Goal: Task Accomplishment & Management: Manage account settings

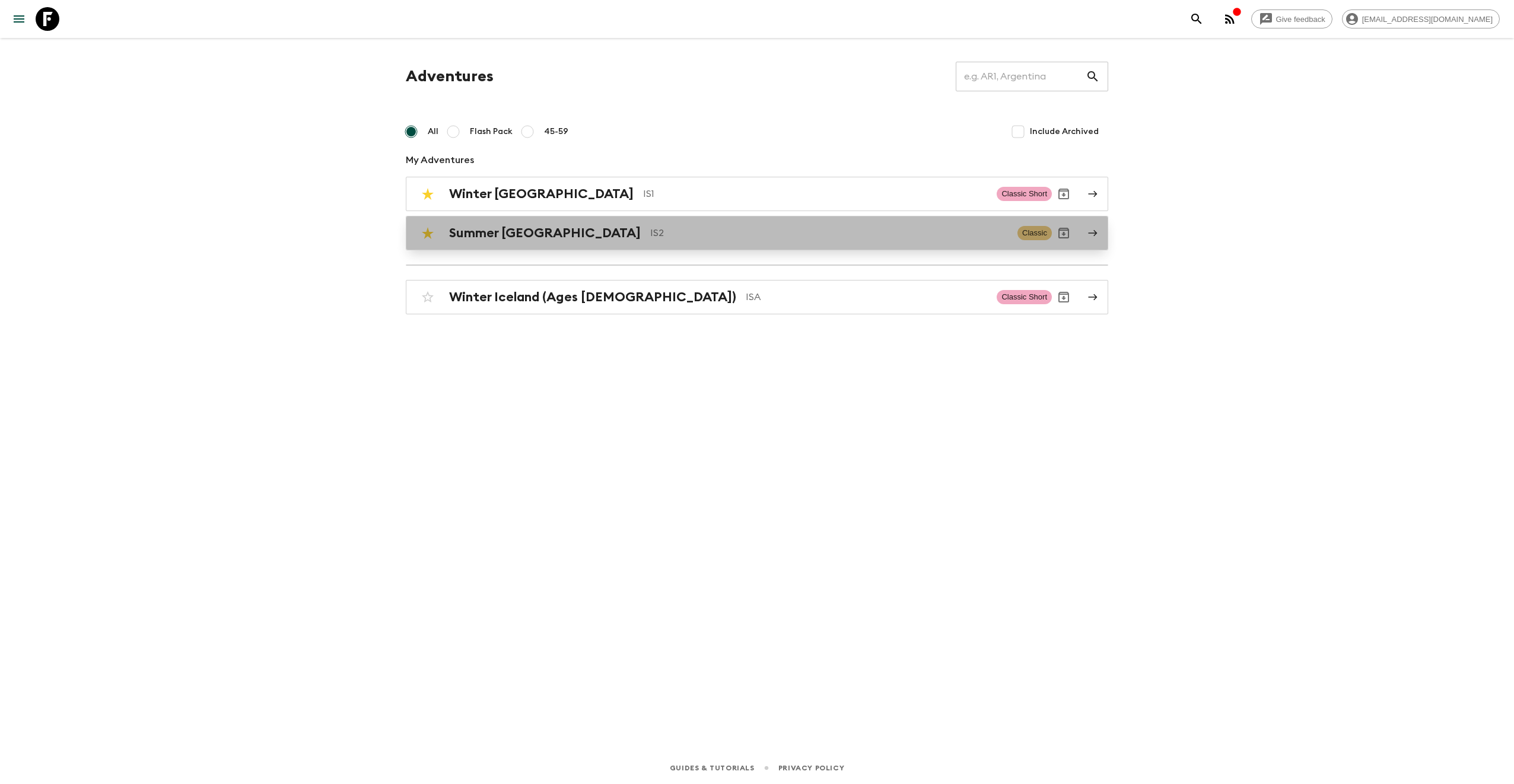
click at [510, 230] on h2 "Summer [GEOGRAPHIC_DATA]" at bounding box center [545, 232] width 192 height 15
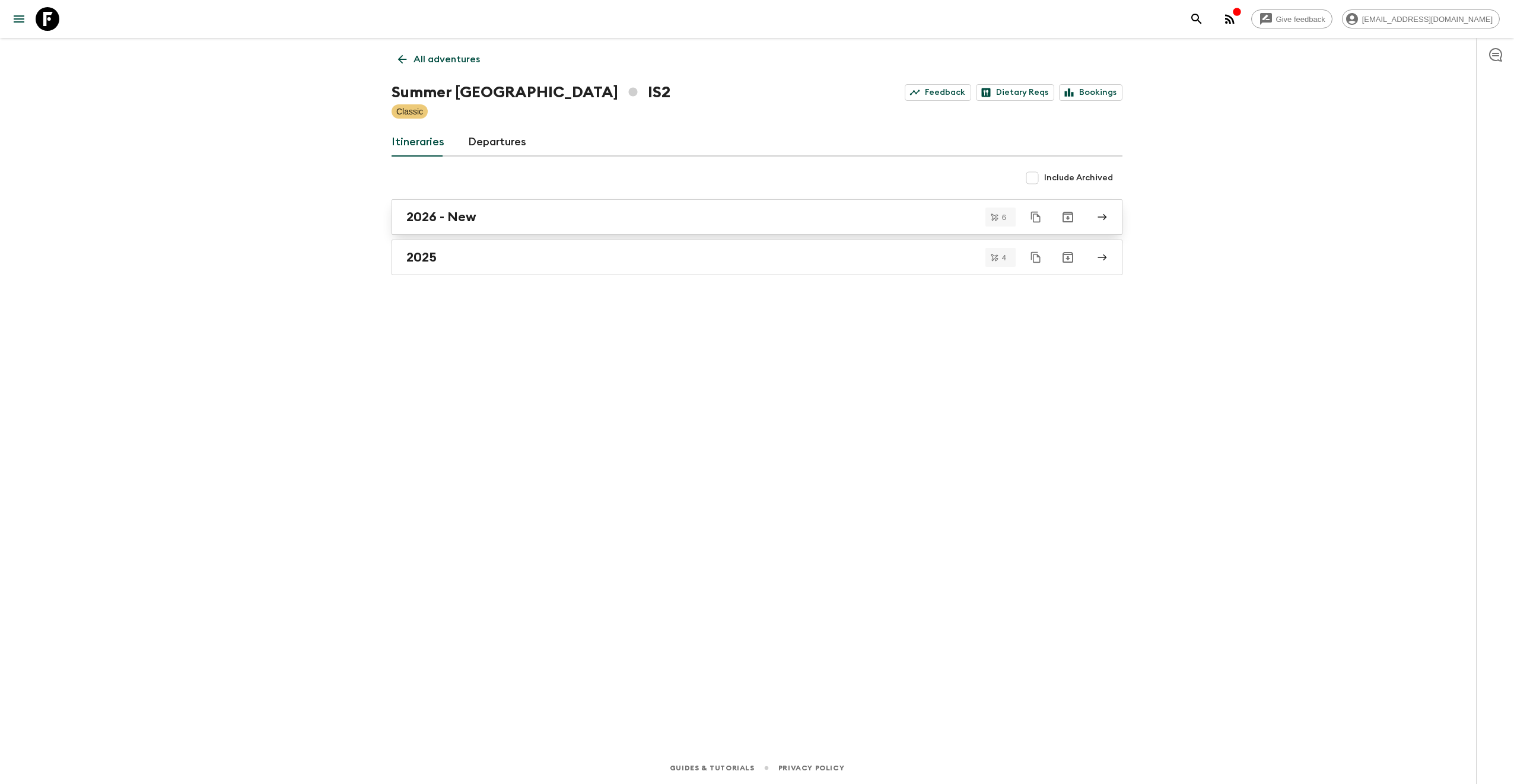
click at [474, 217] on h2 "2026 - New" at bounding box center [441, 217] width 70 height 15
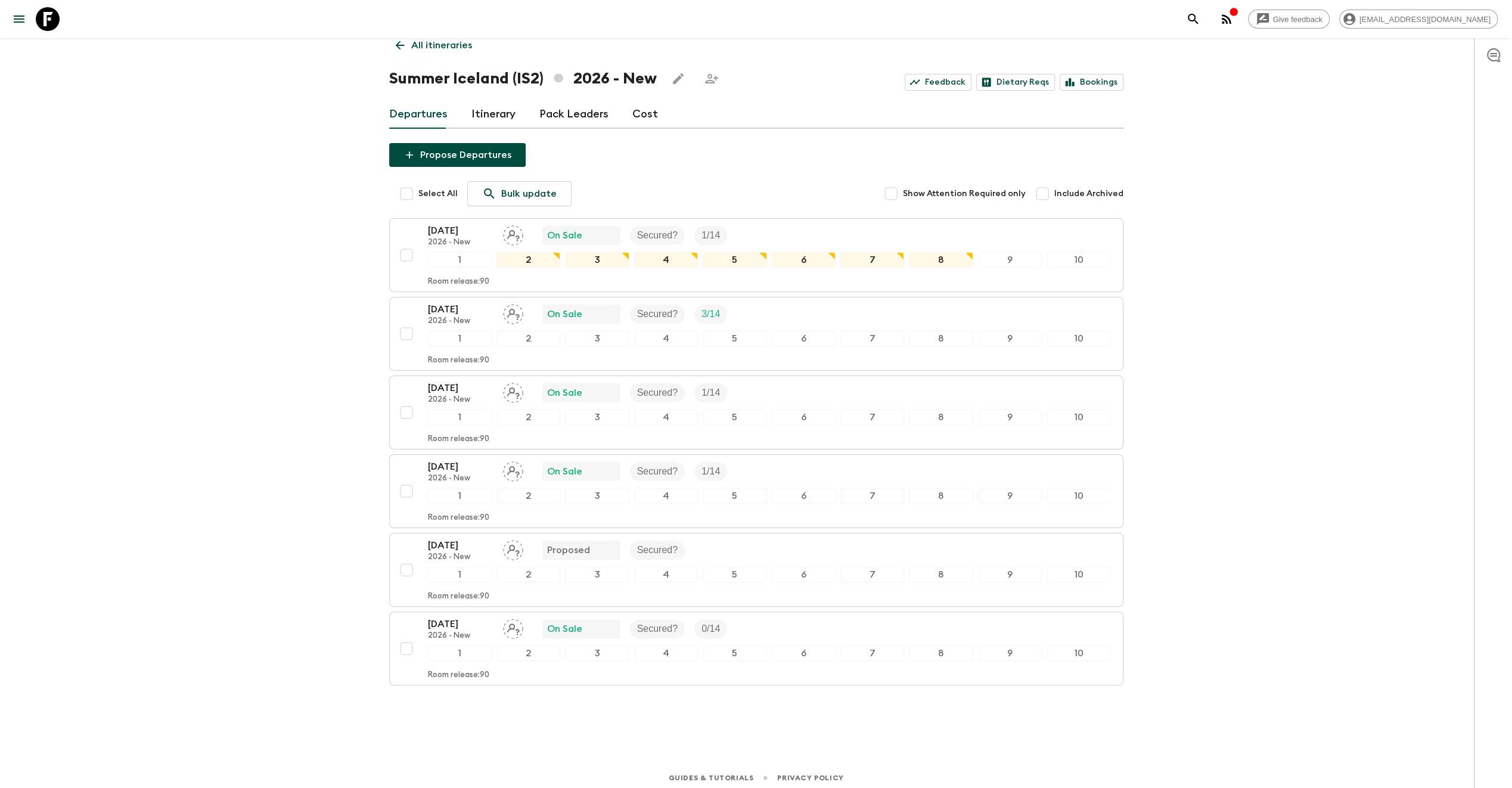
scroll to position [15, 0]
click at [653, 235] on p "Secured?" at bounding box center [658, 235] width 41 height 15
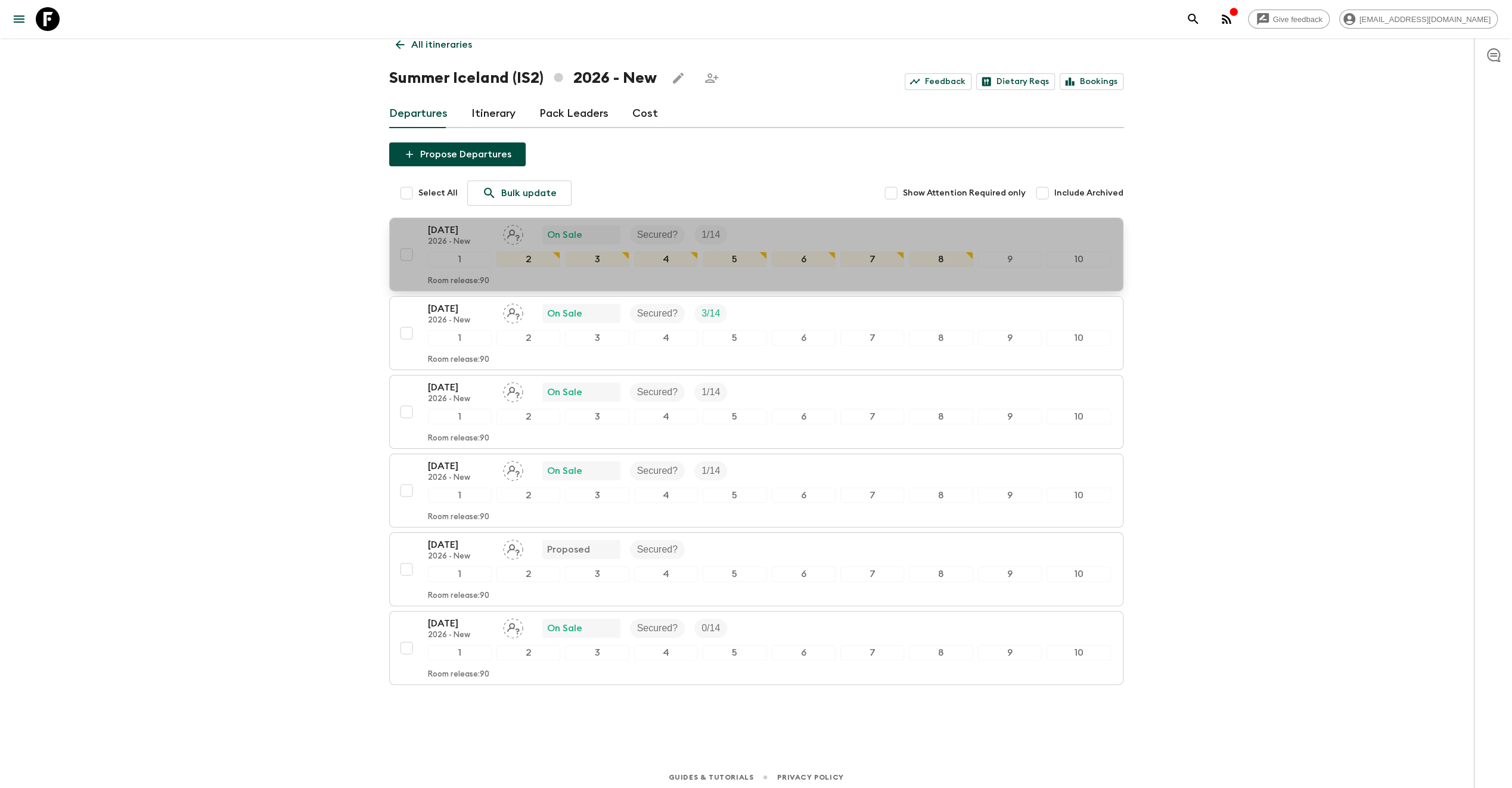
click at [474, 231] on p "[DATE]" at bounding box center [461, 230] width 66 height 15
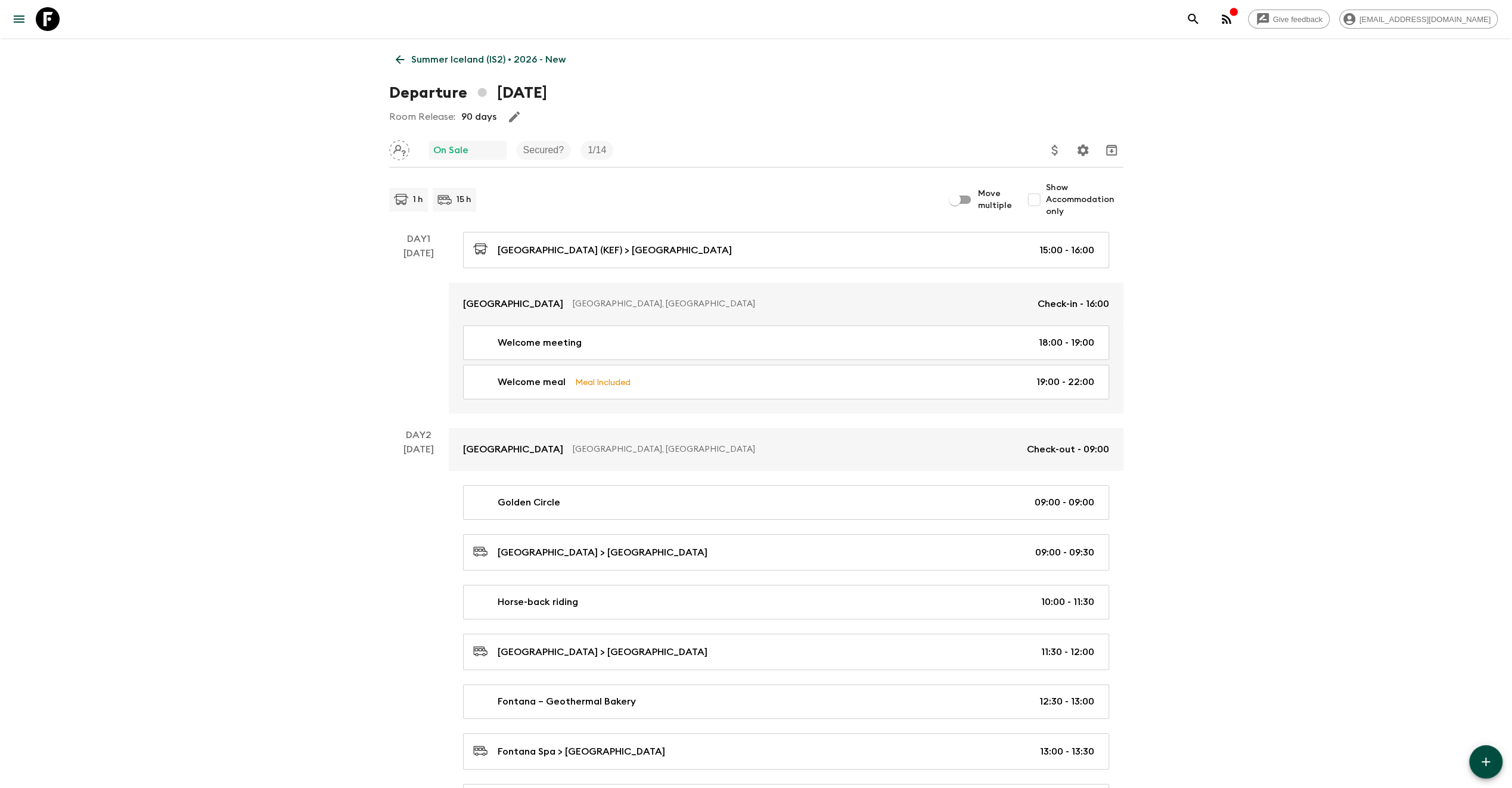
click at [551, 151] on p "Secured?" at bounding box center [544, 150] width 41 height 15
click at [550, 157] on p "Secured?" at bounding box center [544, 150] width 41 height 15
click at [1080, 145] on icon "Settings" at bounding box center [1083, 150] width 15 height 15
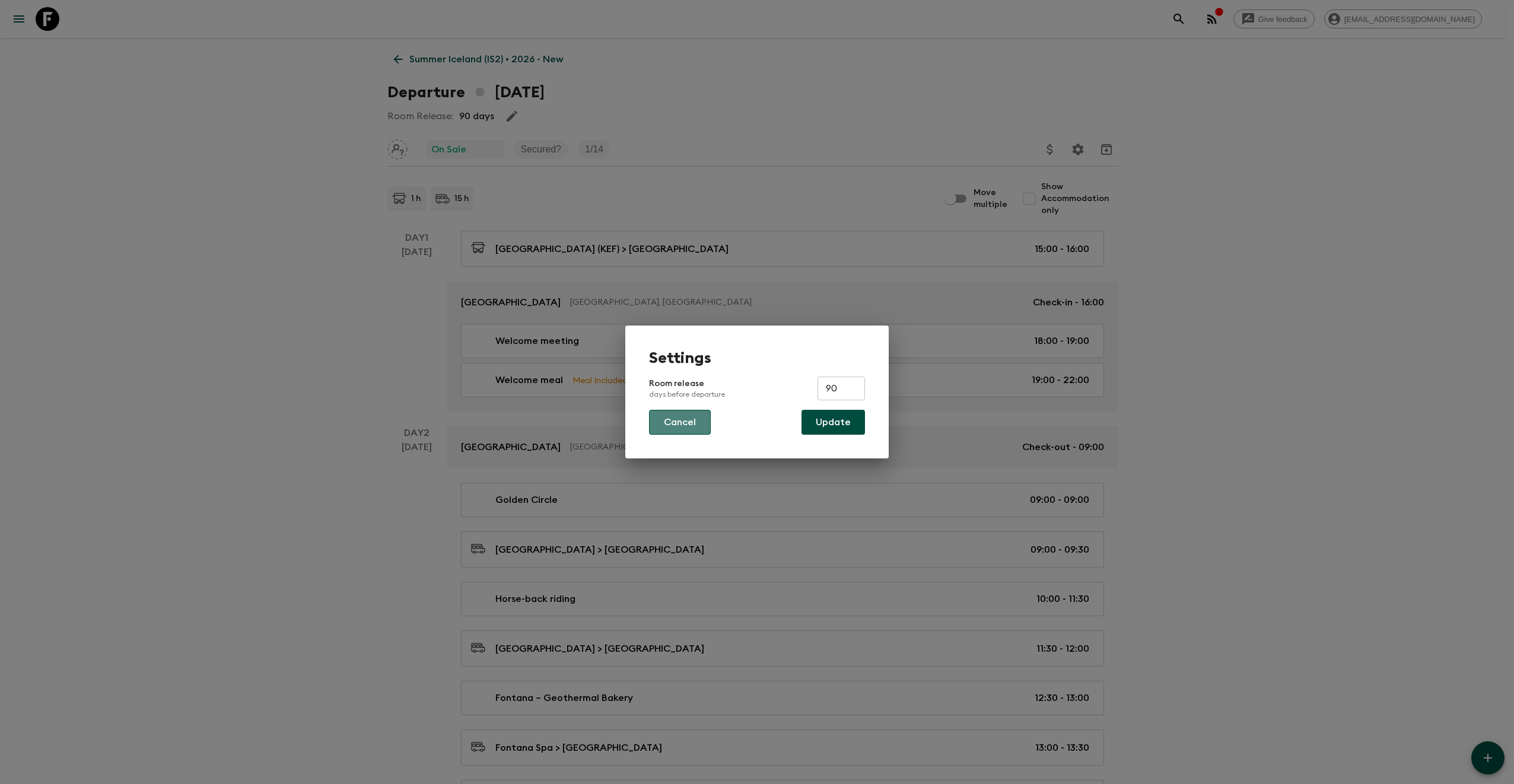
click at [672, 415] on button "Cancel" at bounding box center [680, 422] width 62 height 25
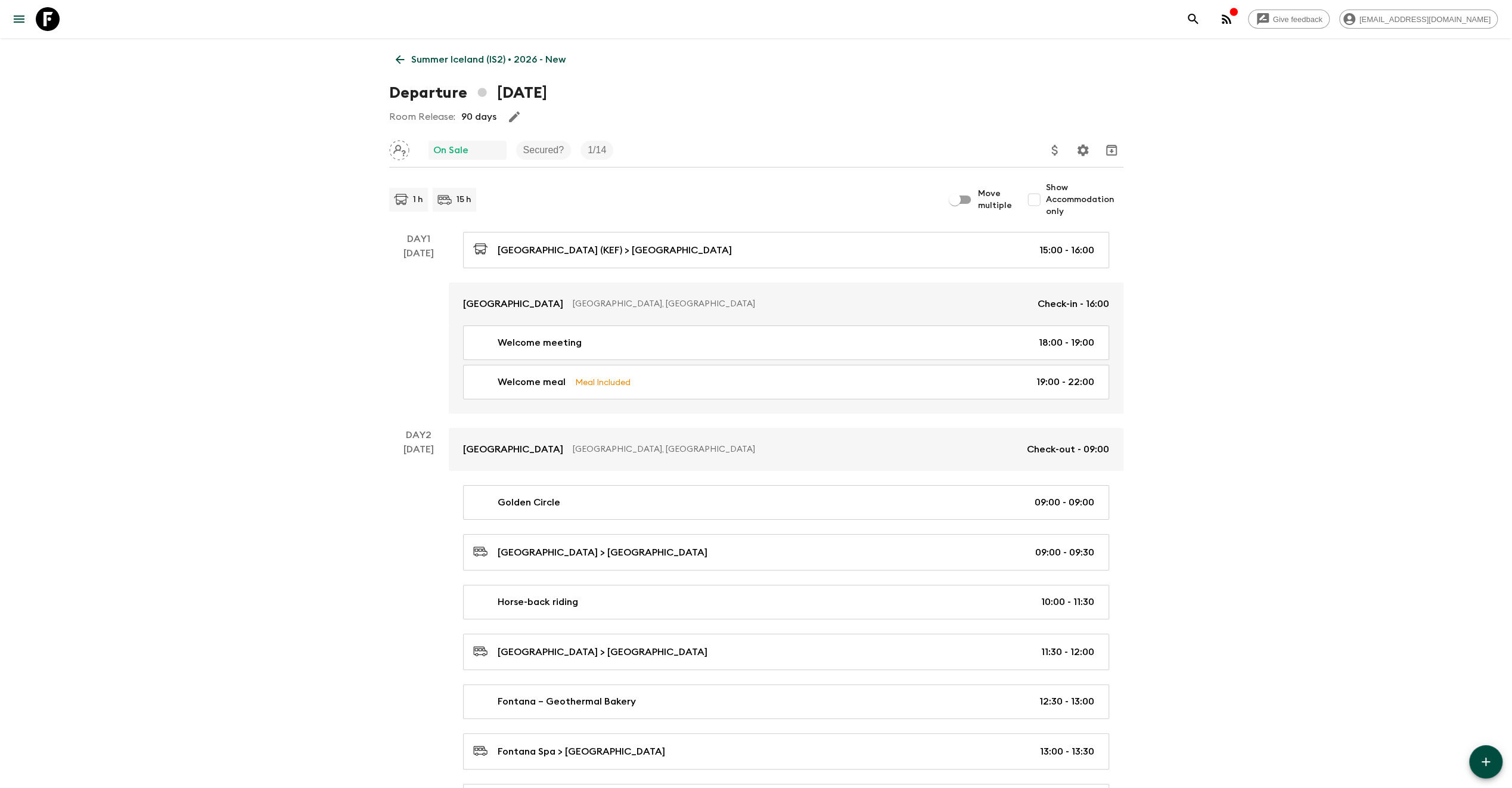
click at [550, 152] on p "Secured?" at bounding box center [544, 150] width 41 height 15
click at [392, 60] on link "Summer Iceland (IS2) • 2026 - New" at bounding box center [480, 59] width 183 height 24
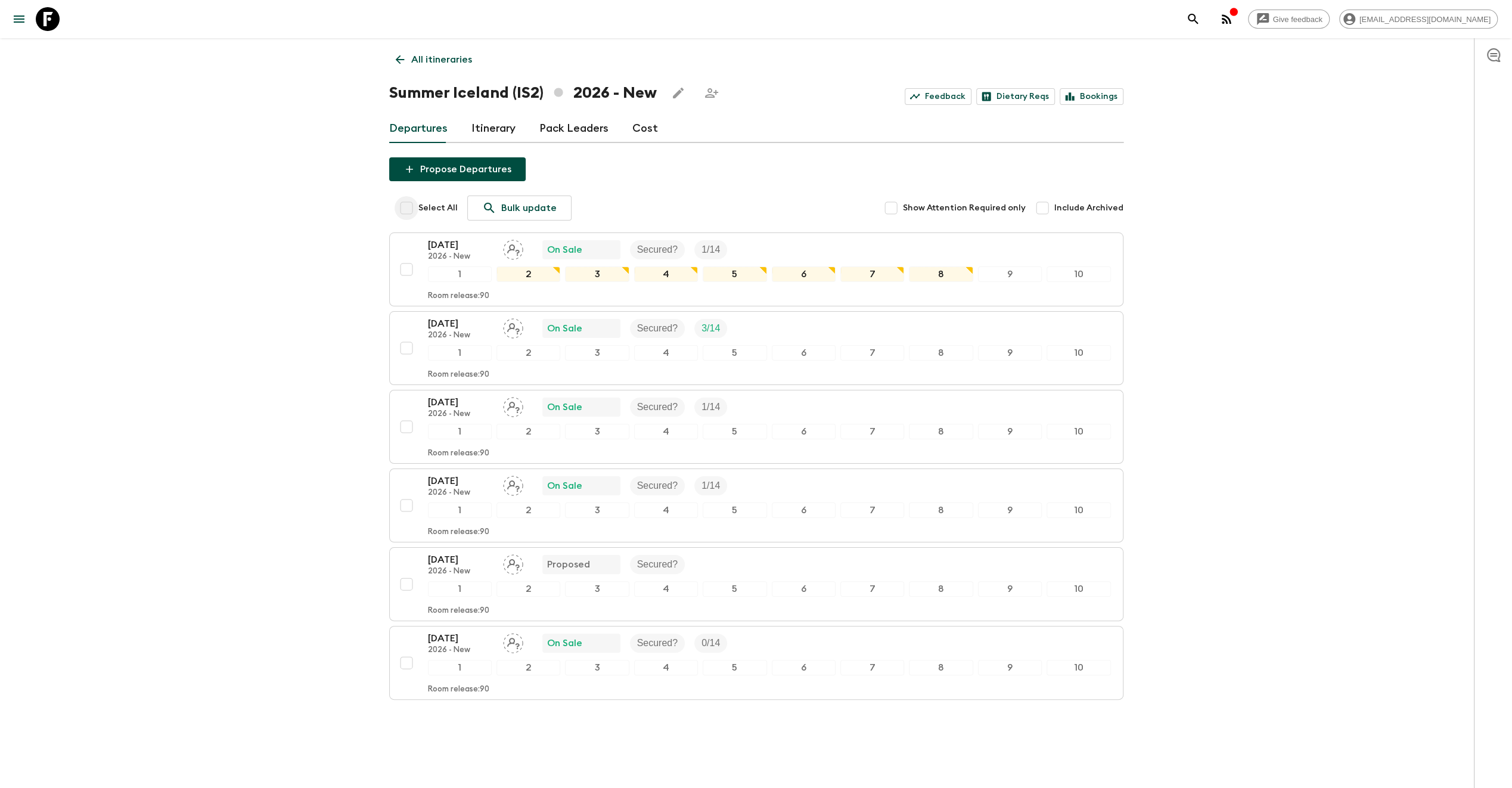
click at [407, 210] on input "Select All" at bounding box center [406, 207] width 24 height 24
checkbox input "true"
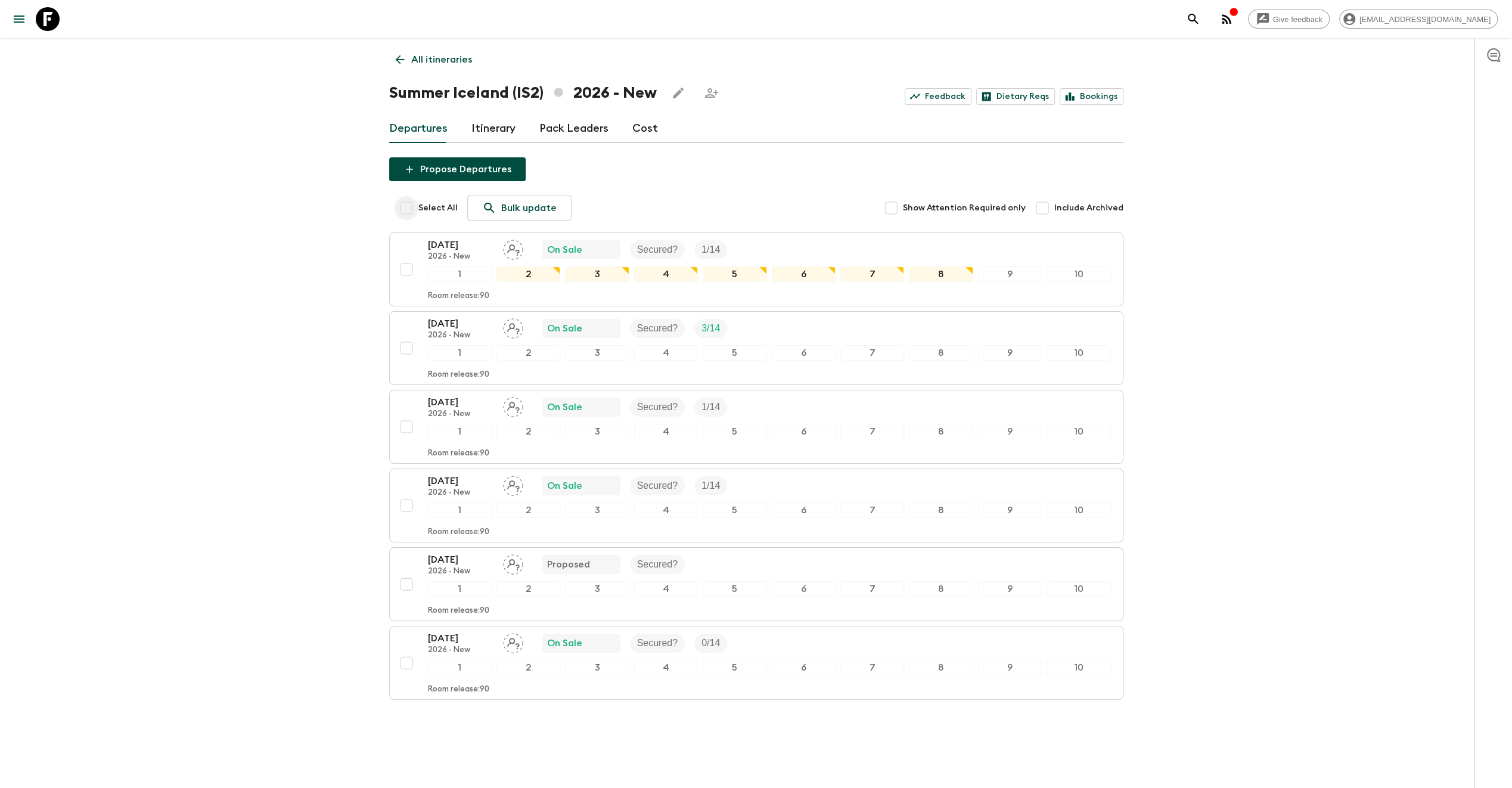
checkbox input "true"
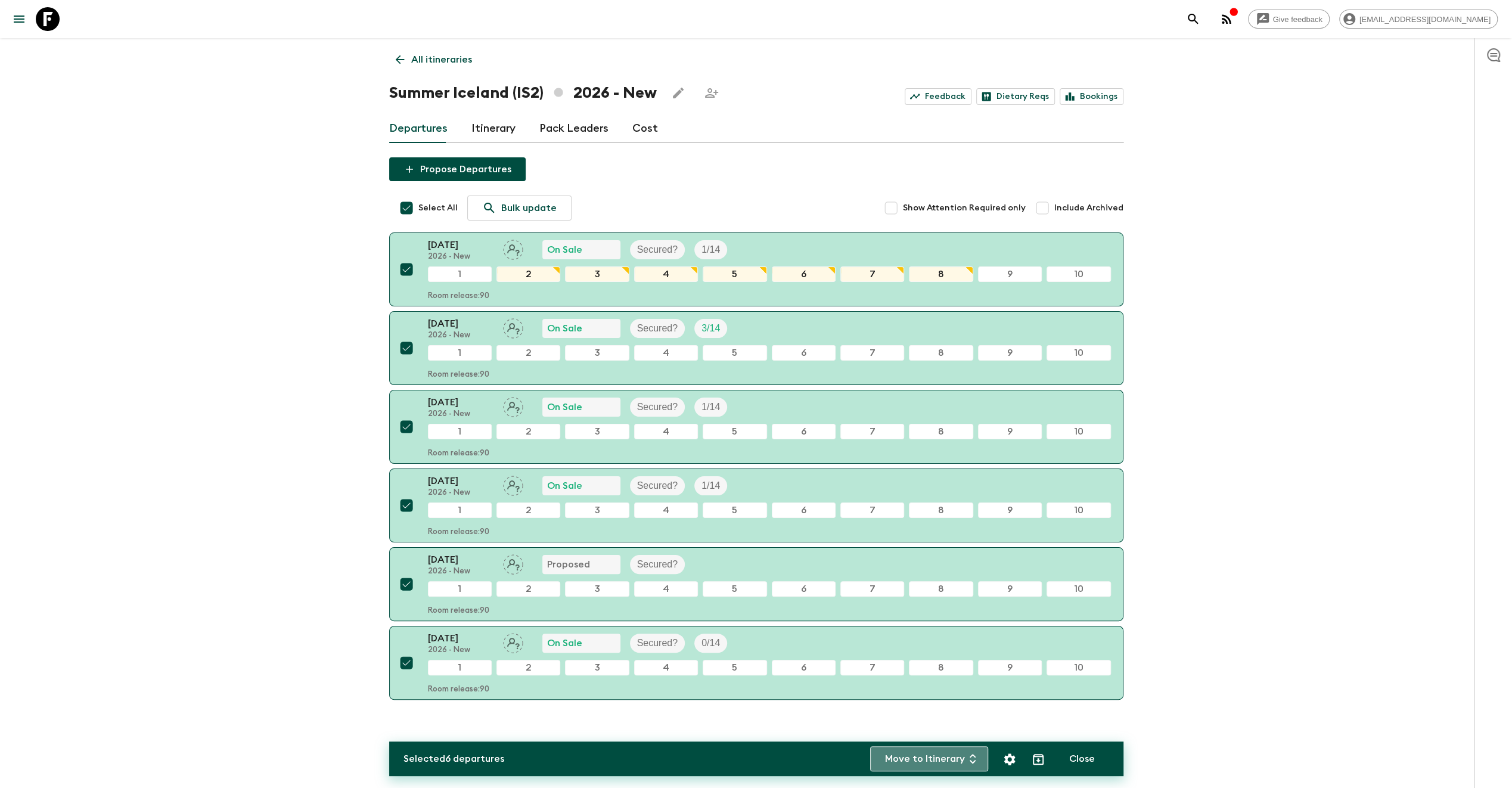
click at [942, 756] on button "Move to Itinerary" at bounding box center [929, 758] width 118 height 25
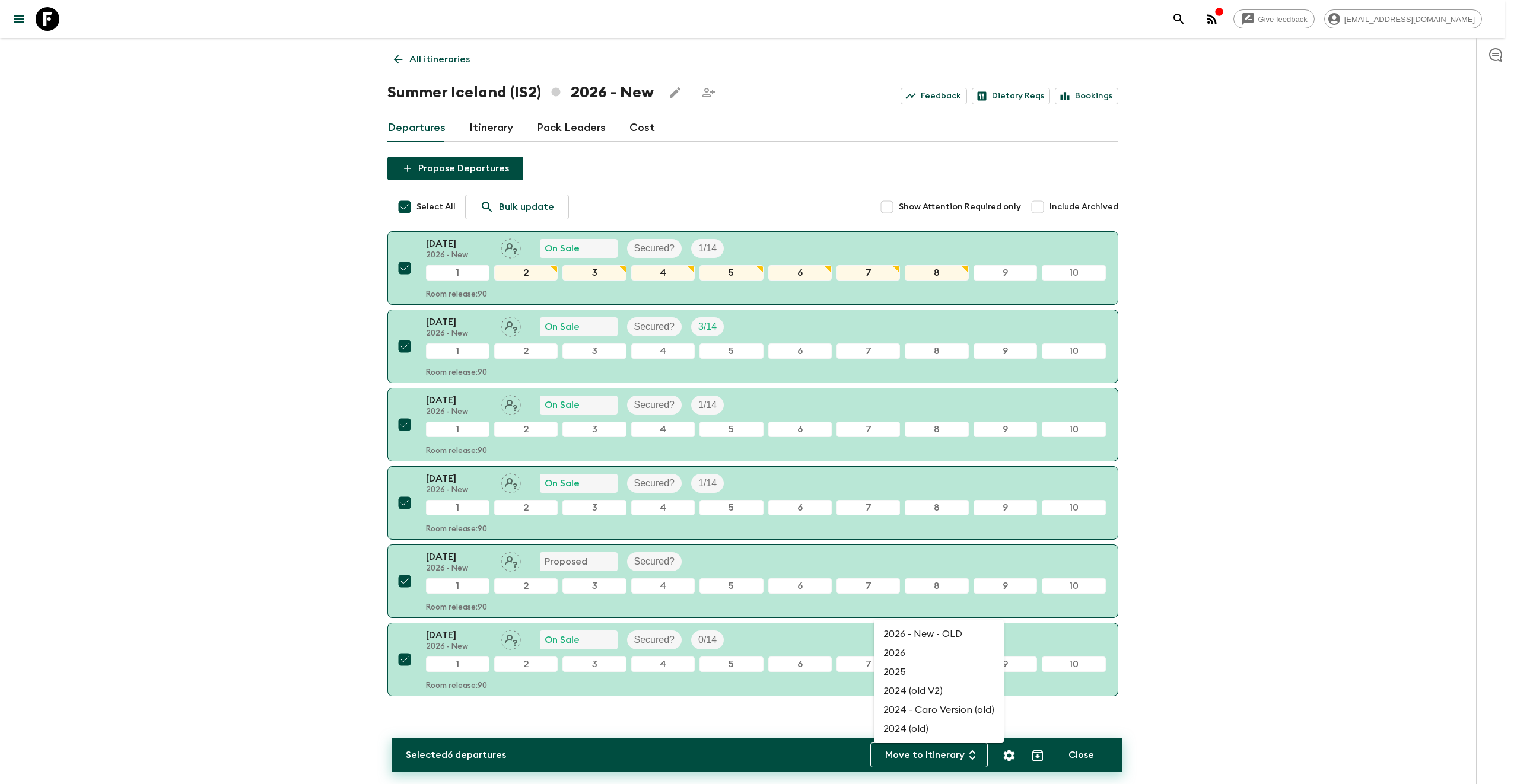
click at [1371, 579] on div at bounding box center [757, 392] width 1514 height 784
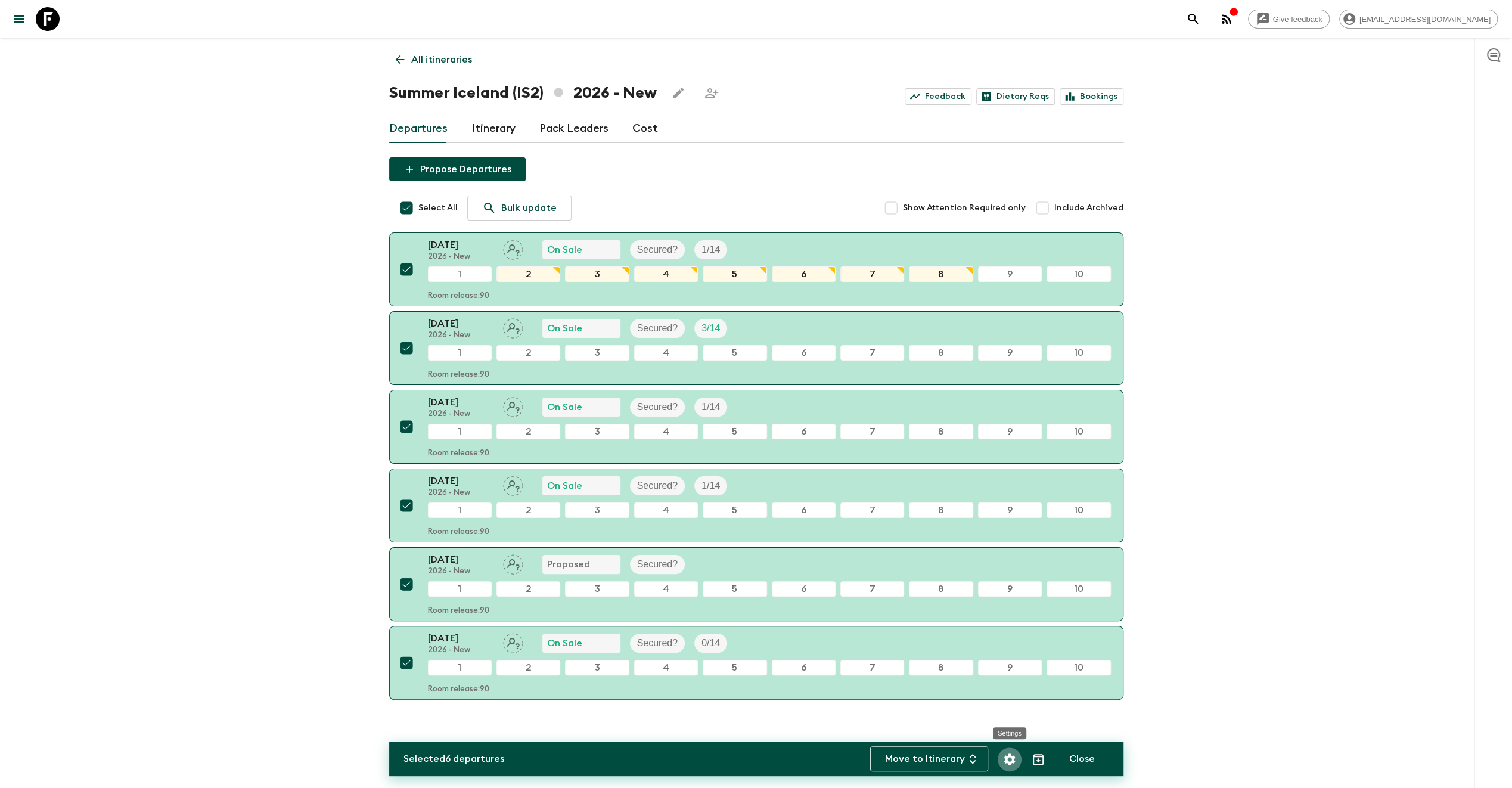
click at [1015, 764] on icon "Settings" at bounding box center [1010, 759] width 15 height 15
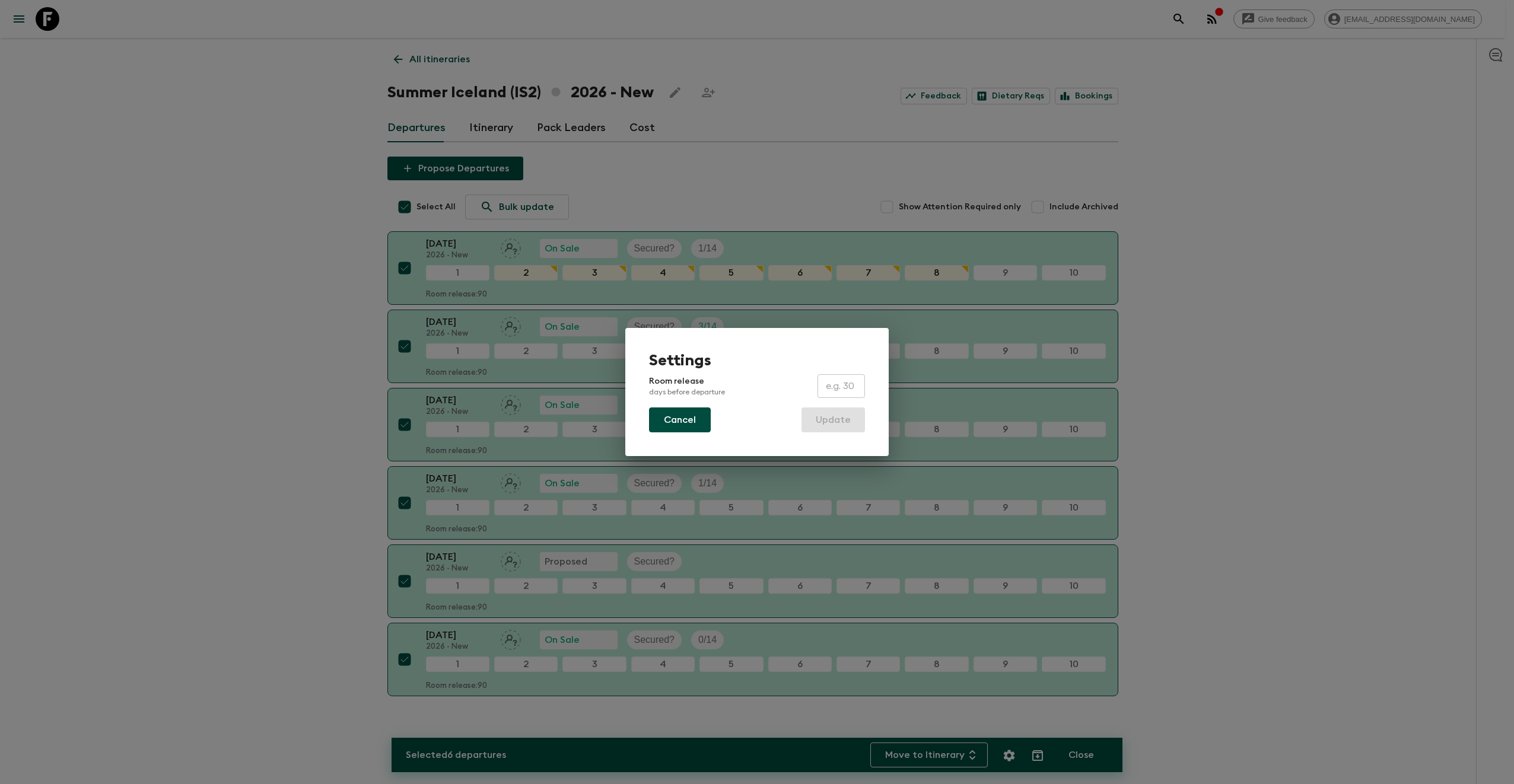
click at [683, 422] on button "Cancel" at bounding box center [680, 419] width 62 height 25
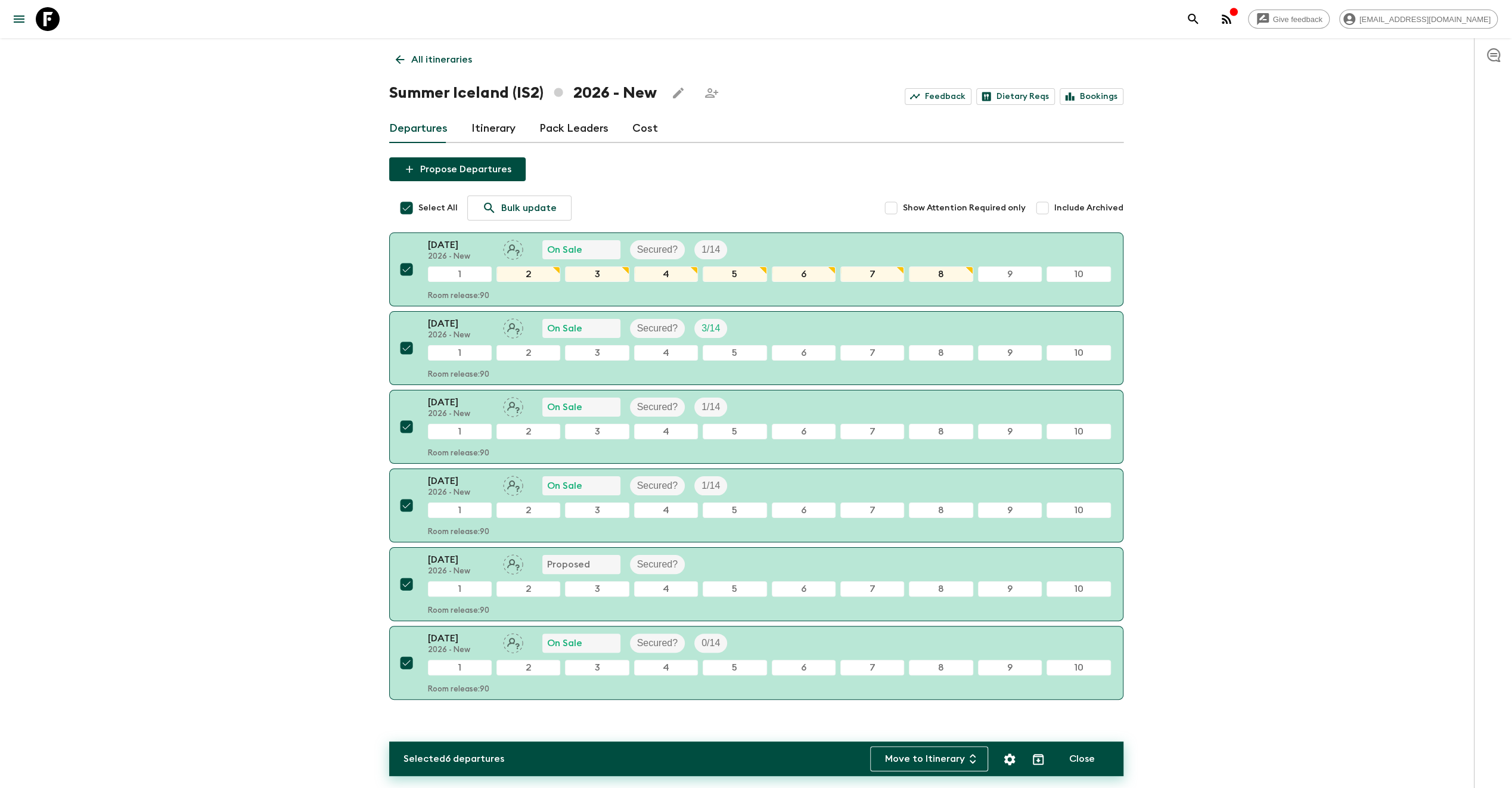
click at [1301, 399] on div "Give feedback [EMAIL_ADDRESS][DOMAIN_NAME] All itineraries Summer [GEOGRAPHIC_D…" at bounding box center [756, 404] width 1512 height 808
click at [1074, 756] on button "Close" at bounding box center [1082, 758] width 54 height 25
checkbox input "false"
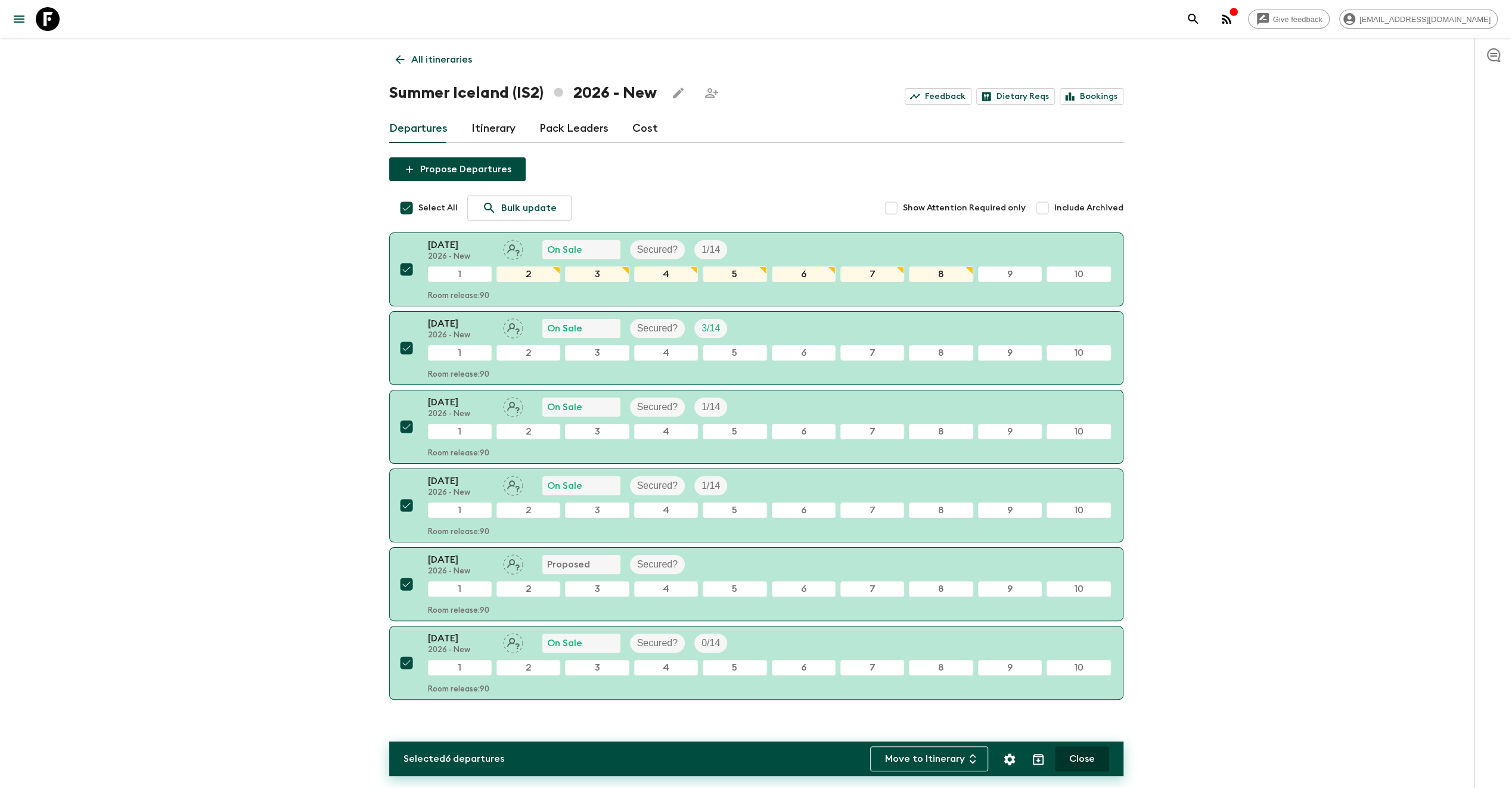
checkbox input "false"
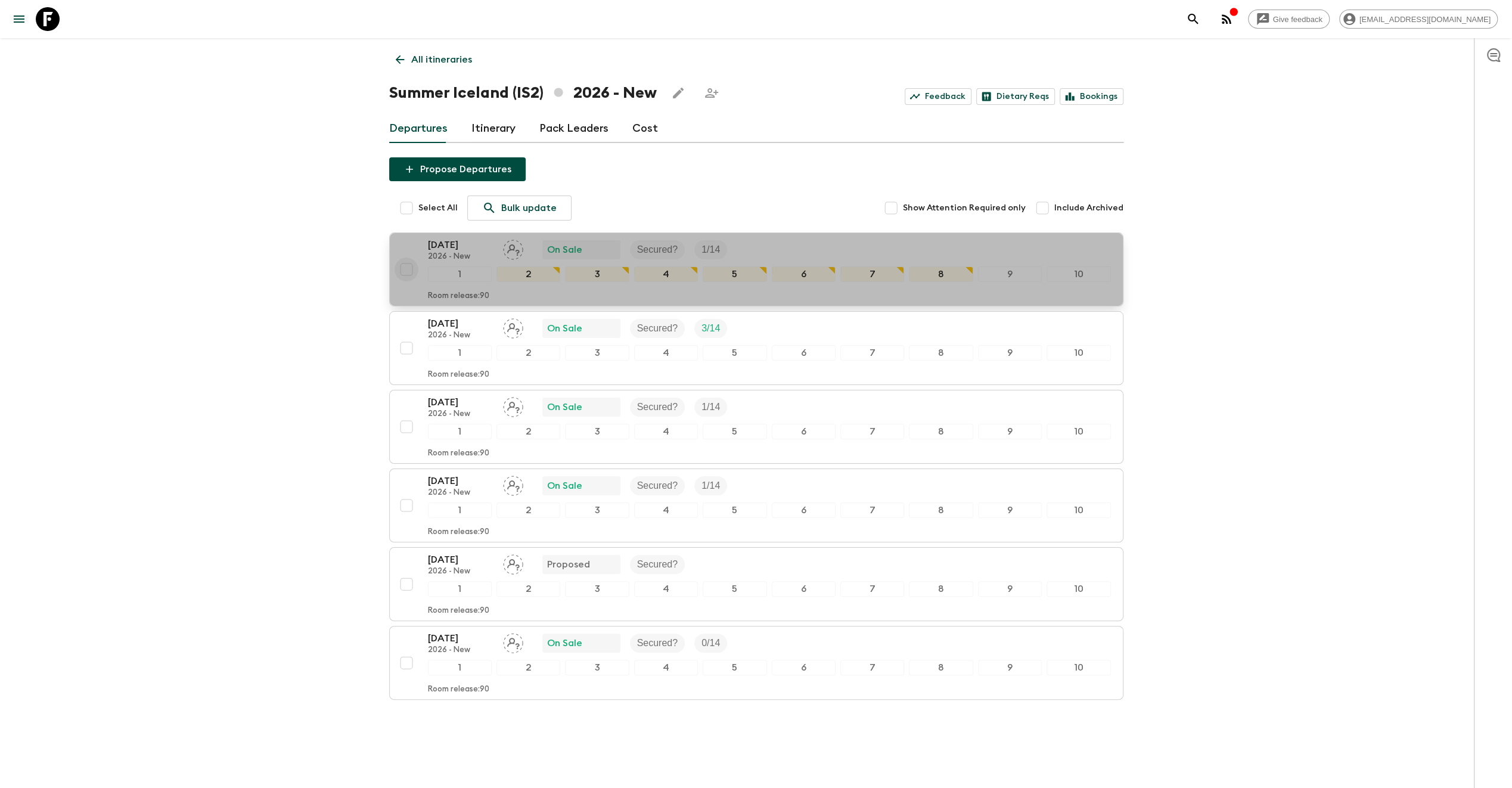
click at [409, 269] on input "checkbox" at bounding box center [406, 269] width 24 height 24
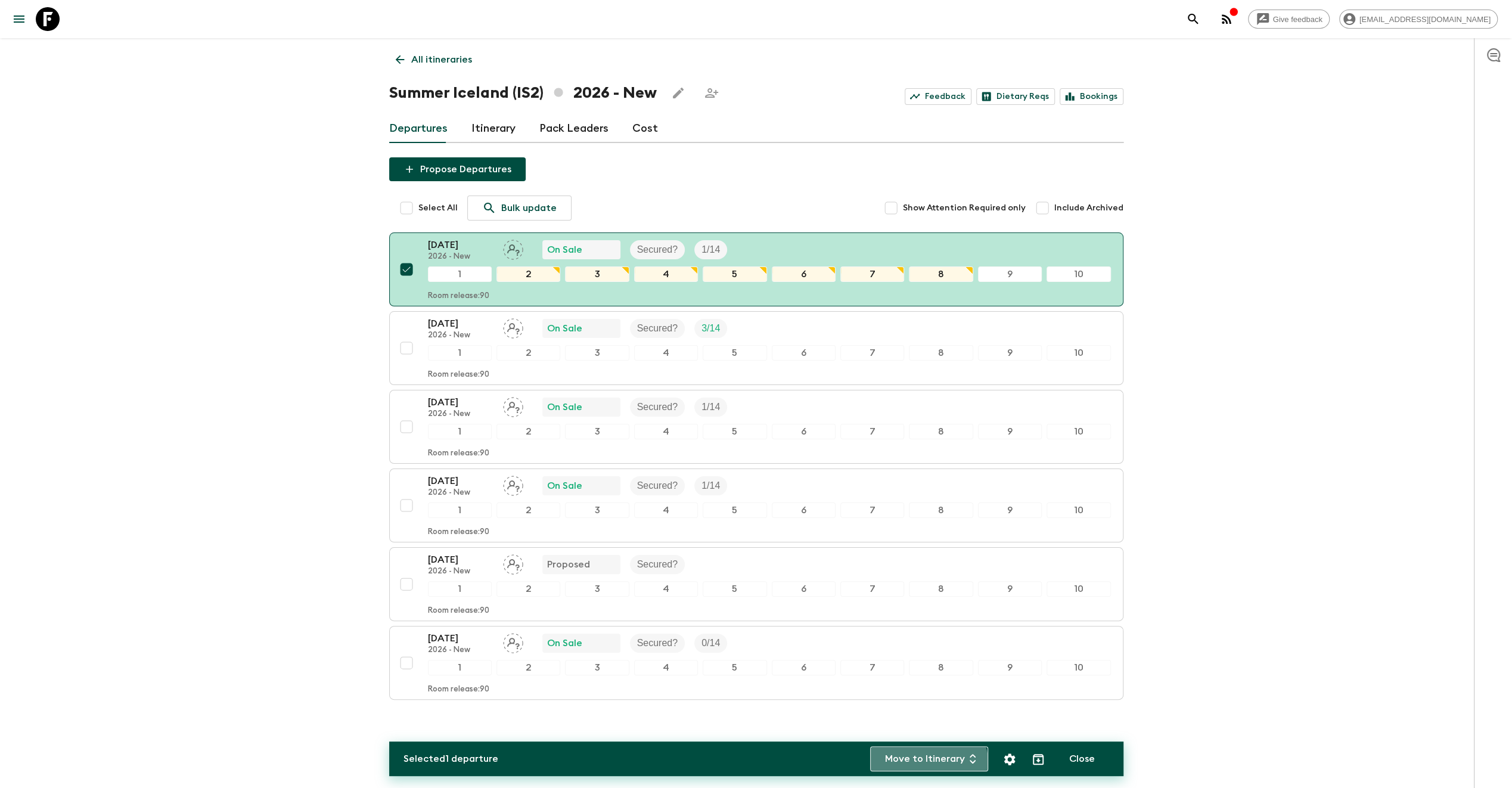
click at [928, 766] on button "Move to Itinerary" at bounding box center [929, 758] width 118 height 25
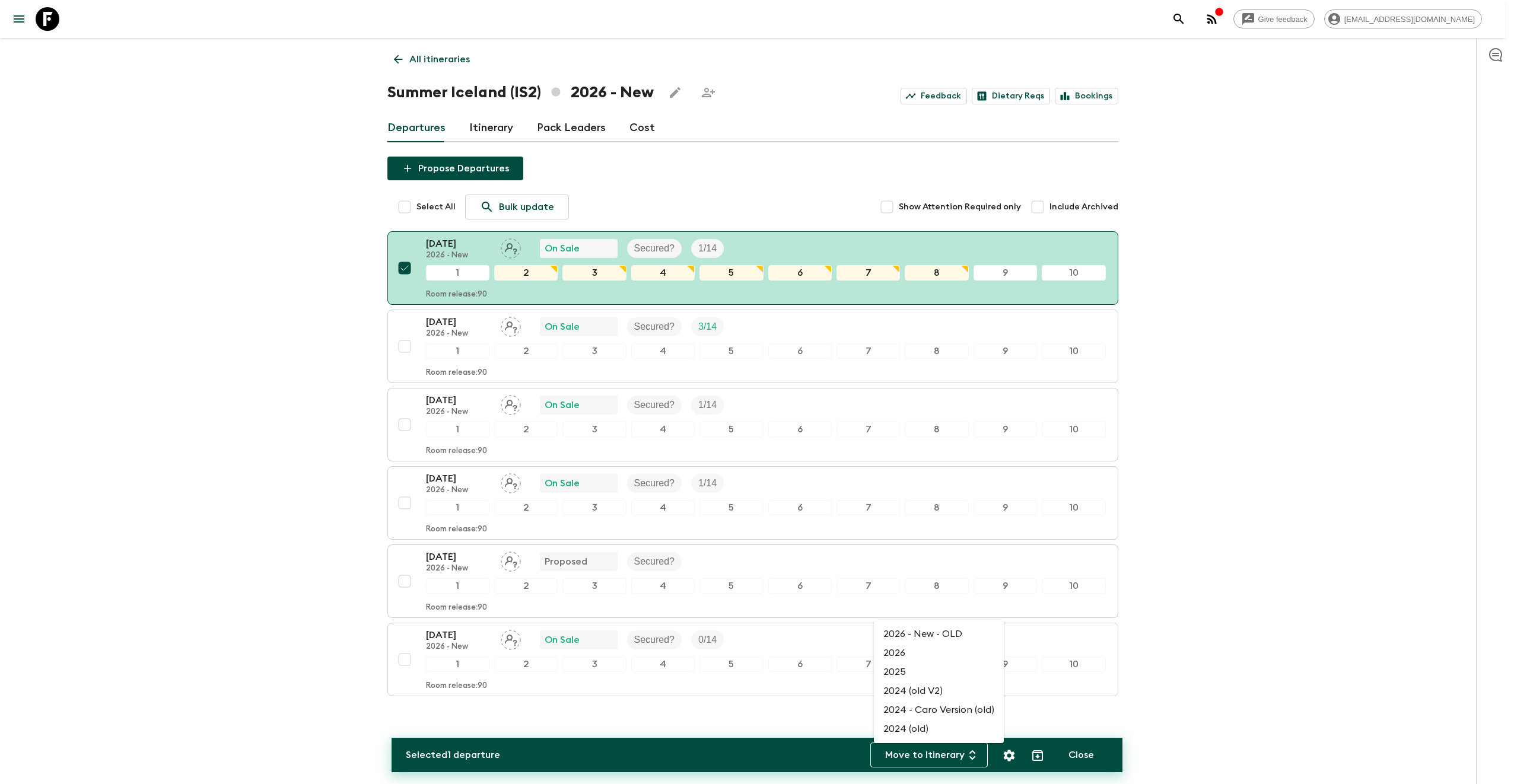
click at [1273, 615] on div at bounding box center [757, 392] width 1514 height 784
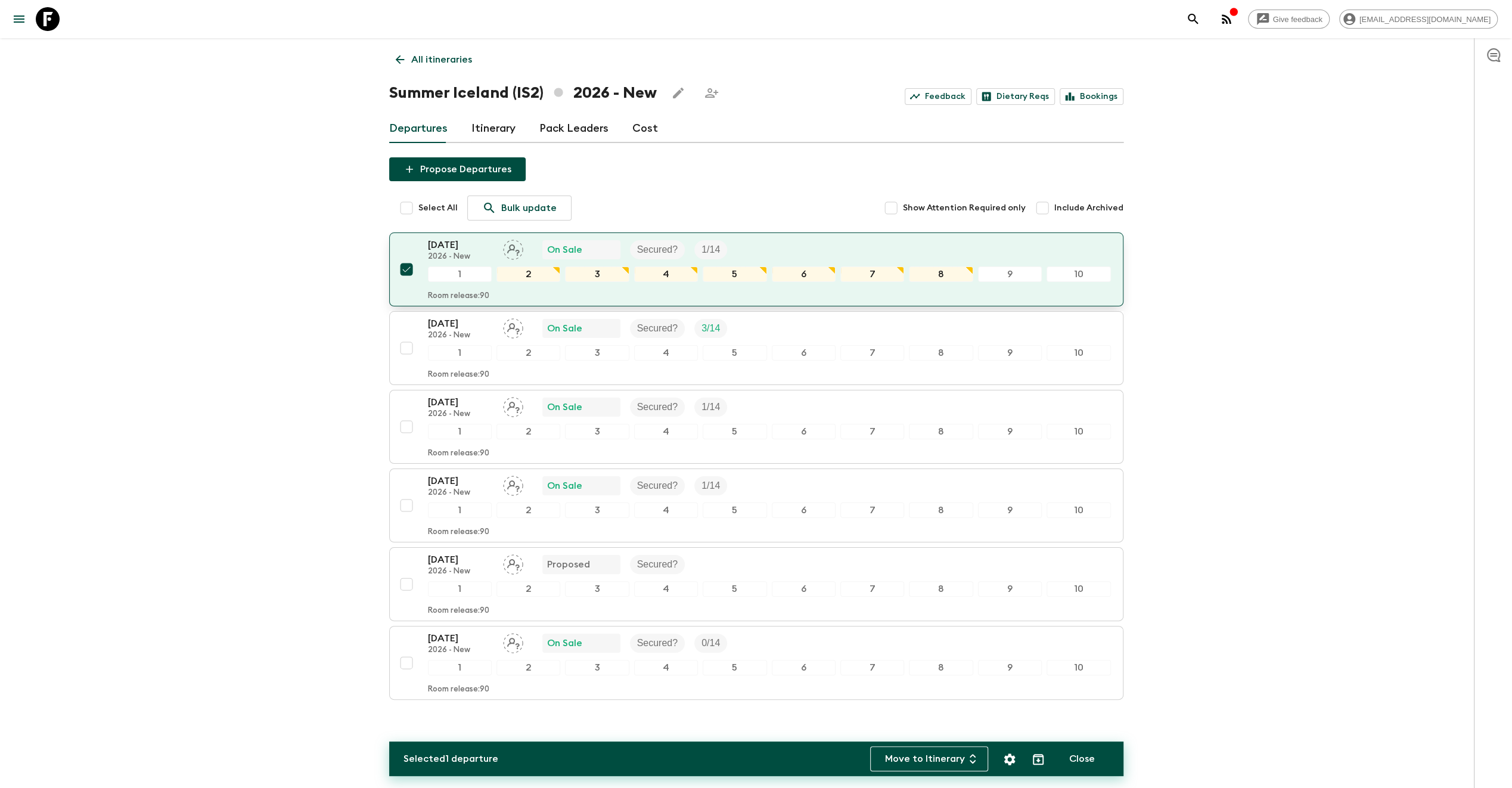
click at [407, 269] on input "checkbox" at bounding box center [406, 269] width 24 height 24
checkbox input "false"
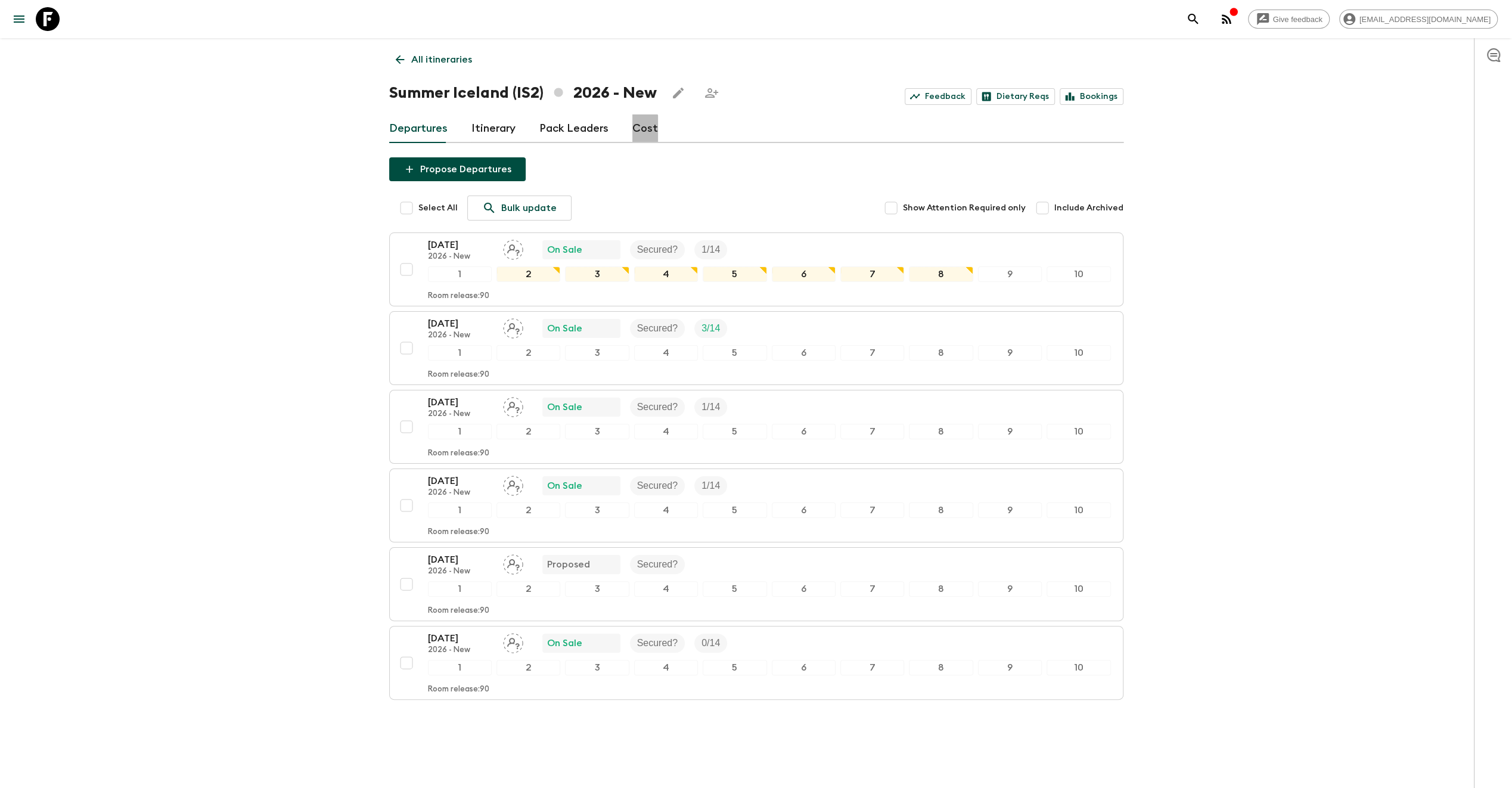
click at [637, 134] on link "Cost" at bounding box center [645, 128] width 26 height 29
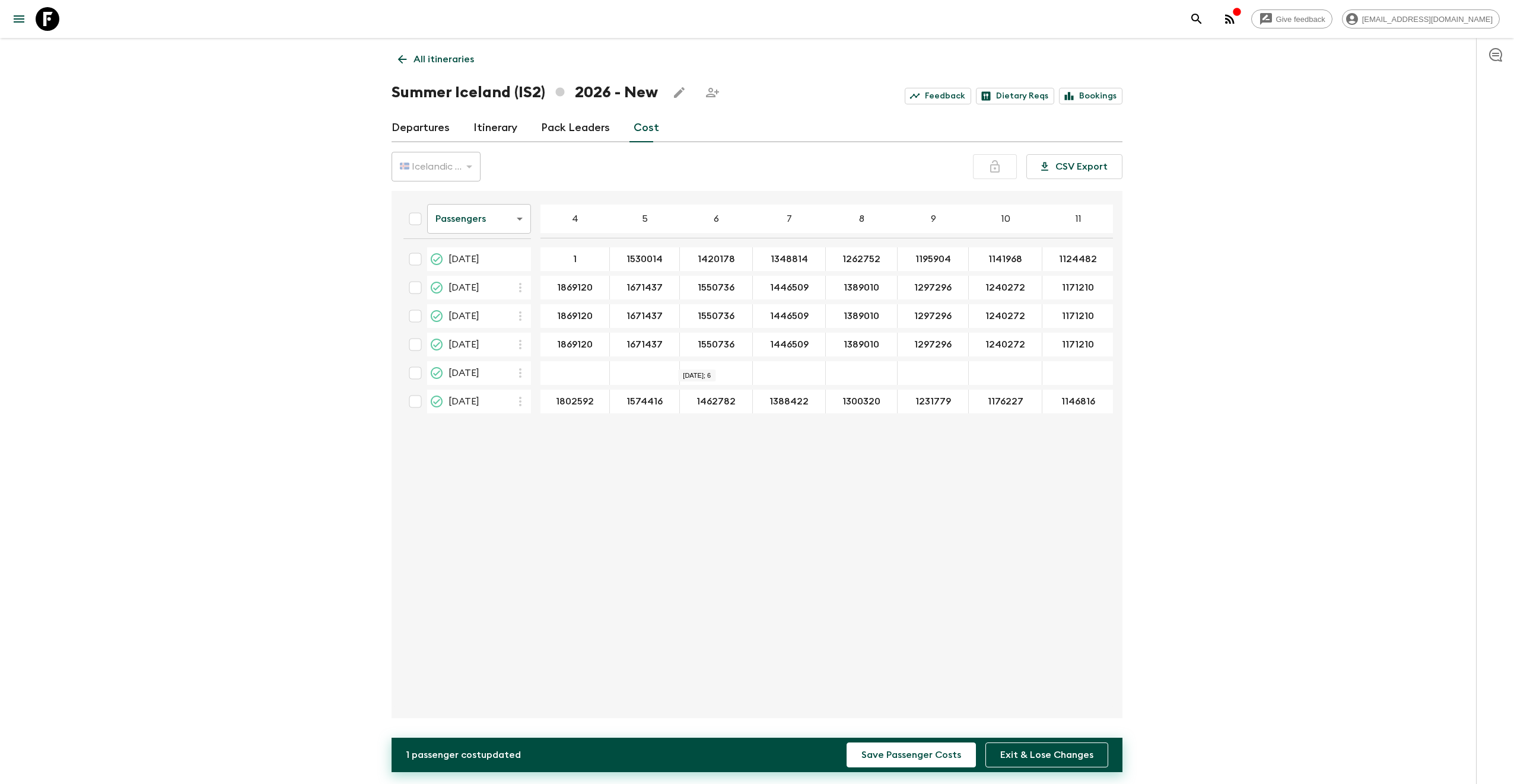
type input "1"
click at [847, 742] on button "Save Passenger Costs" at bounding box center [911, 754] width 129 height 25
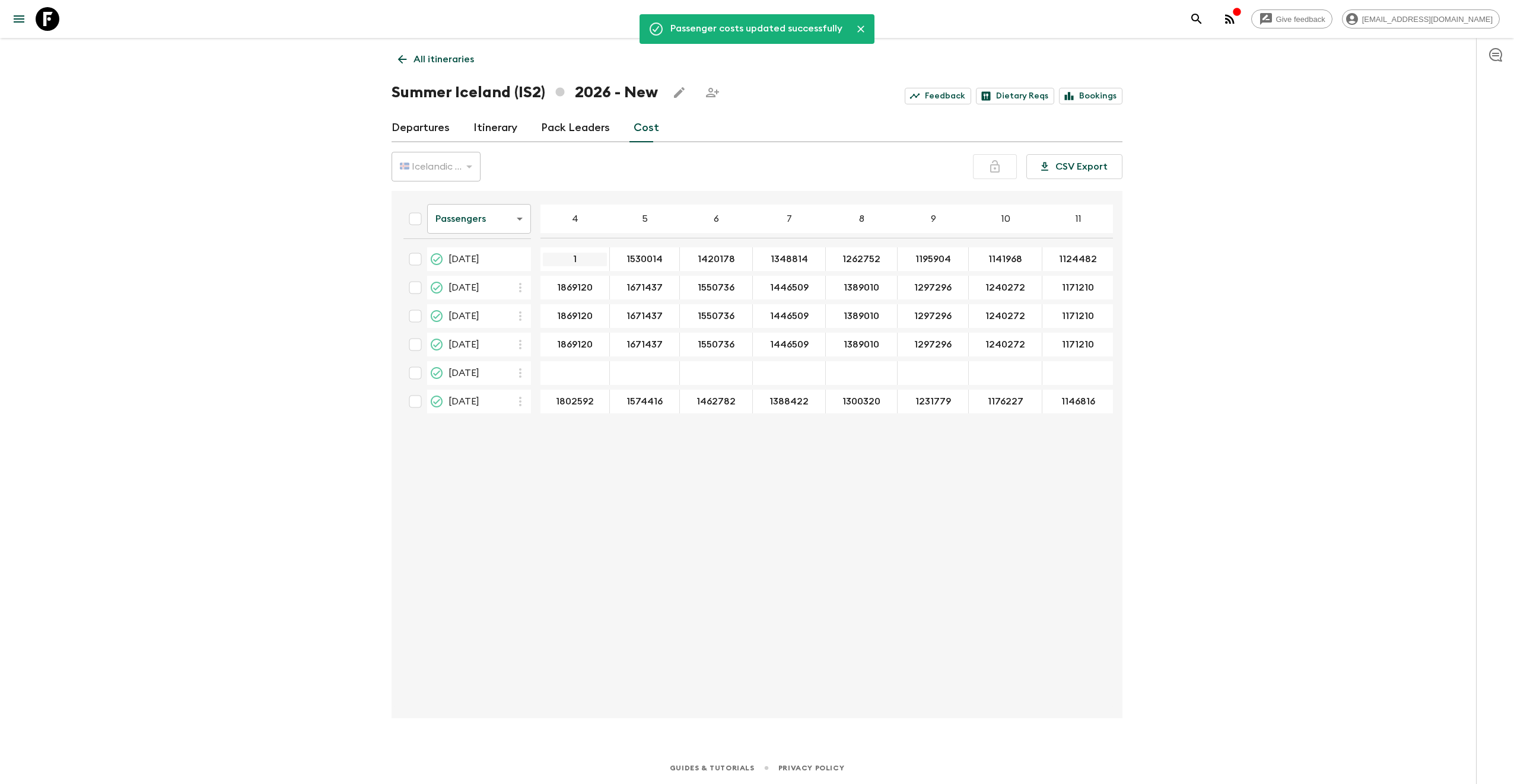
click at [587, 259] on input "1" at bounding box center [575, 260] width 64 height 14
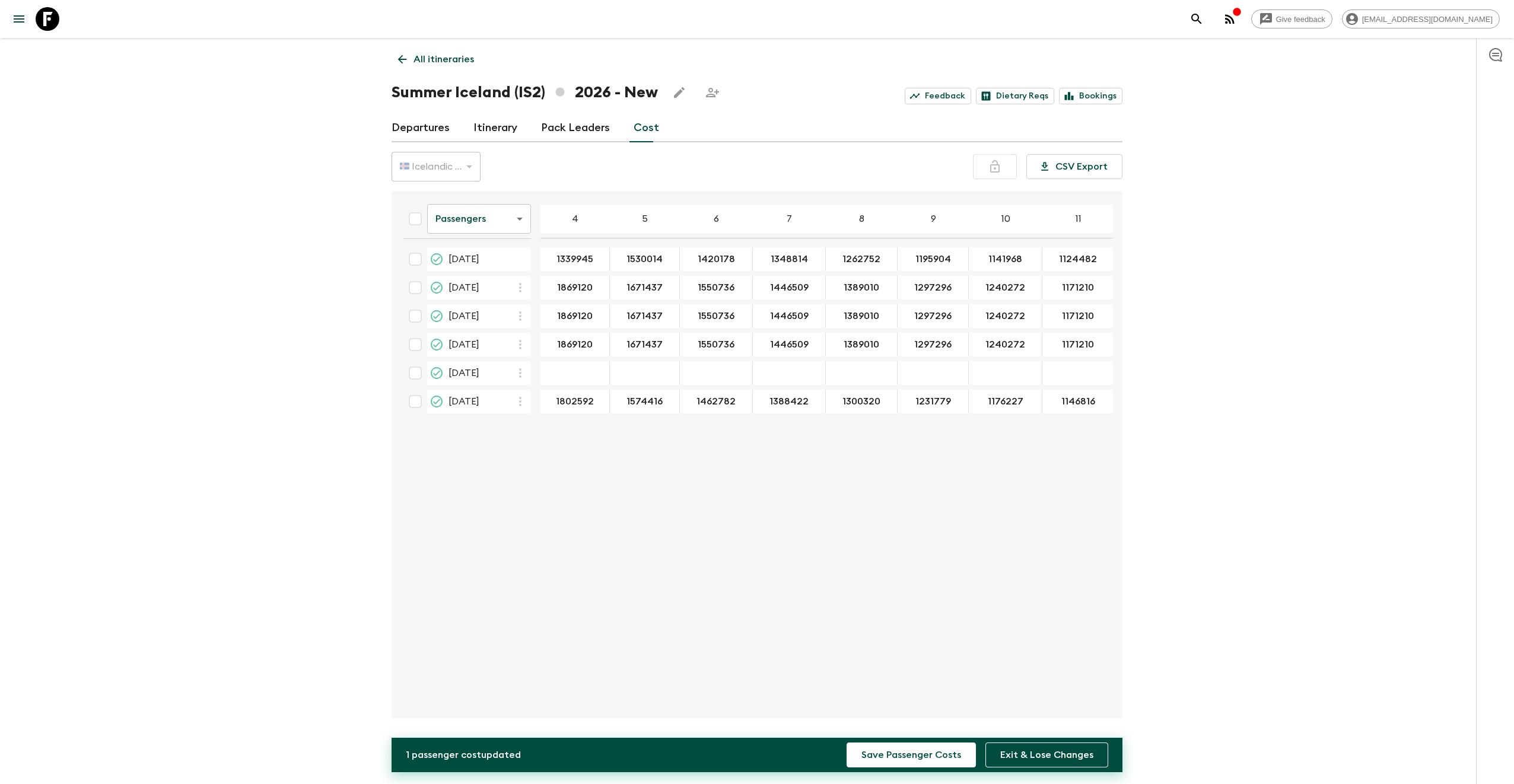
type input "1339945"
click at [1227, 270] on div "Give feedback [EMAIL_ADDRESS][DOMAIN_NAME] All itineraries Summer [GEOGRAPHIC_D…" at bounding box center [757, 392] width 1514 height 784
click at [1211, 289] on div "Give feedback [EMAIL_ADDRESS][DOMAIN_NAME] All itineraries Summer [GEOGRAPHIC_D…" at bounding box center [757, 392] width 1514 height 784
click at [631, 265] on input "1530014" at bounding box center [644, 260] width 65 height 14
click at [632, 263] on input "1530014" at bounding box center [644, 260] width 65 height 14
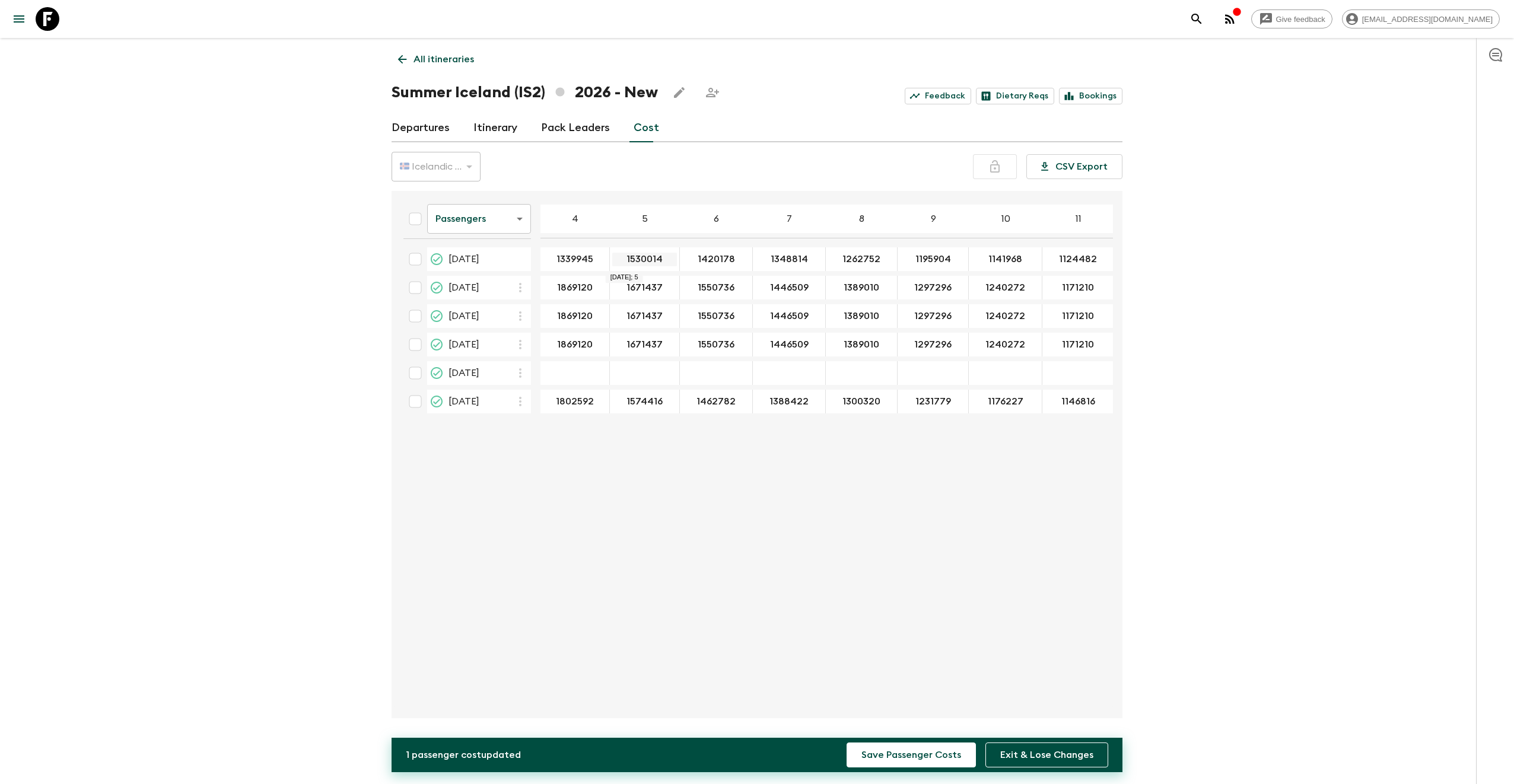
click at [632, 263] on input "1530014" at bounding box center [644, 260] width 65 height 14
type input "1173117"
click at [1196, 246] on div "Give feedback [EMAIL_ADDRESS][DOMAIN_NAME] All itineraries Summer [GEOGRAPHIC_D…" at bounding box center [757, 392] width 1514 height 784
click at [517, 223] on body "Give feedback [EMAIL_ADDRESS][DOMAIN_NAME] All itineraries Summer [GEOGRAPHIC_D…" at bounding box center [757, 392] width 1514 height 784
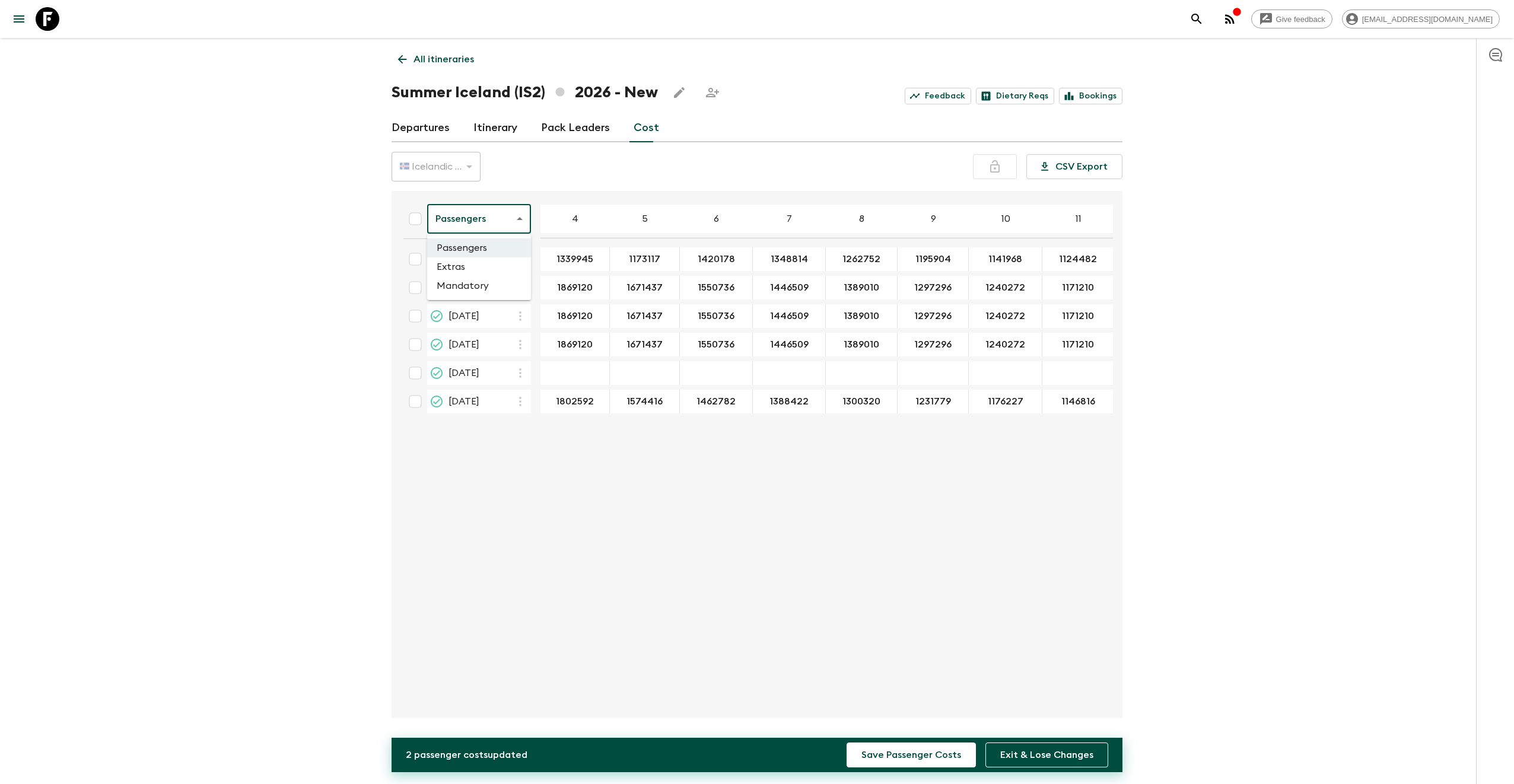
click at [483, 266] on li "Extras" at bounding box center [479, 266] width 104 height 19
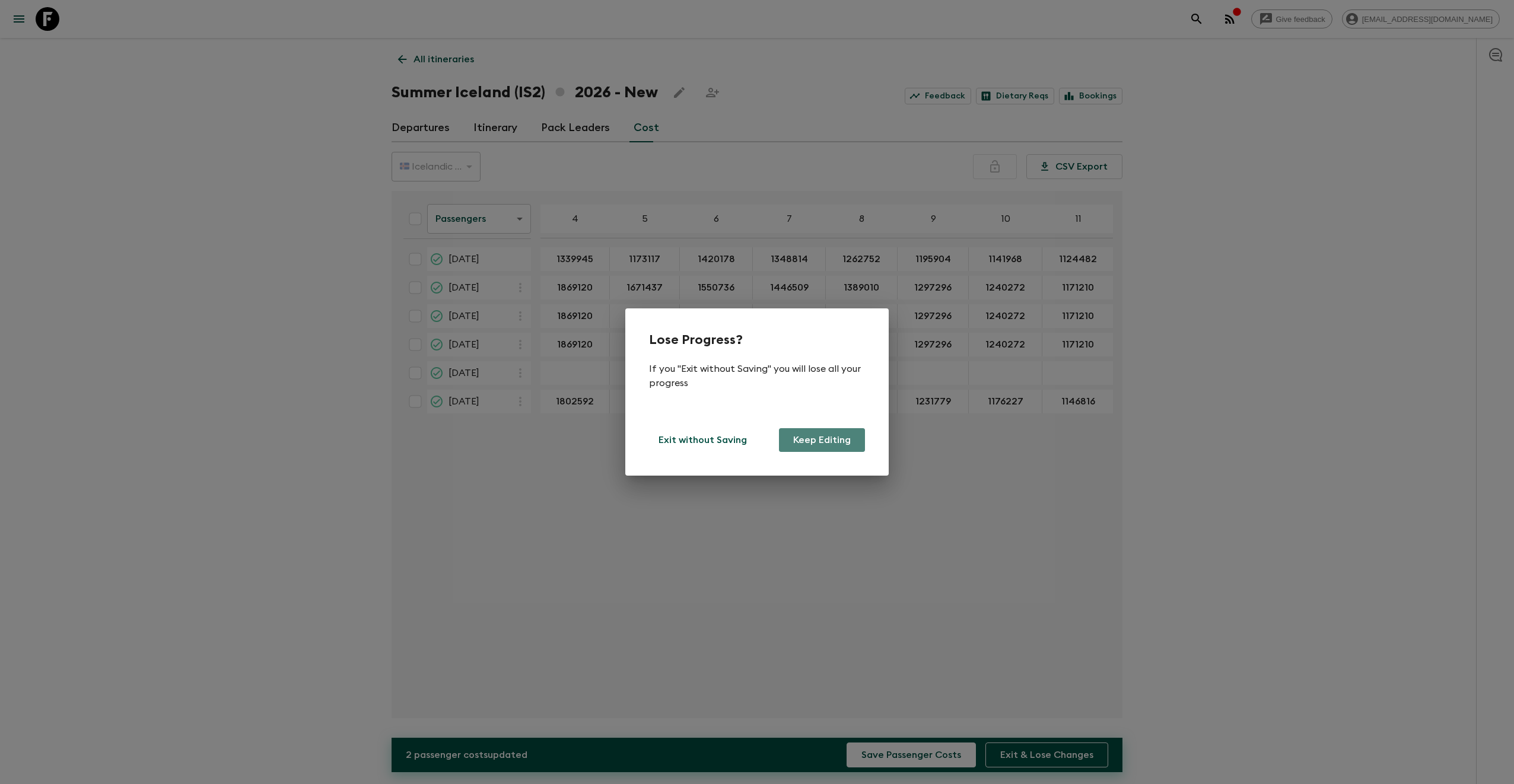
click at [825, 442] on button "Keep Editing" at bounding box center [822, 440] width 86 height 24
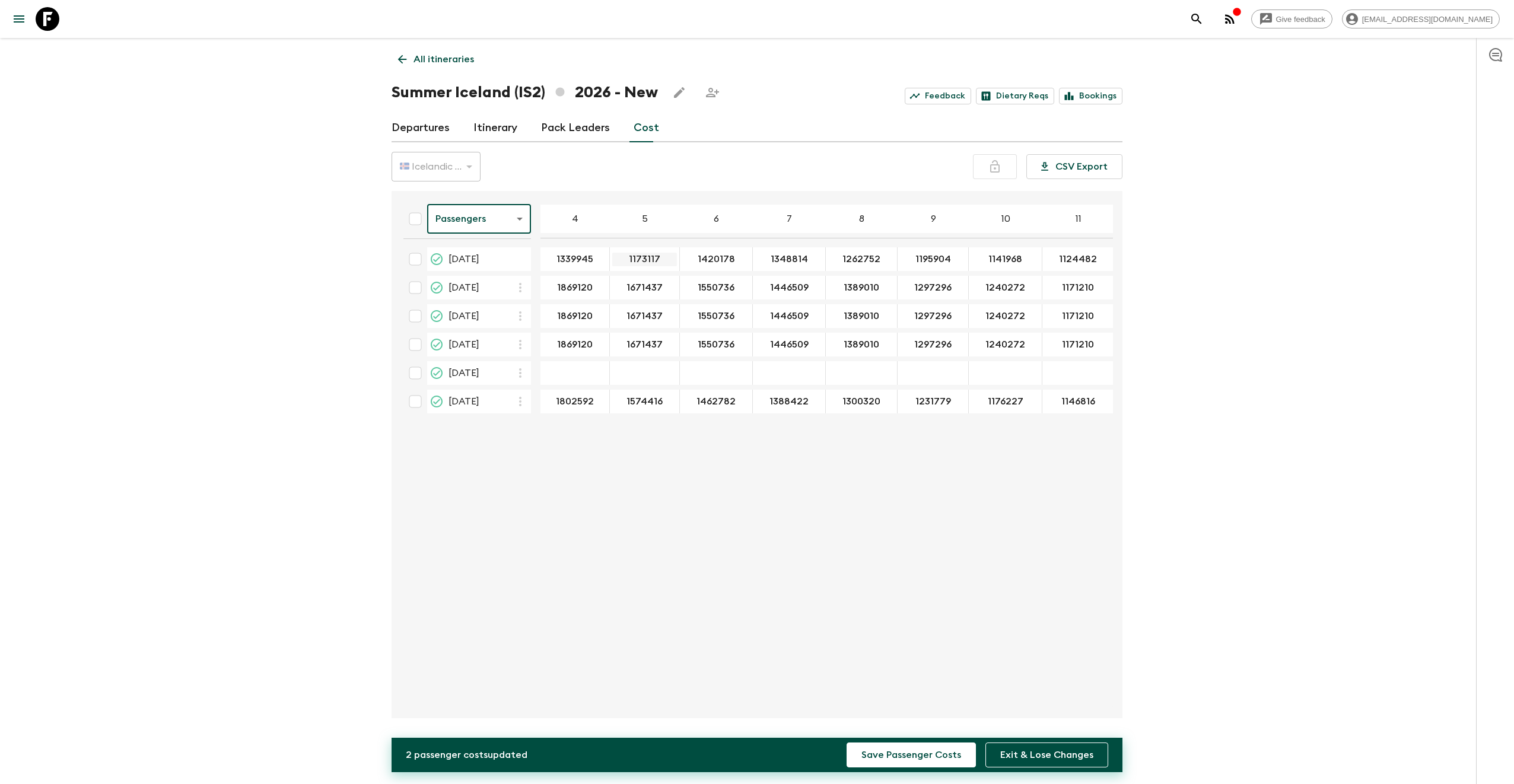
click at [643, 260] on input "1173117" at bounding box center [644, 260] width 65 height 14
click at [703, 258] on input "1420178" at bounding box center [716, 260] width 68 height 14
click at [721, 263] on input "1420178" at bounding box center [716, 260] width 68 height 14
type input "1061899"
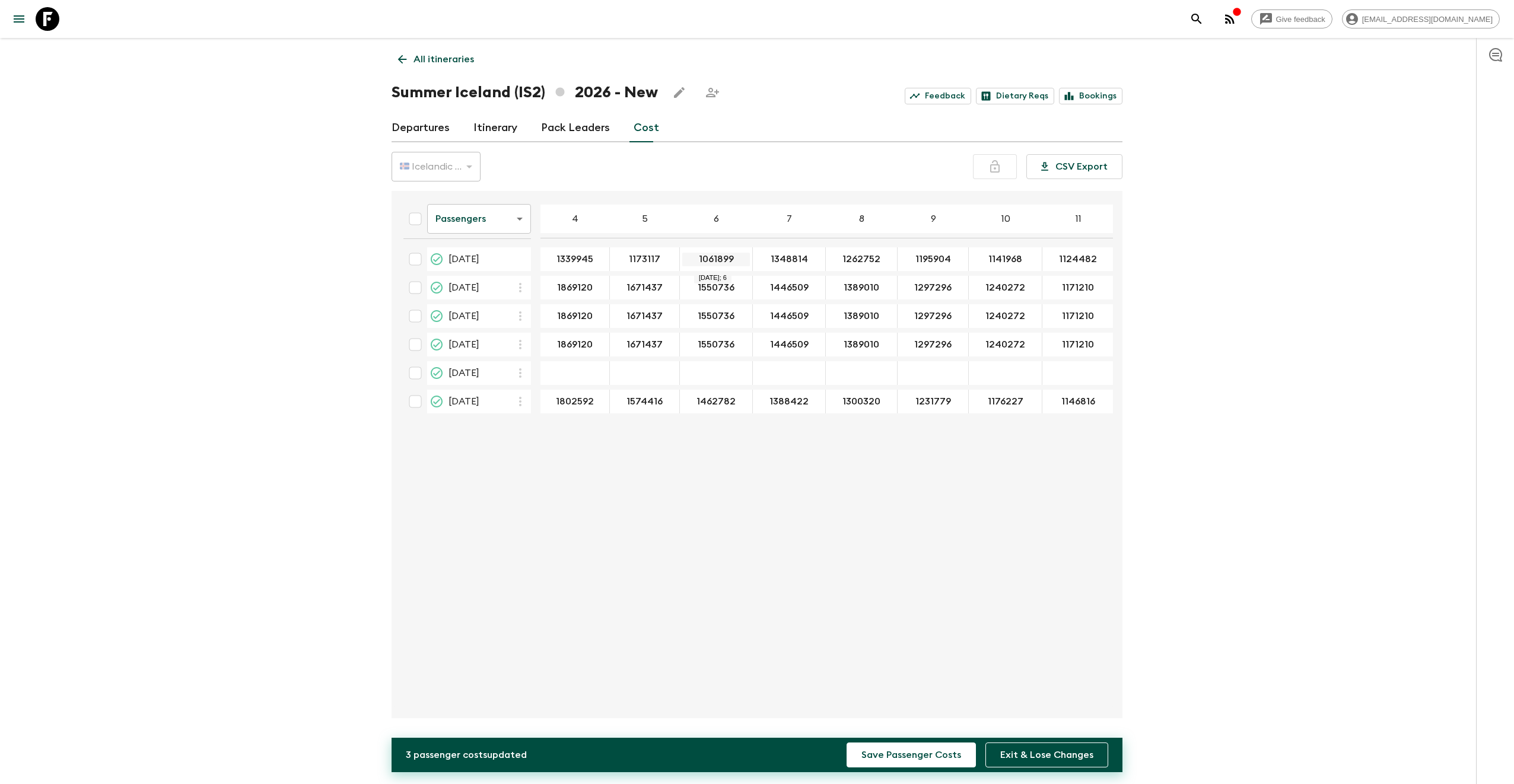
click at [847, 742] on button "Save Passenger Costs" at bounding box center [911, 754] width 129 height 25
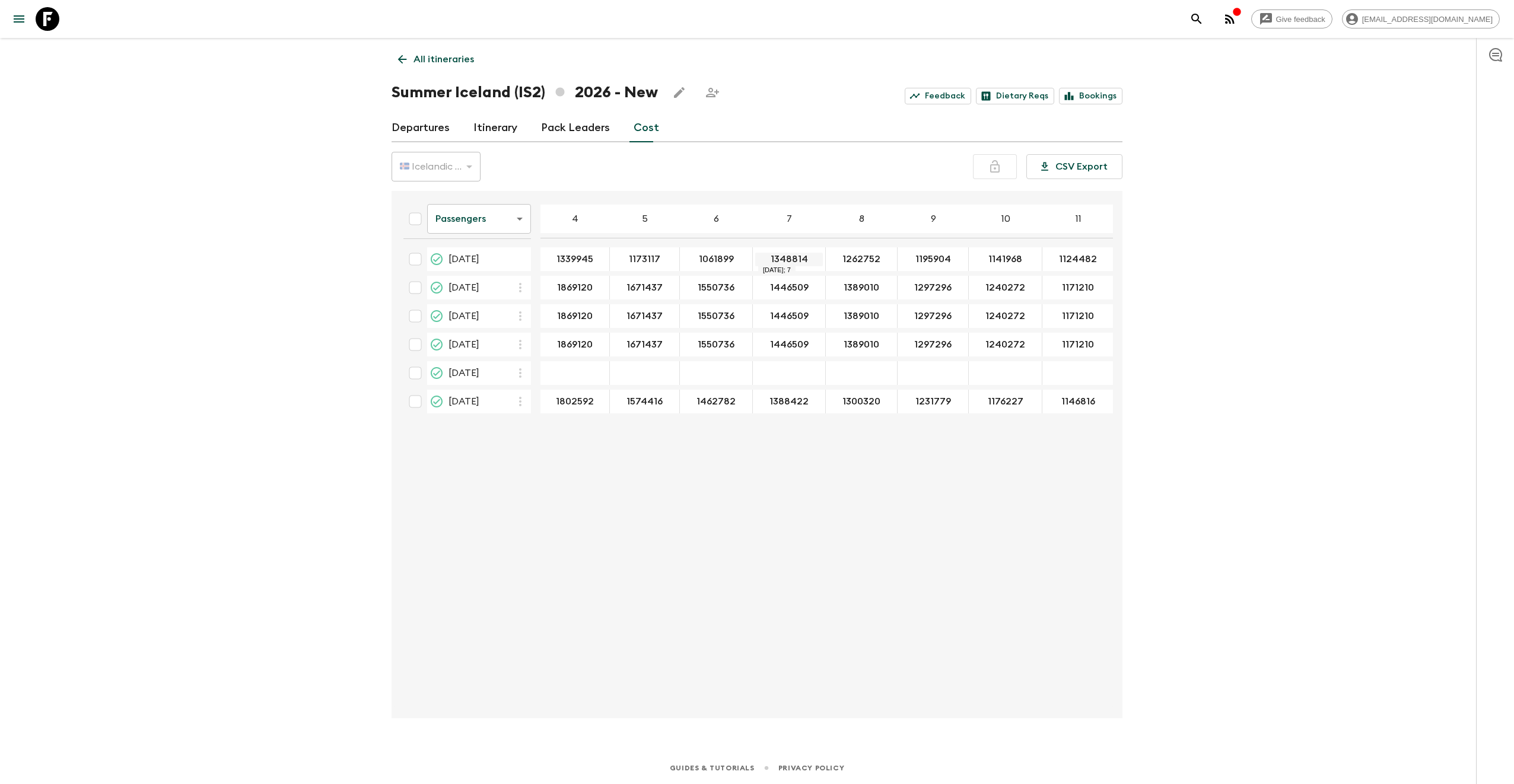
click at [785, 255] on input "1348814" at bounding box center [789, 260] width 68 height 14
click at [784, 260] on input "1348814" at bounding box center [789, 260] width 68 height 14
click at [792, 257] on input "1348814" at bounding box center [789, 260] width 68 height 14
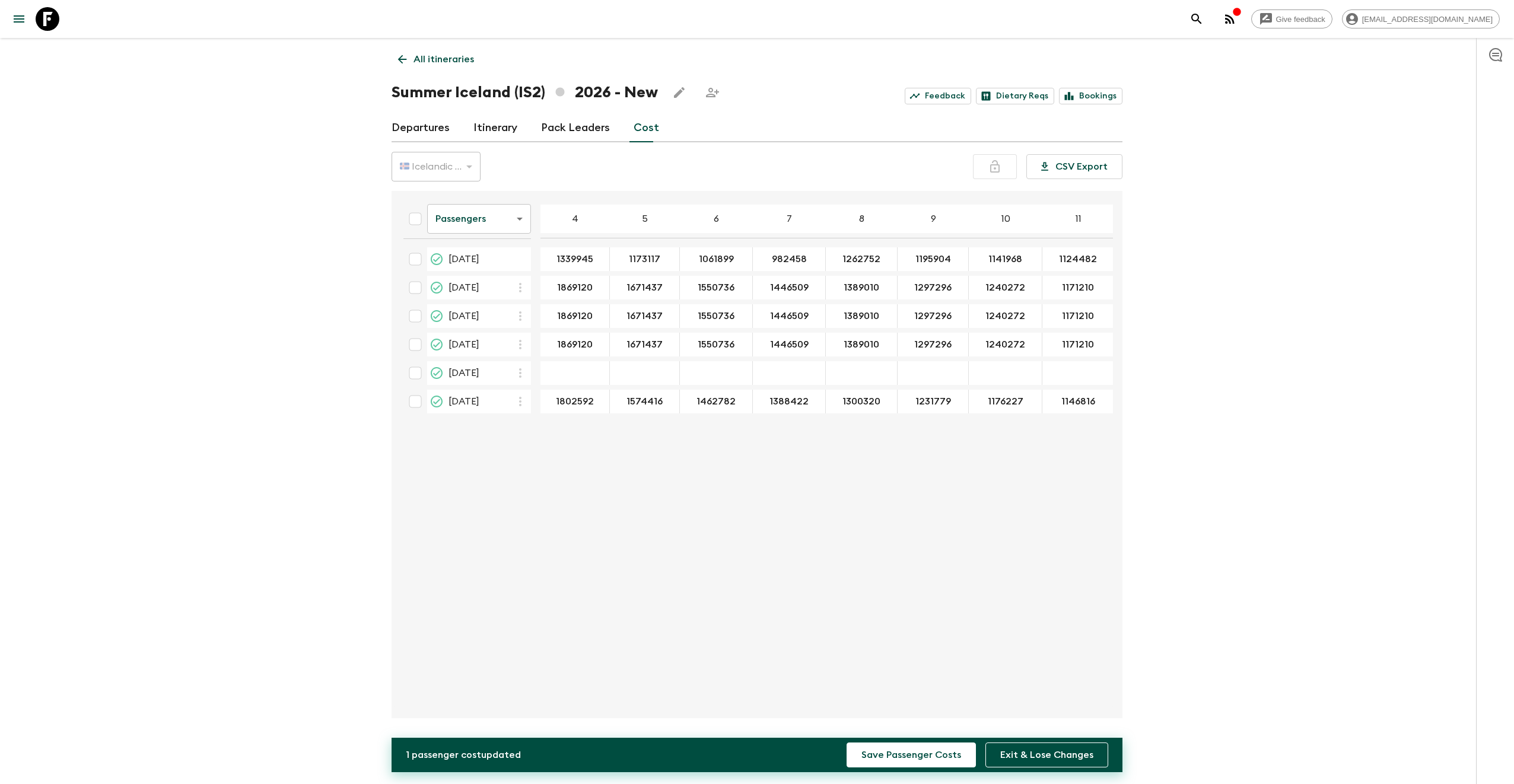
type input "982458"
click at [1179, 258] on div "Give feedback [EMAIL_ADDRESS][DOMAIN_NAME] All itineraries Summer [GEOGRAPHIC_D…" at bounding box center [757, 392] width 1514 height 784
type input "922876"
click at [929, 256] on input "1195904" at bounding box center [932, 260] width 66 height 14
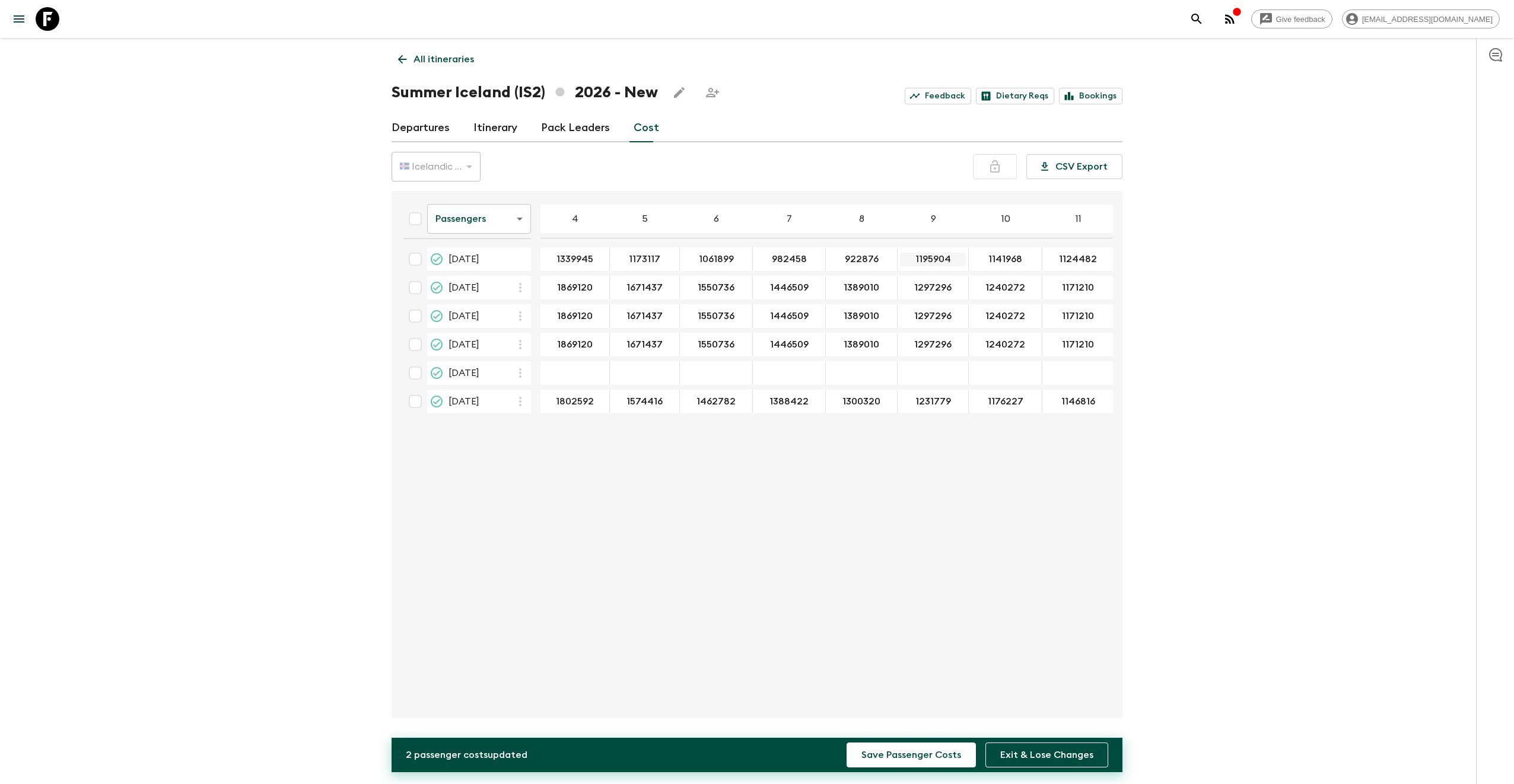
click at [929, 256] on input "1195904" at bounding box center [932, 260] width 66 height 14
type input "876535"
click at [981, 260] on input "1141968" at bounding box center [1005, 260] width 68 height 14
type input "840190"
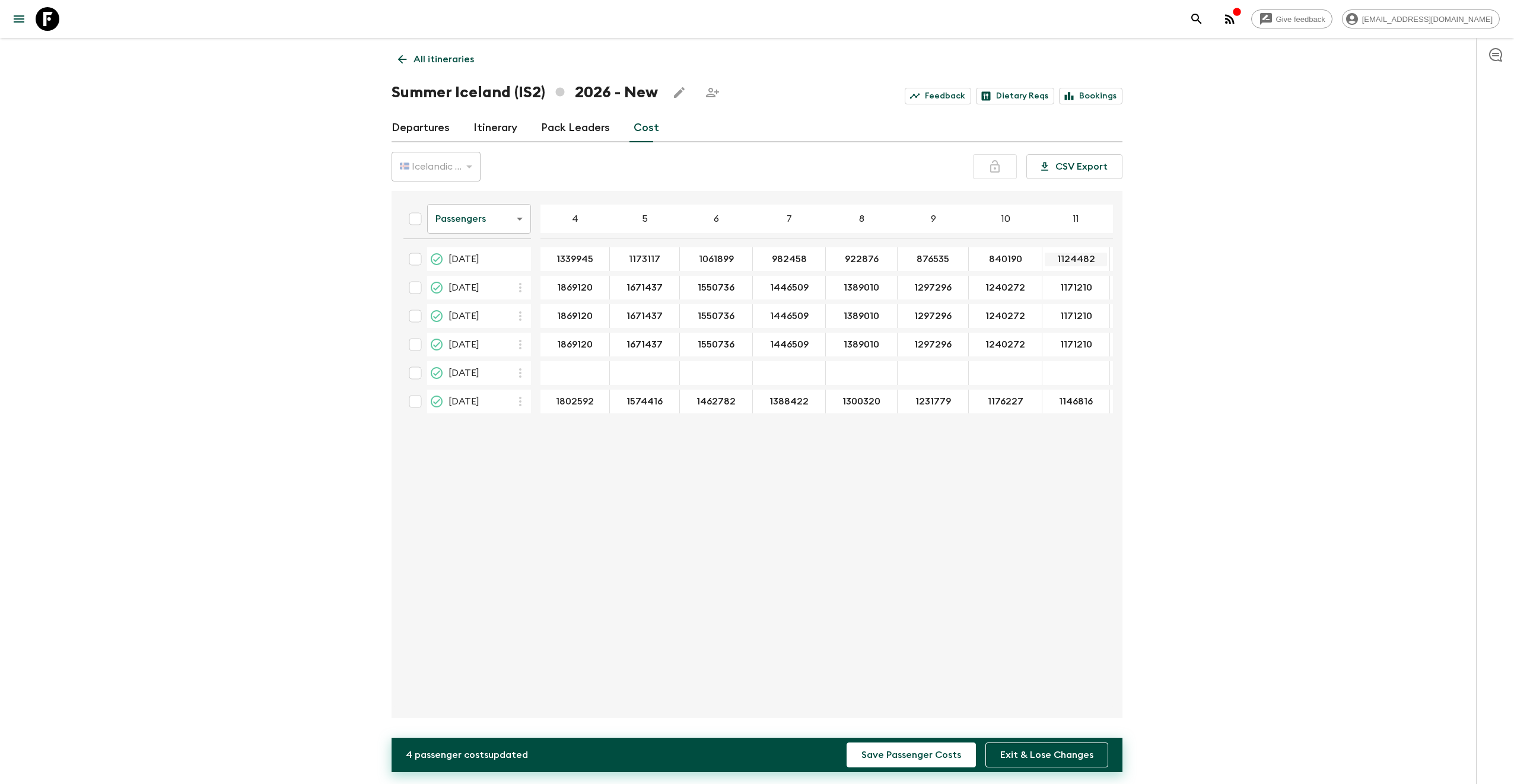
click at [1063, 260] on input "1124482" at bounding box center [1075, 260] width 62 height 14
type input "810046"
click at [847, 742] on button "Save Passenger Costs" at bounding box center [911, 754] width 129 height 25
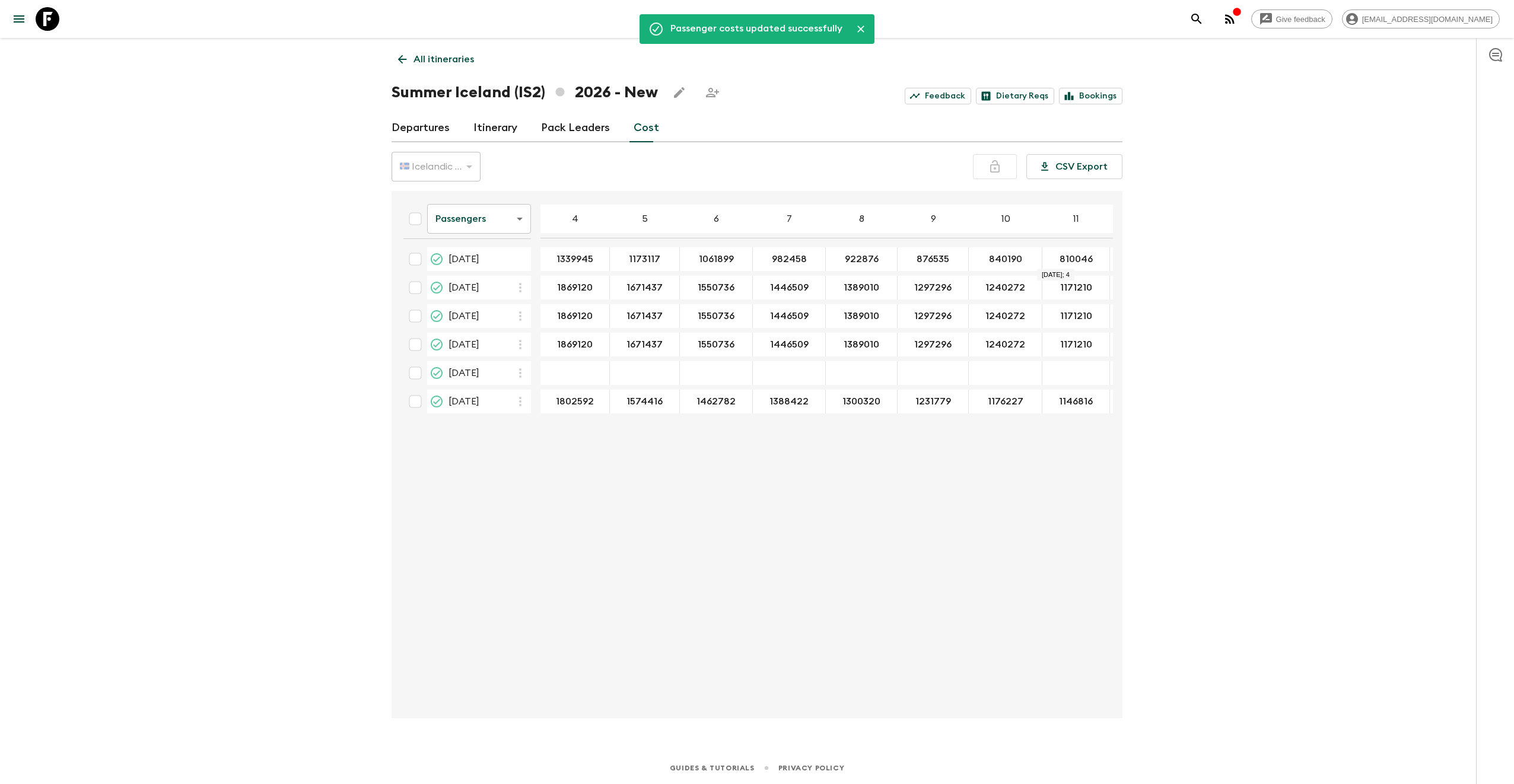
click at [756, 701] on div "Passengers passengersCost ​ 4 5 6 7 8 9 10 11 12 13 14 15 16 17 18 [DATE] 13399…" at bounding box center [753, 454] width 719 height 508
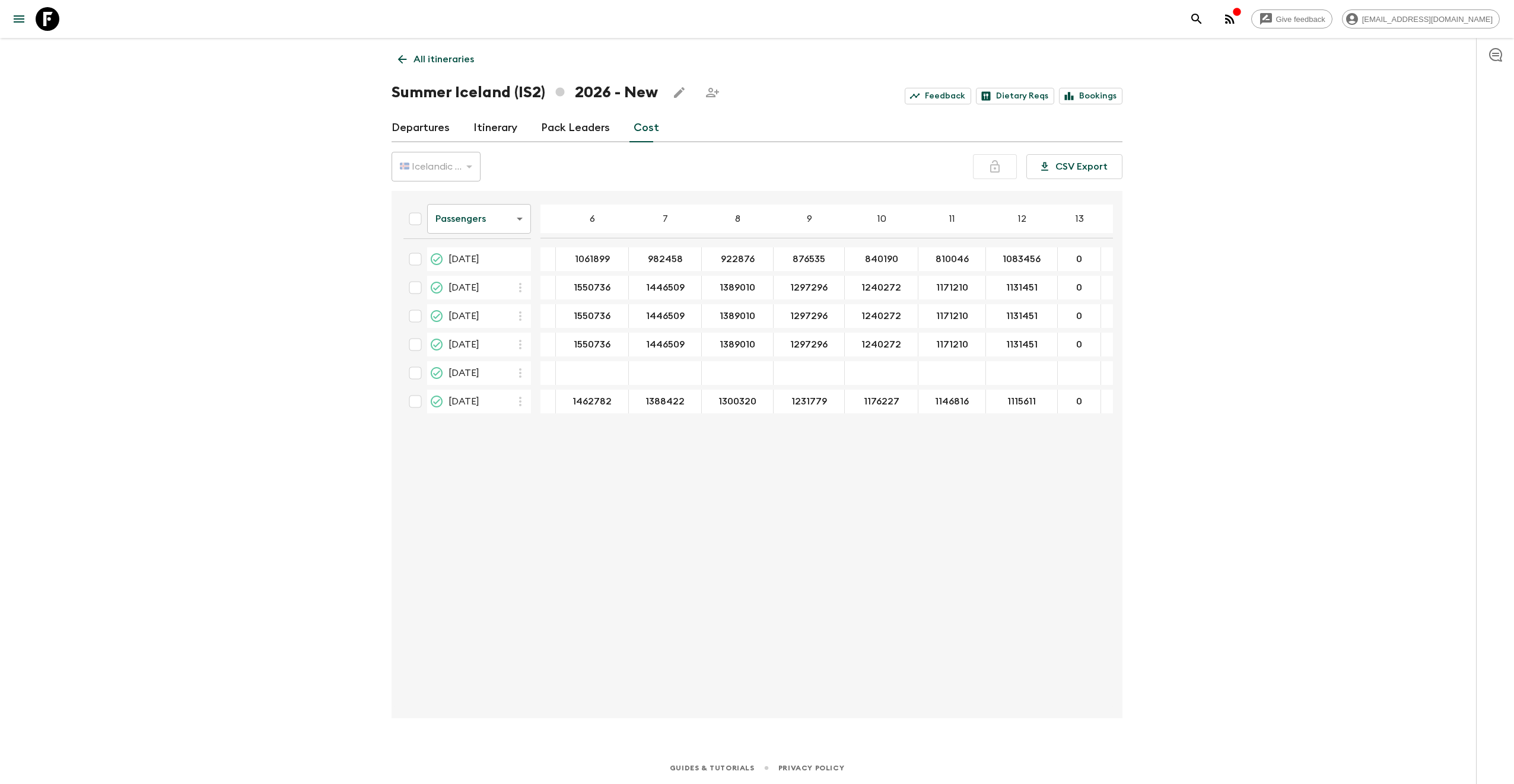
scroll to position [0, 131]
click at [1011, 258] on input "1083456" at bounding box center [1011, 260] width 60 height 14
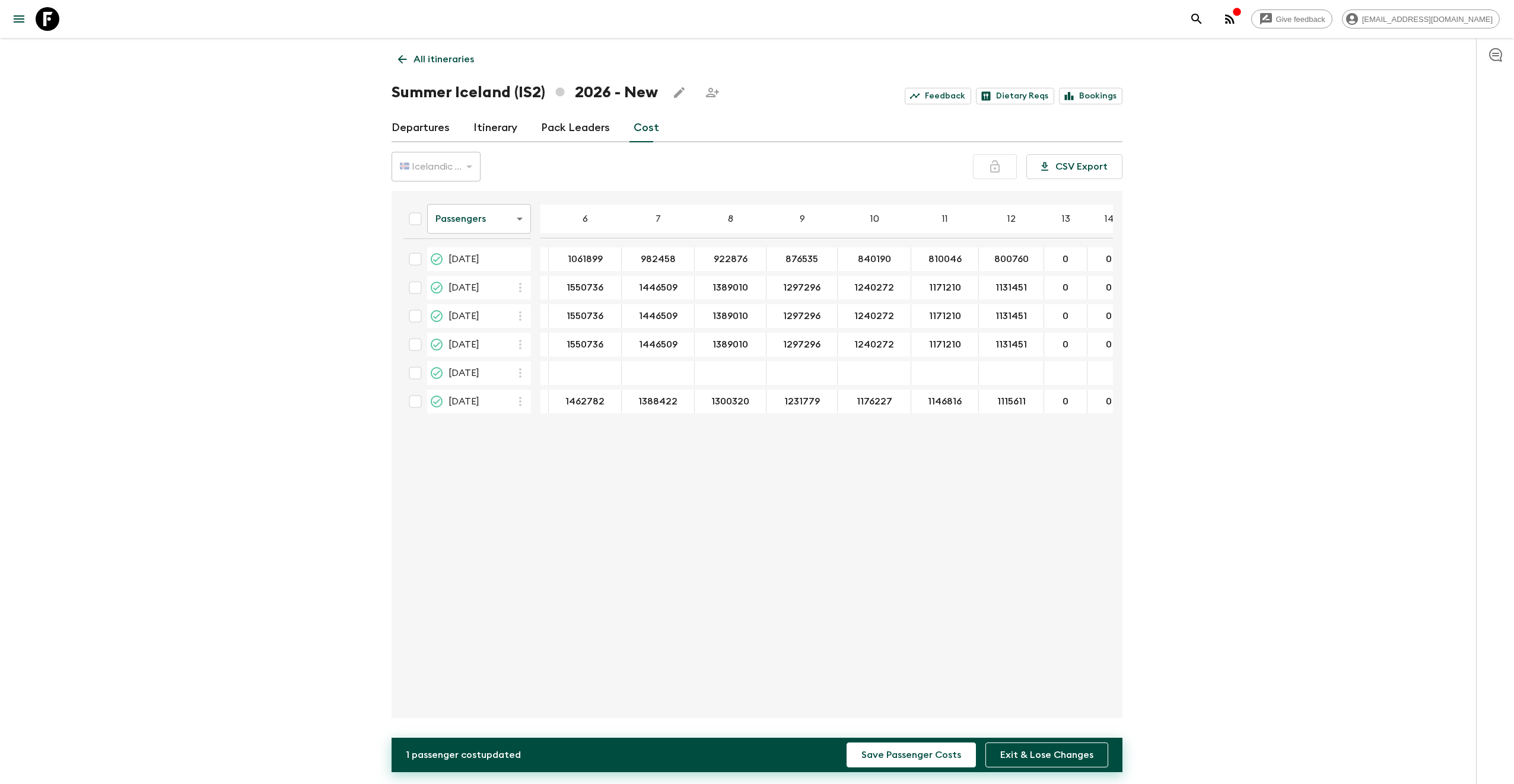
type input "800760"
click at [1176, 249] on div "Give feedback [EMAIL_ADDRESS][DOMAIN_NAME] All itineraries Summer [GEOGRAPHIC_D…" at bounding box center [757, 392] width 1514 height 784
click at [946, 757] on button "Save Passenger Costs" at bounding box center [911, 754] width 129 height 25
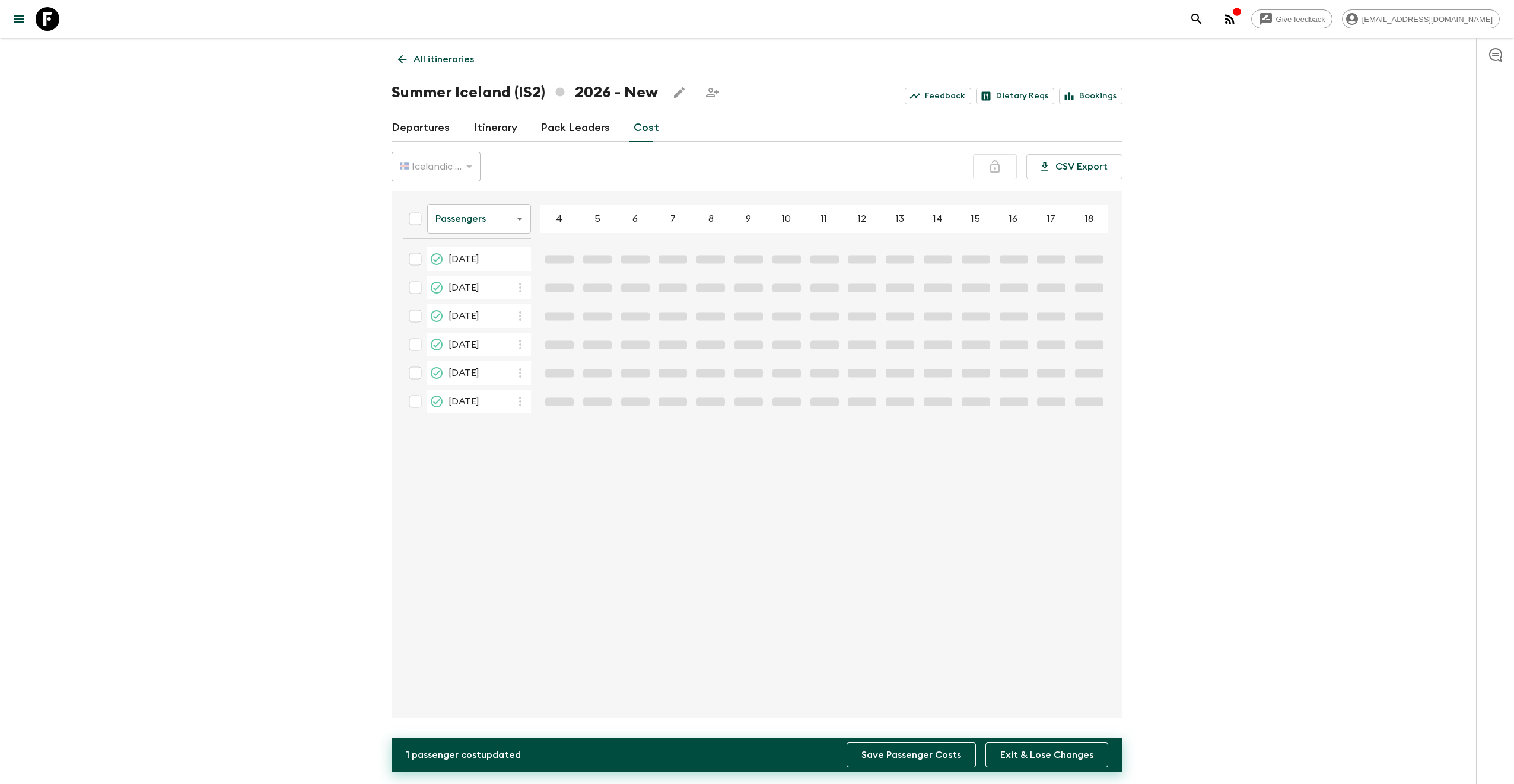
scroll to position [0, 41]
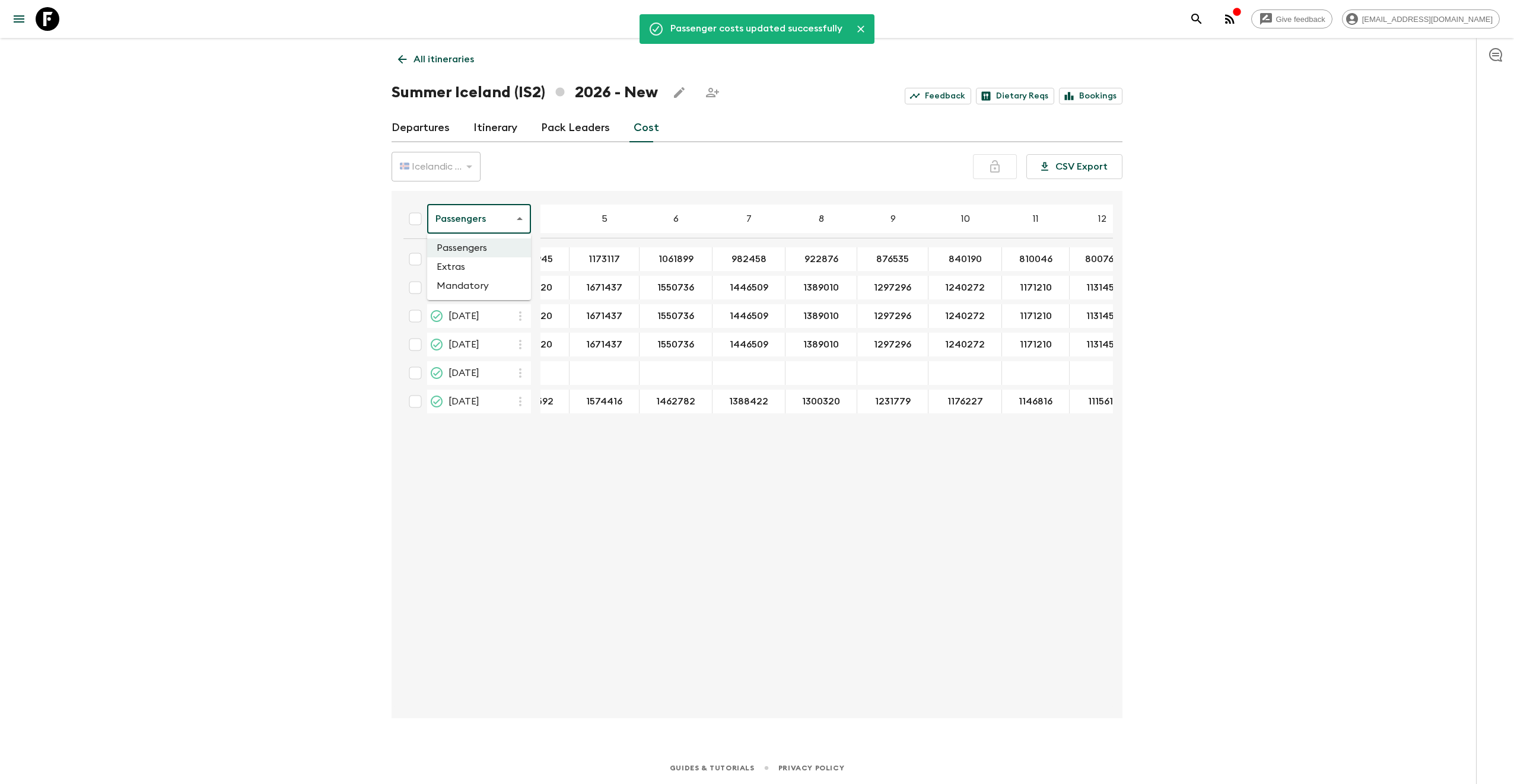
click at [466, 220] on body "Give feedback [EMAIL_ADDRESS][DOMAIN_NAME] Passenger costs updated successfully…" at bounding box center [757, 392] width 1514 height 784
click at [474, 272] on li "Extras" at bounding box center [479, 266] width 104 height 19
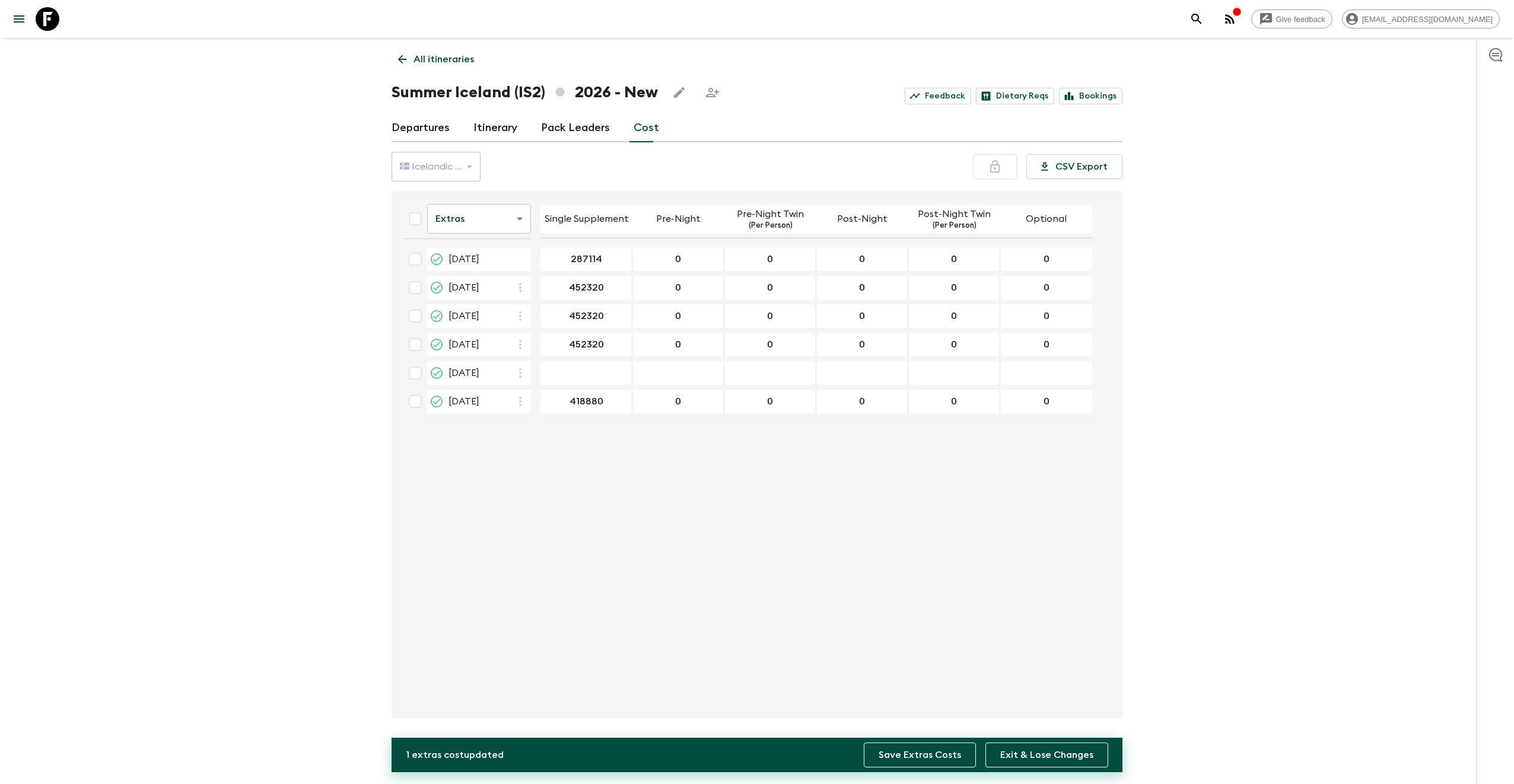
type input "287114"
click at [912, 756] on button "Save Extras Costs" at bounding box center [919, 754] width 112 height 25
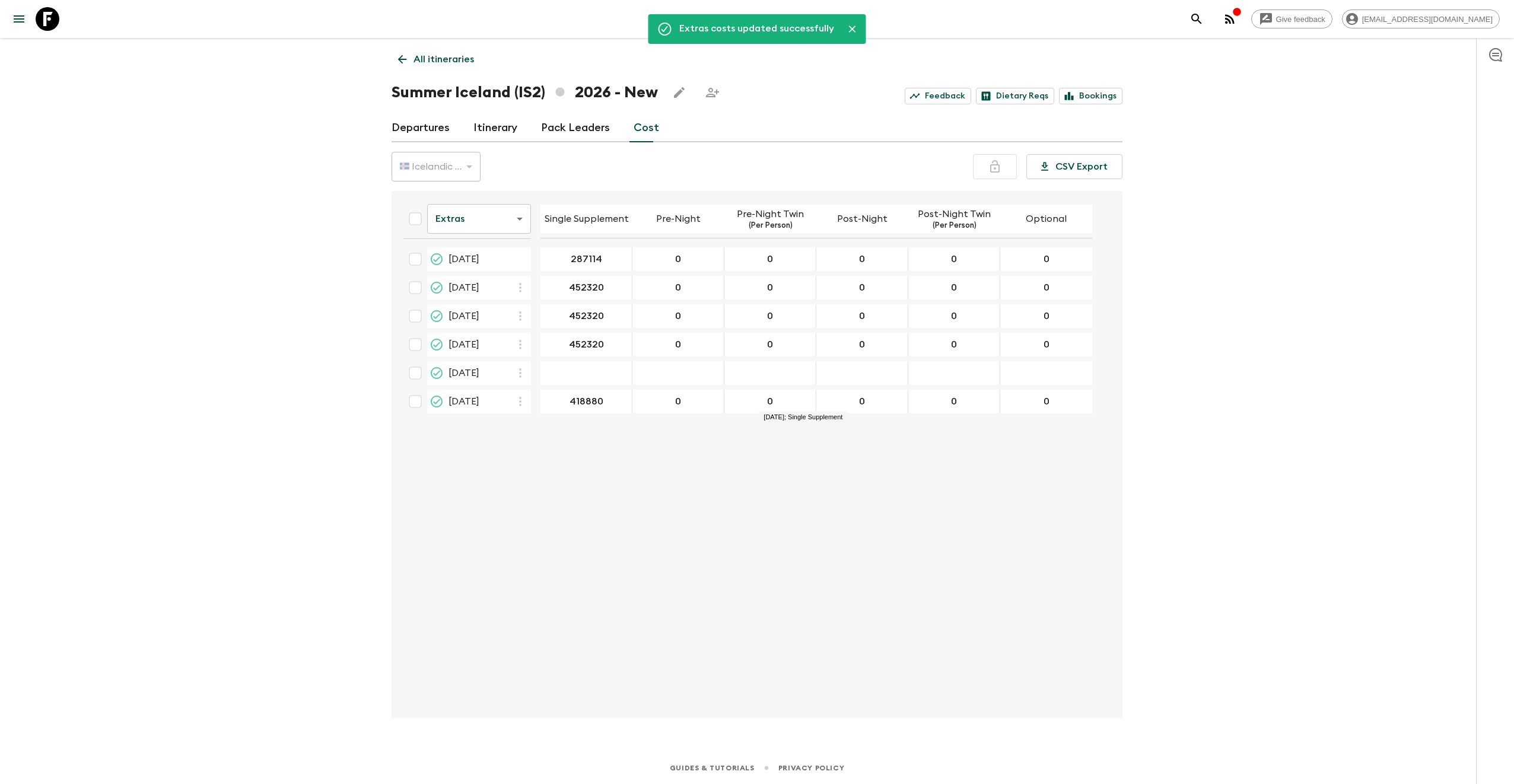
click at [485, 224] on body "Give feedback [EMAIL_ADDRESS][DOMAIN_NAME] Extras costs updated successfully Al…" at bounding box center [757, 392] width 1514 height 784
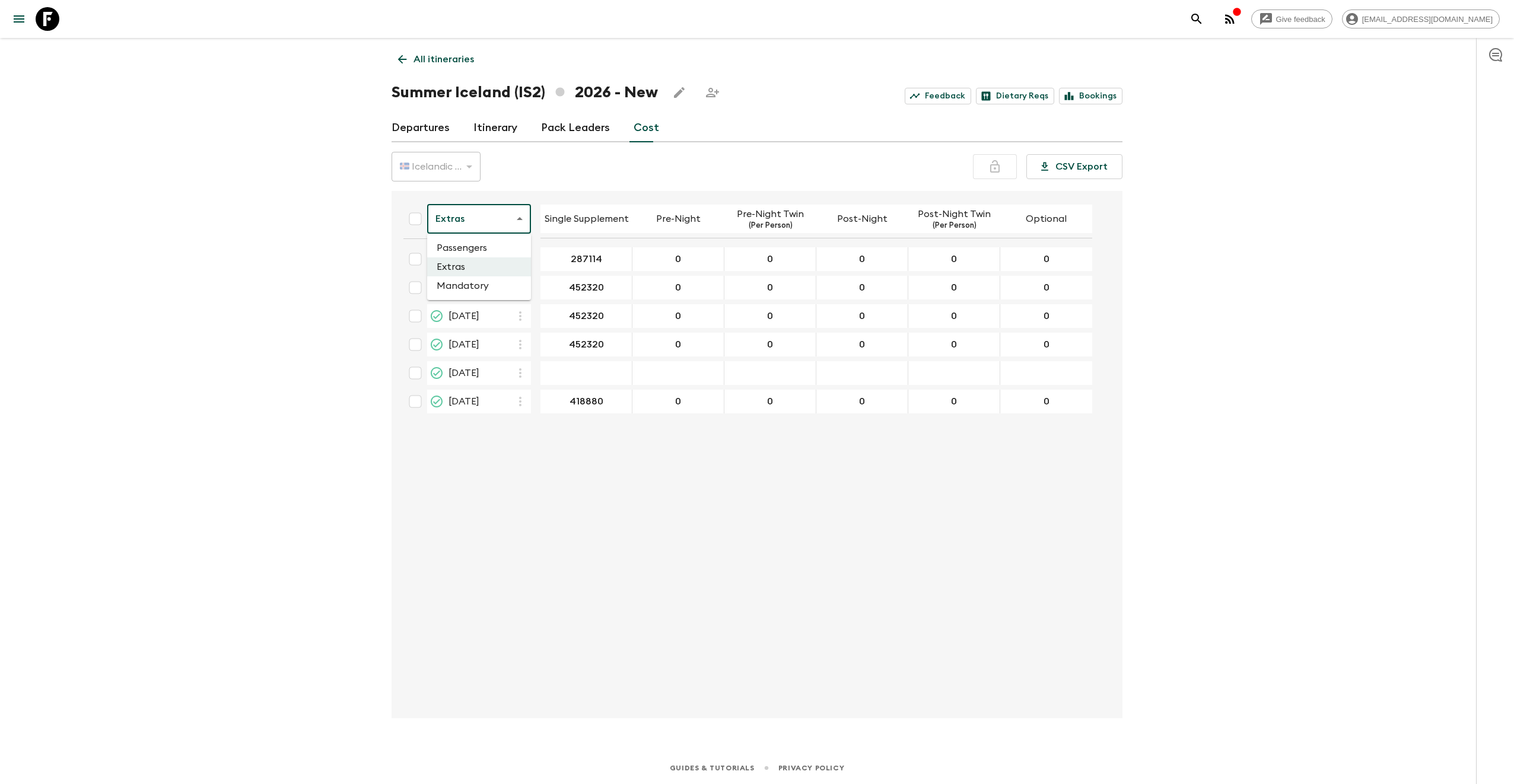
click at [477, 285] on li "Mandatory" at bounding box center [479, 286] width 104 height 19
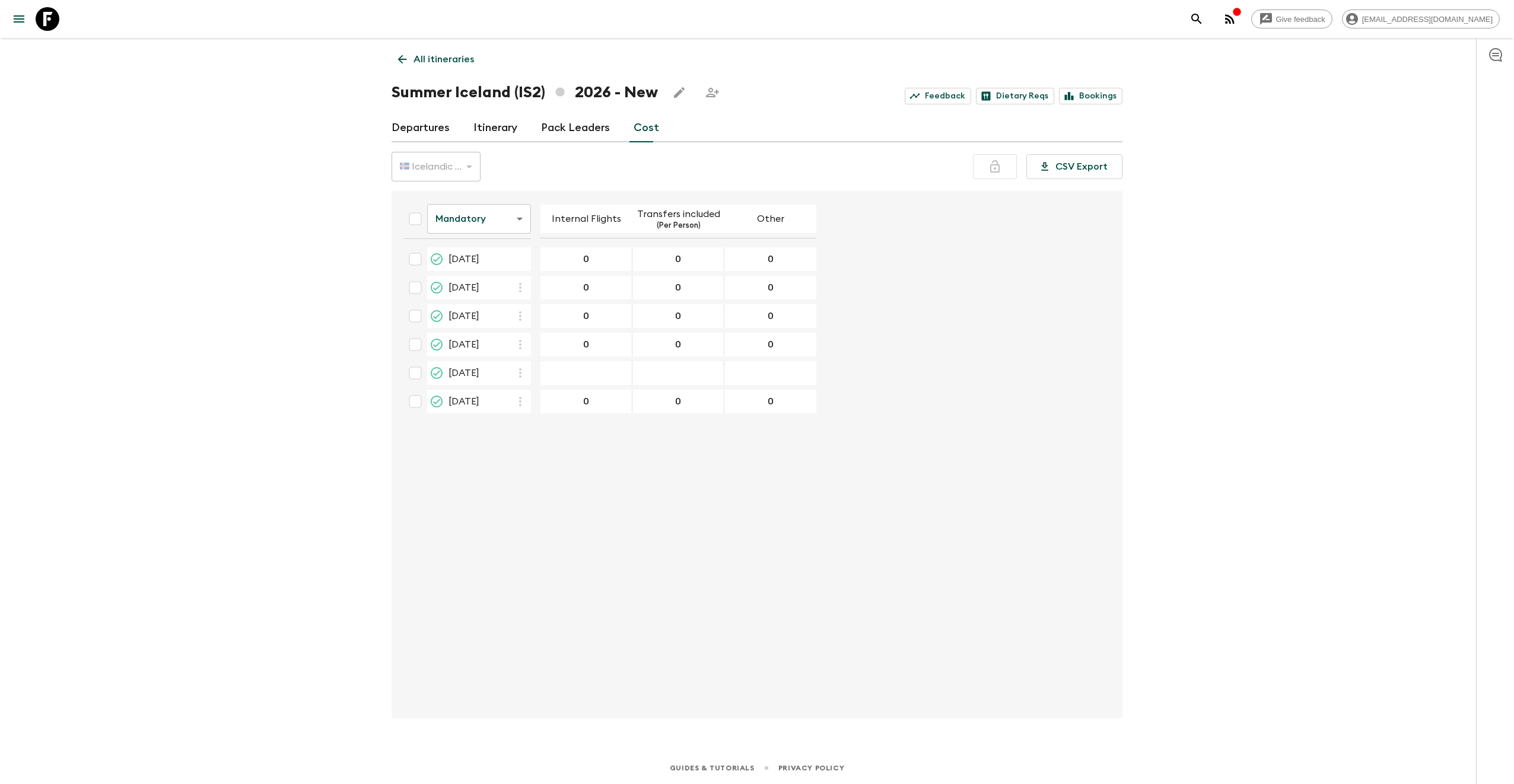
click at [494, 224] on body "Give feedback [EMAIL_ADDRESS][DOMAIN_NAME] All itineraries Summer [GEOGRAPHIC_D…" at bounding box center [757, 392] width 1514 height 784
click at [494, 249] on li "Passengers" at bounding box center [479, 247] width 104 height 19
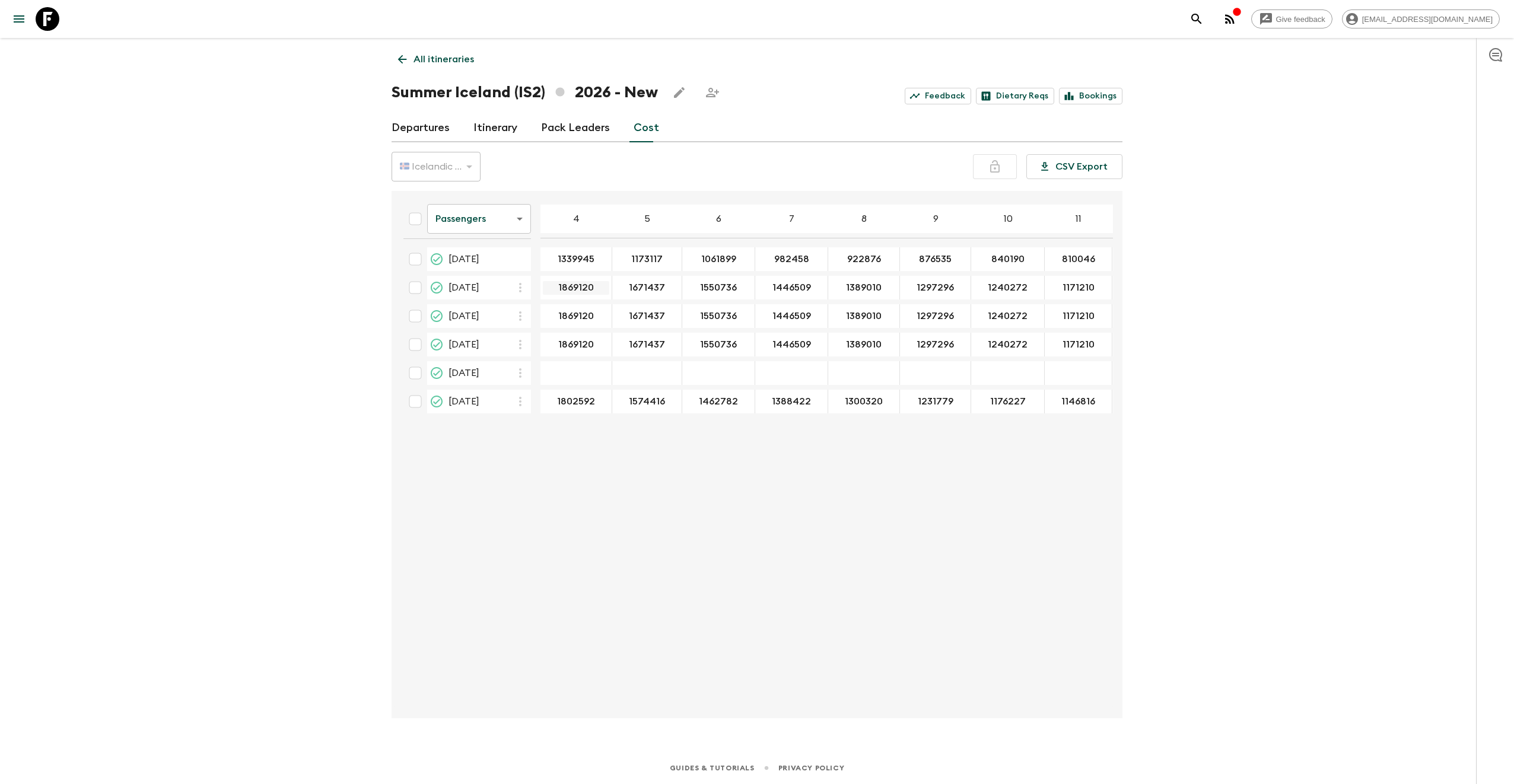
click at [575, 290] on input "1869120" at bounding box center [576, 288] width 67 height 14
click at [574, 284] on input "1869120" at bounding box center [576, 288] width 67 height 14
click at [583, 289] on input "1869120" at bounding box center [576, 288] width 67 height 14
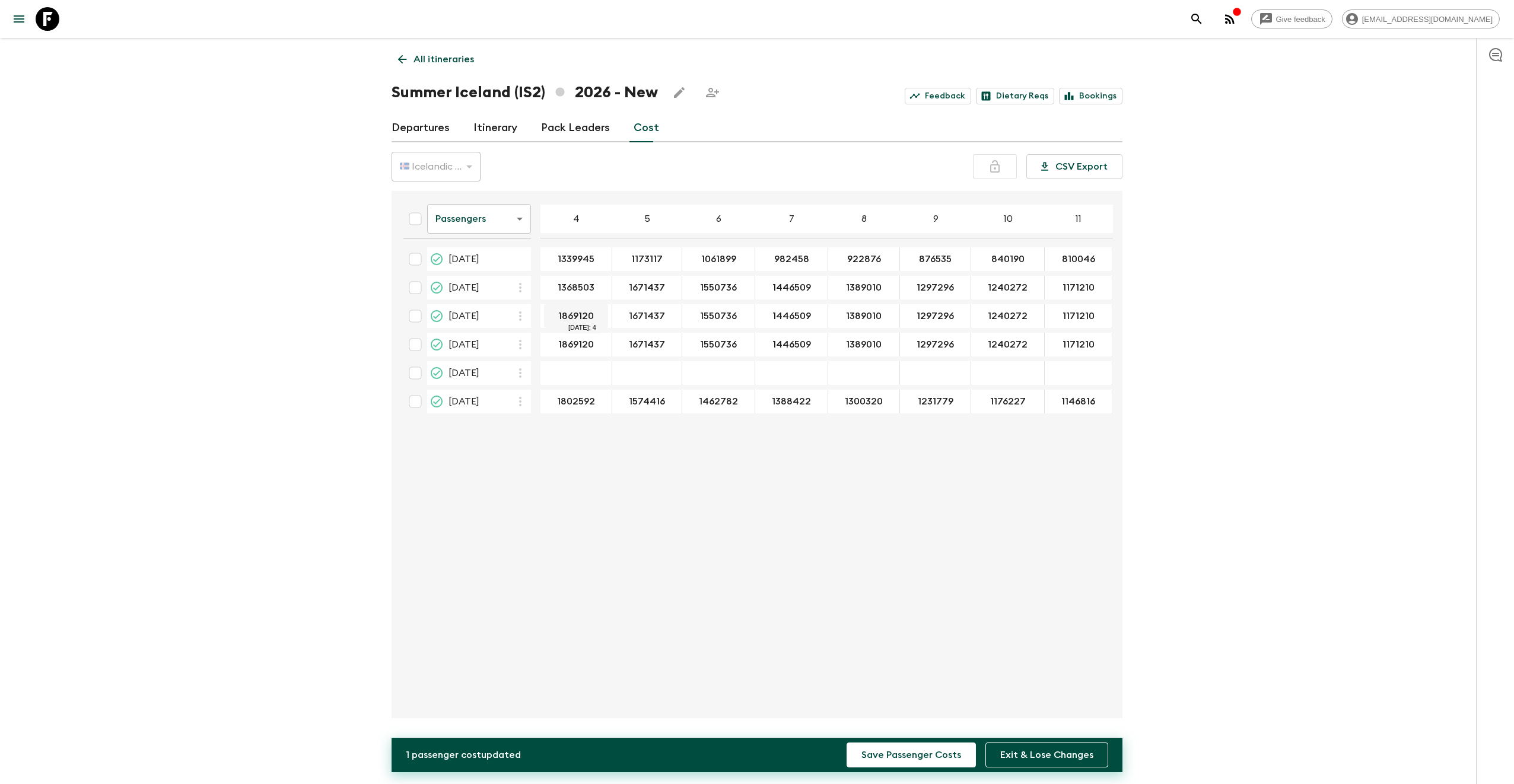
type input "1368503"
click at [583, 376] on input "22 Aug 2026; 4" at bounding box center [576, 373] width 67 height 14
type input "1368503"
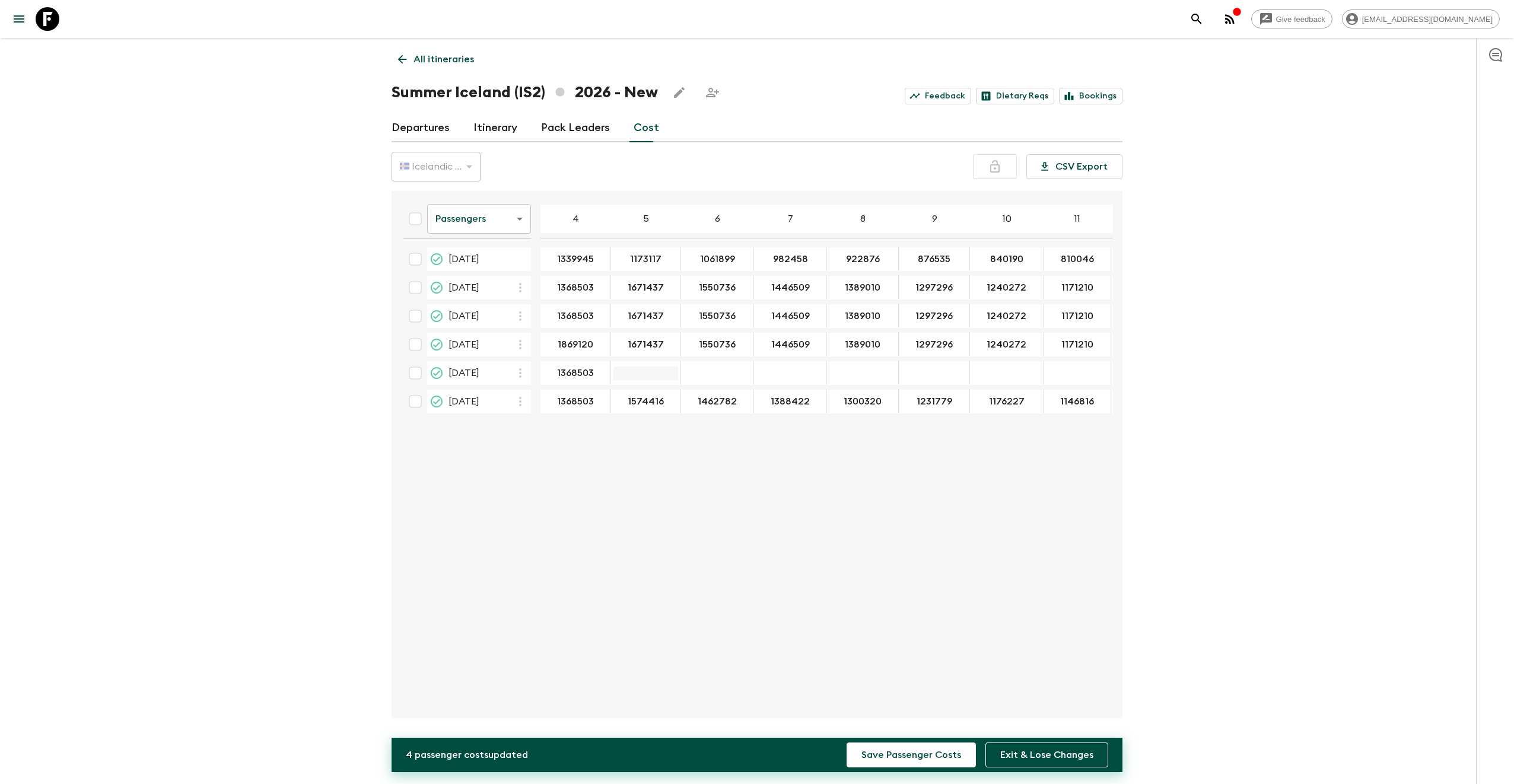
click at [644, 376] on input "22 Aug 2026; 5" at bounding box center [646, 373] width 65 height 14
click at [591, 345] on input "1869120" at bounding box center [575, 345] width 65 height 14
click at [643, 345] on input "1671437" at bounding box center [646, 345] width 65 height 14
click at [712, 346] on input "1550736" at bounding box center [717, 345] width 68 height 14
click at [798, 346] on input "1446509" at bounding box center [790, 345] width 68 height 14
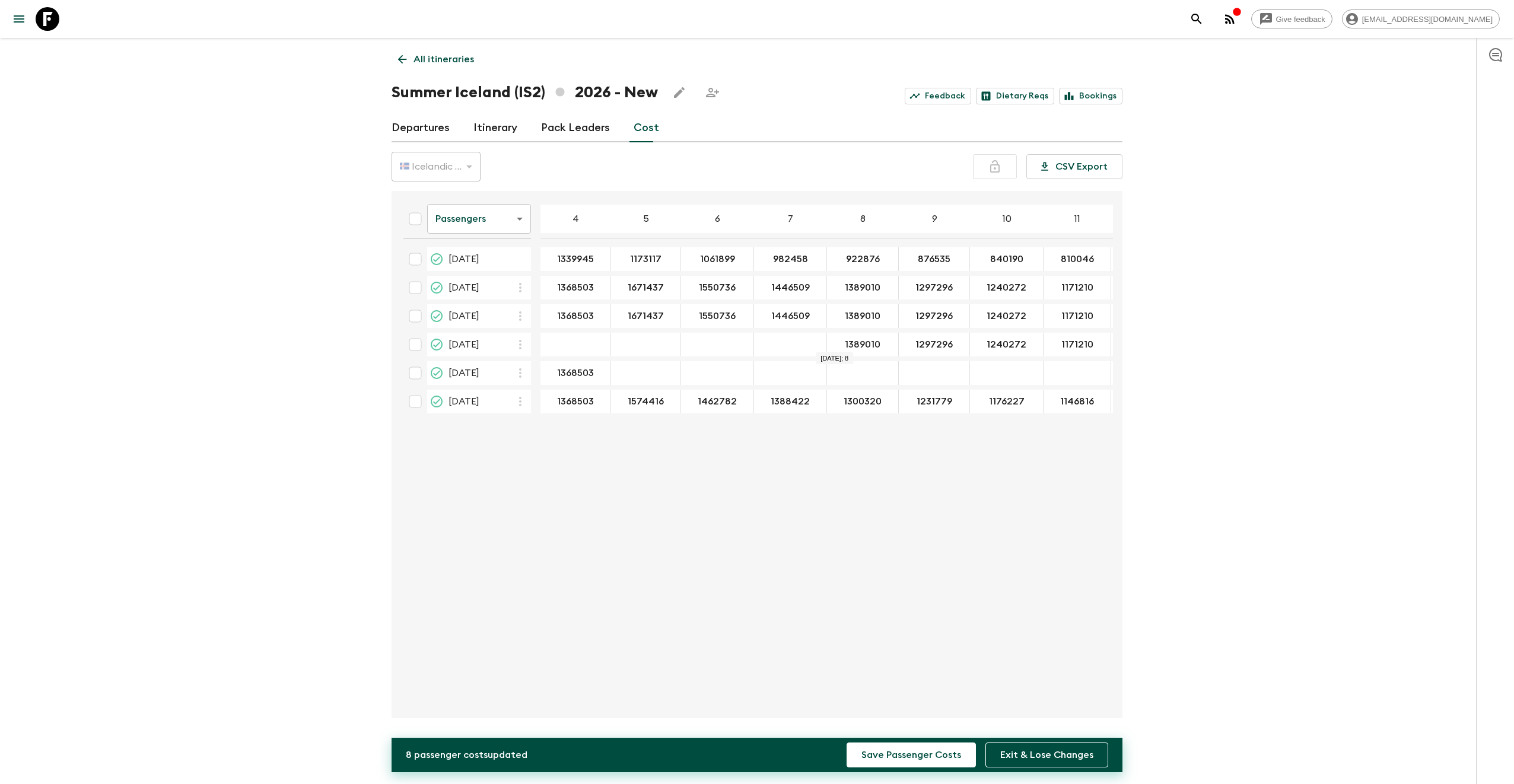
click at [842, 344] on input "1389010" at bounding box center [862, 345] width 67 height 14
click at [931, 348] on input "1297296" at bounding box center [934, 345] width 66 height 14
click at [1064, 348] on input "1171210" at bounding box center [1077, 345] width 62 height 14
type input "1201675"
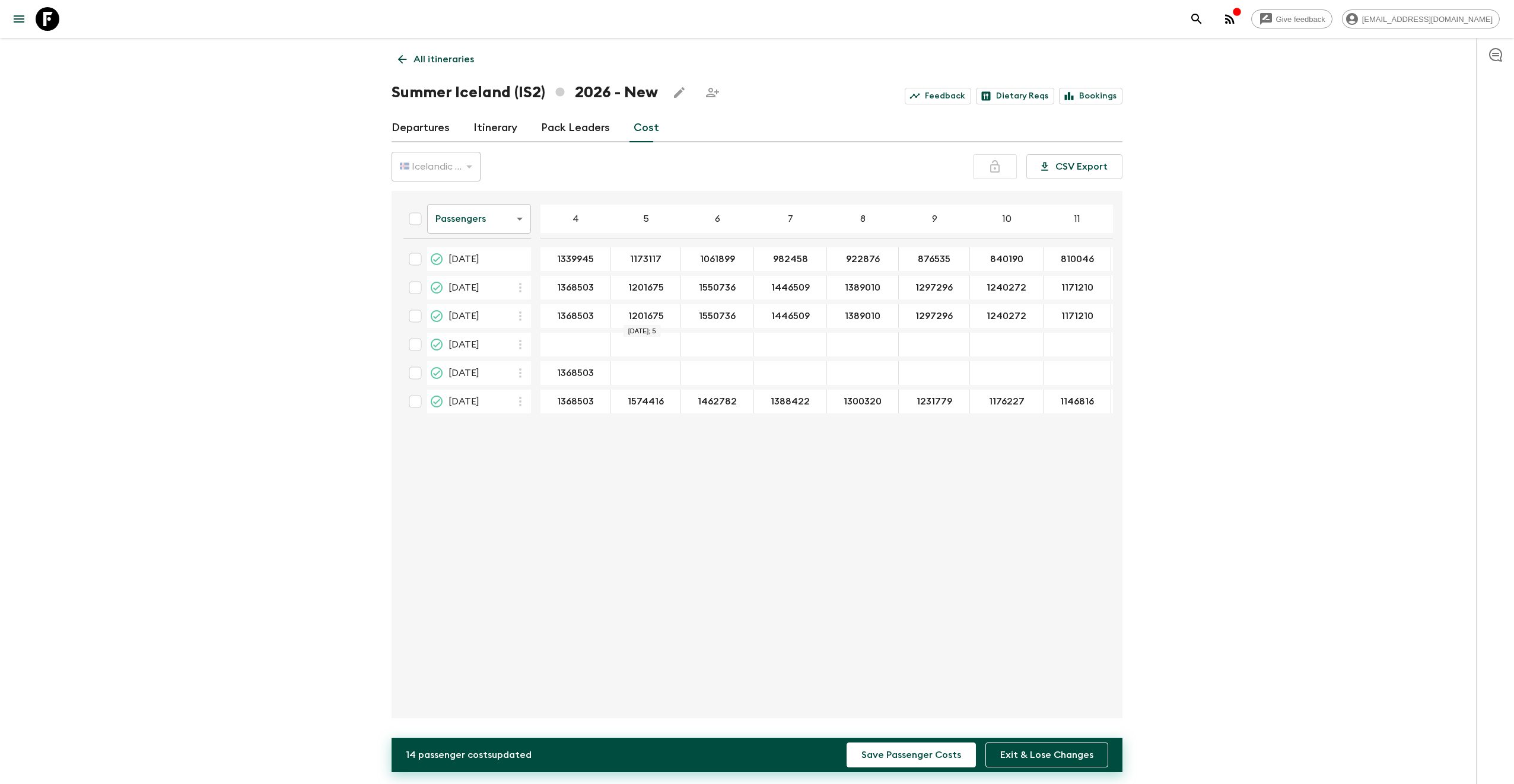
click at [847, 742] on button "Save Passenger Costs" at bounding box center [911, 754] width 129 height 25
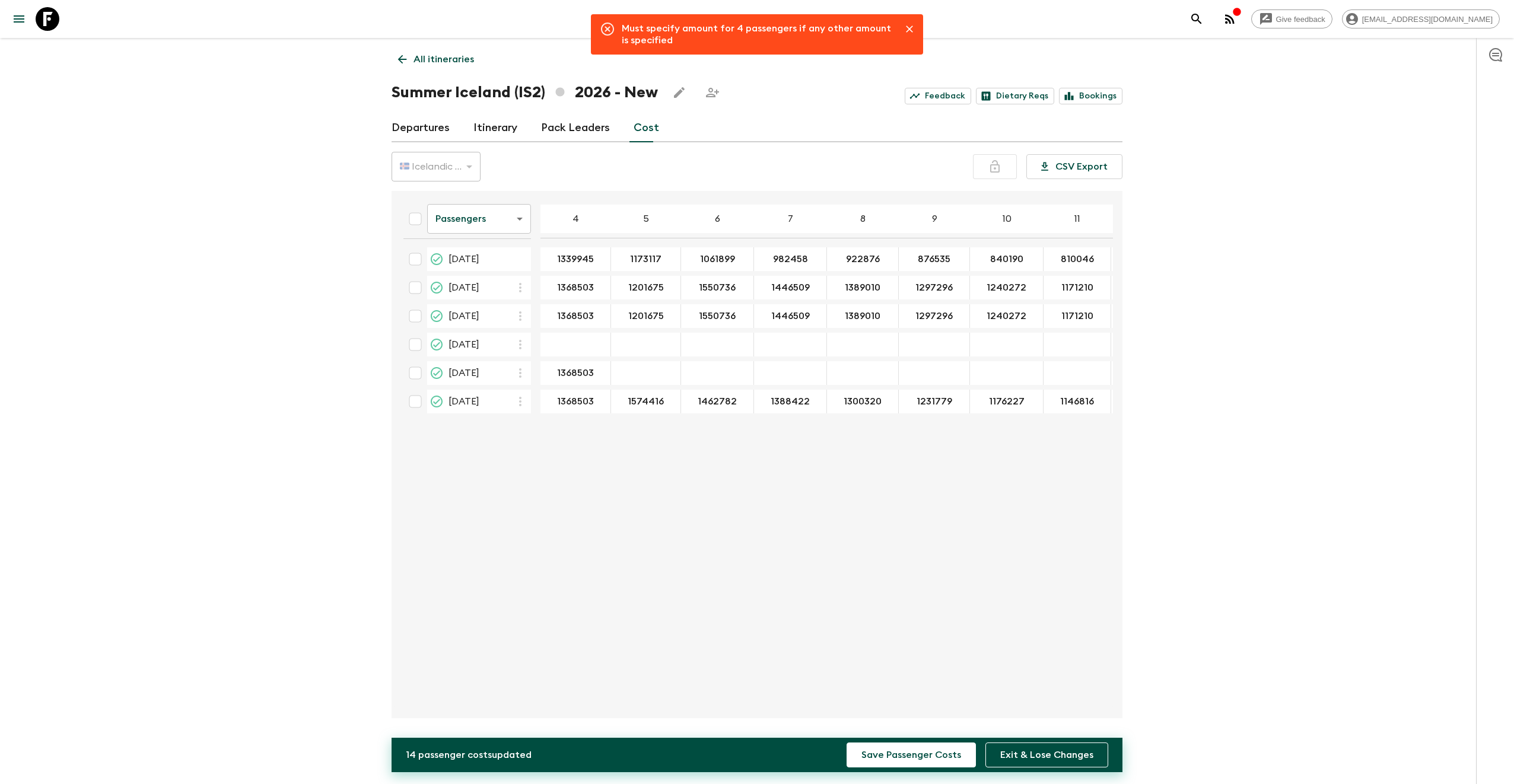
click at [655, 331] on table "Passengers passengersCost ​ 4 5 6 7 8 9 10 11 12 13 14 15 16 17 18 [DATE] 13399…" at bounding box center [916, 307] width 1044 height 223
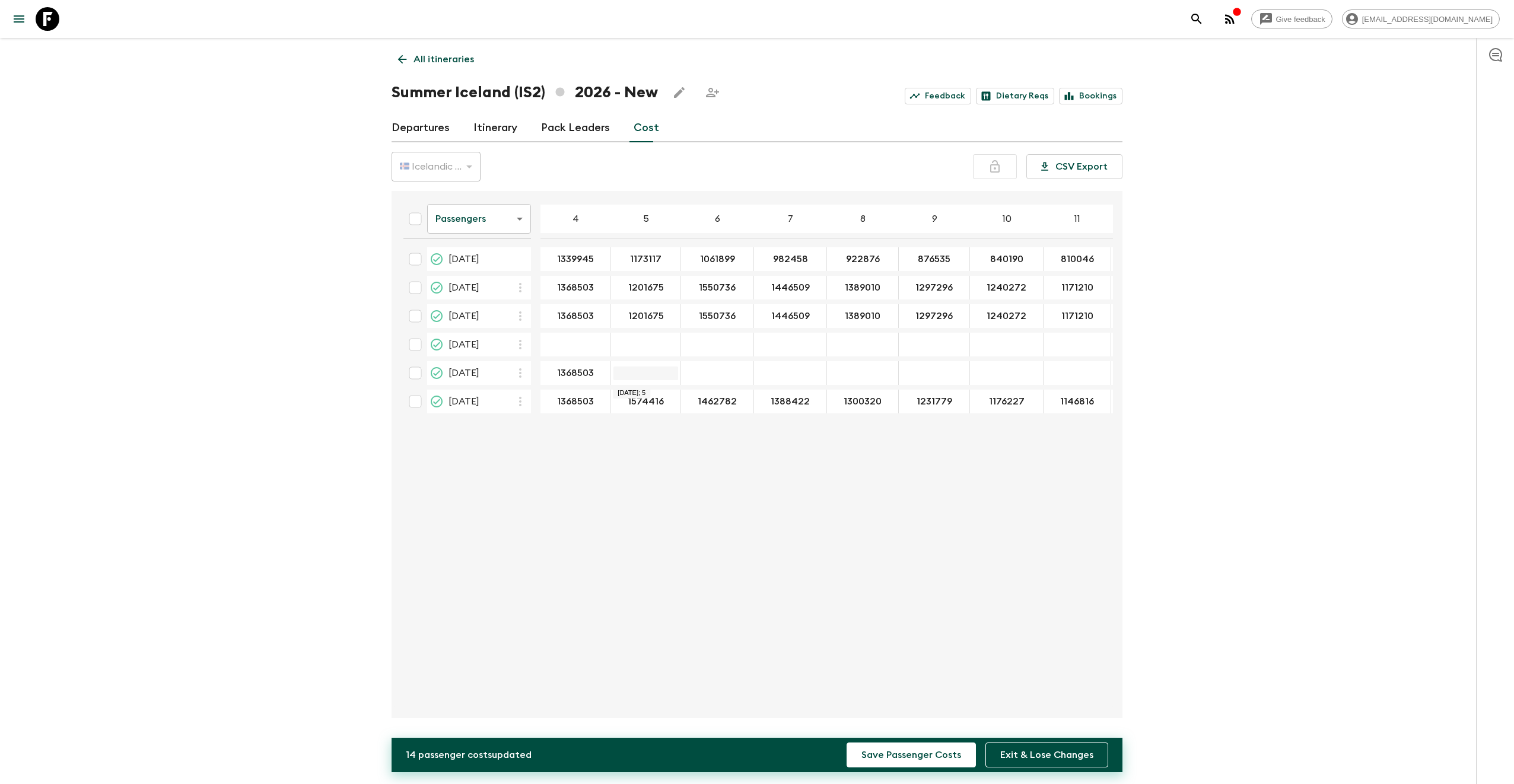
click at [640, 378] on input "22 Aug 2026; 5" at bounding box center [646, 373] width 65 height 14
type input "1201675"
click at [700, 319] on input "1550736" at bounding box center [712, 316] width 68 height 14
click at [706, 286] on input "1550736" at bounding box center [712, 288] width 68 height 14
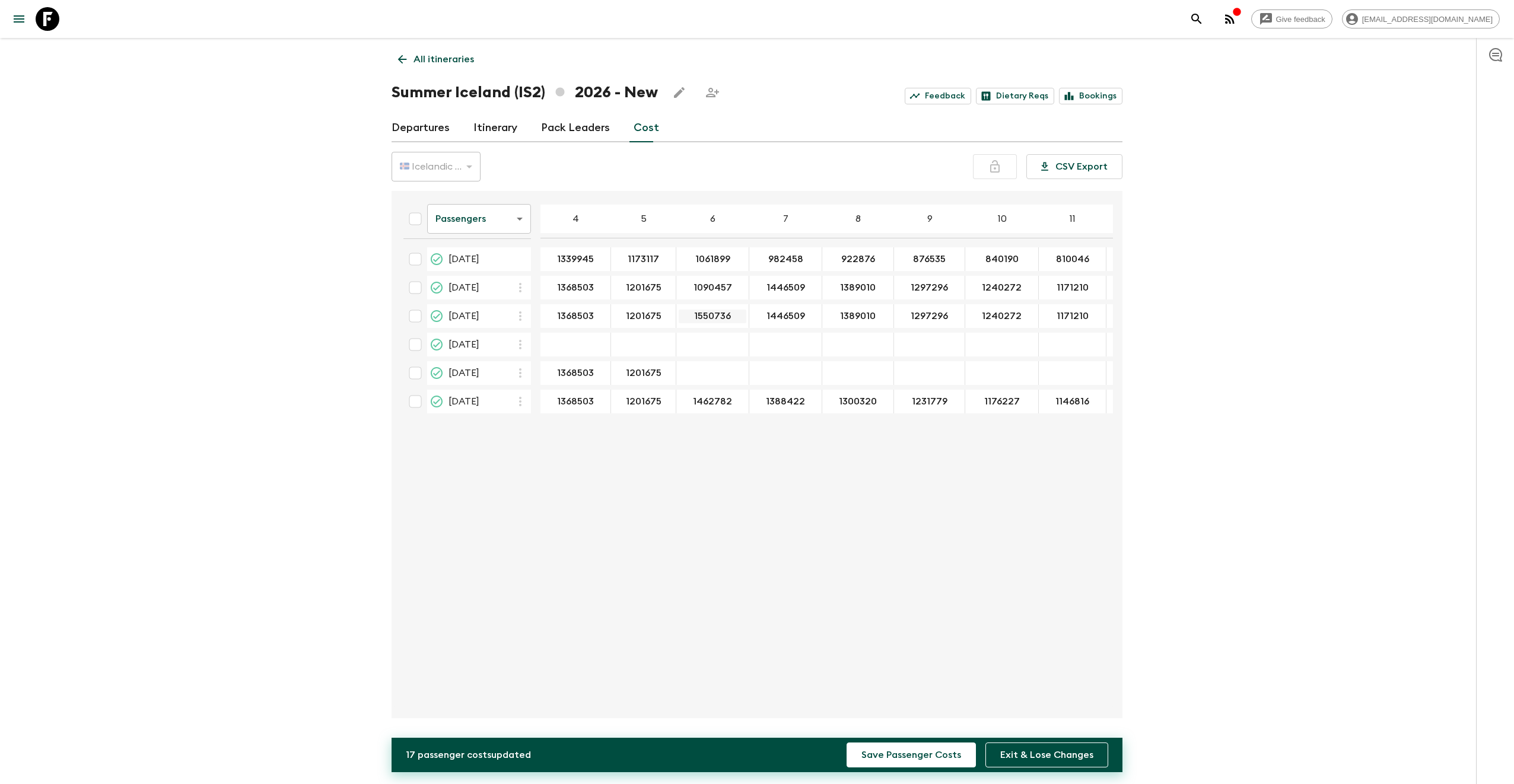
type input "1090457"
click at [716, 321] on input "1550736" at bounding box center [712, 316] width 68 height 14
type input "1090457"
click at [705, 405] on input "1462782" at bounding box center [710, 402] width 64 height 14
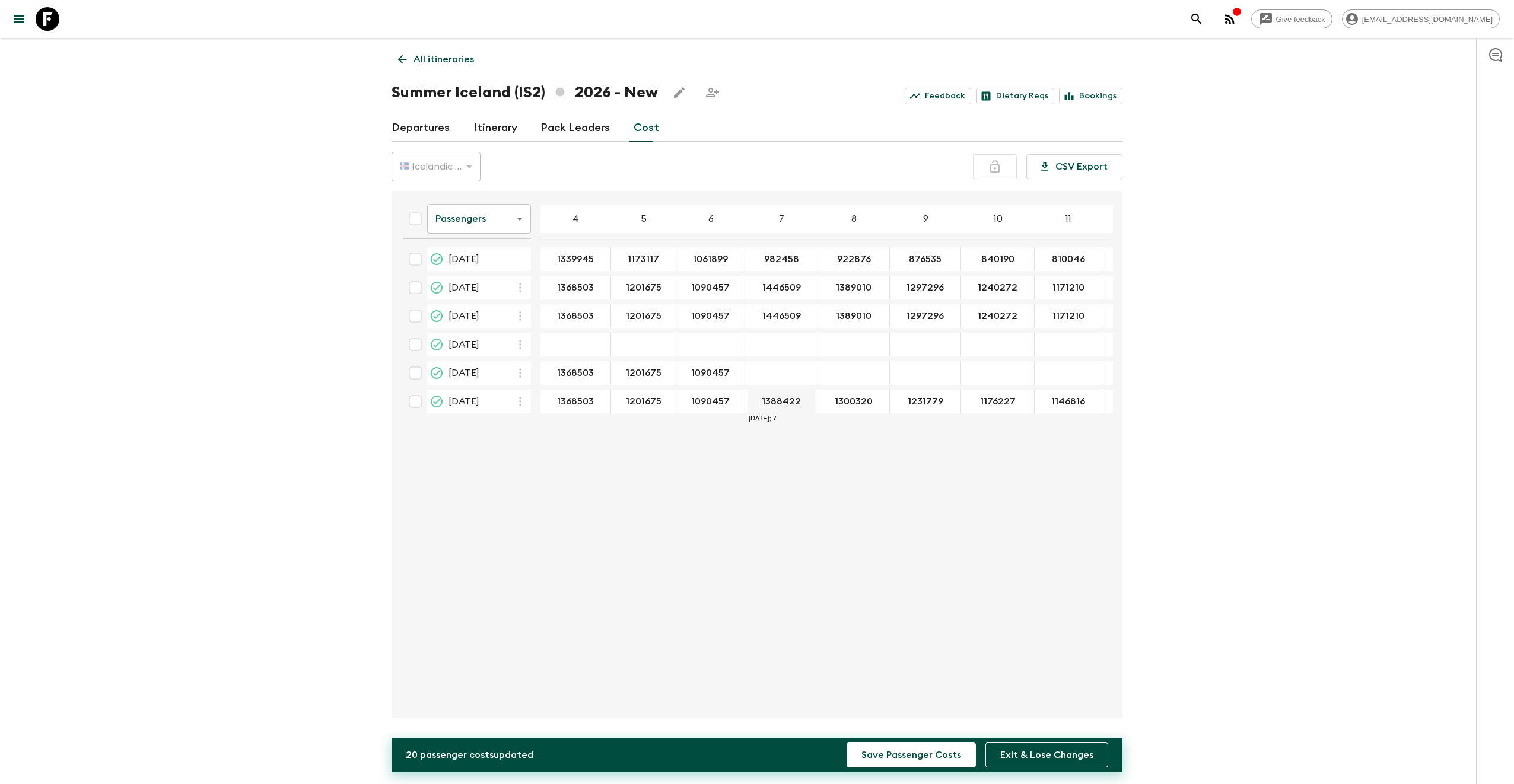
type input "1090457"
type input "1011016"
click at [783, 401] on input "1388422" at bounding box center [779, 402] width 64 height 14
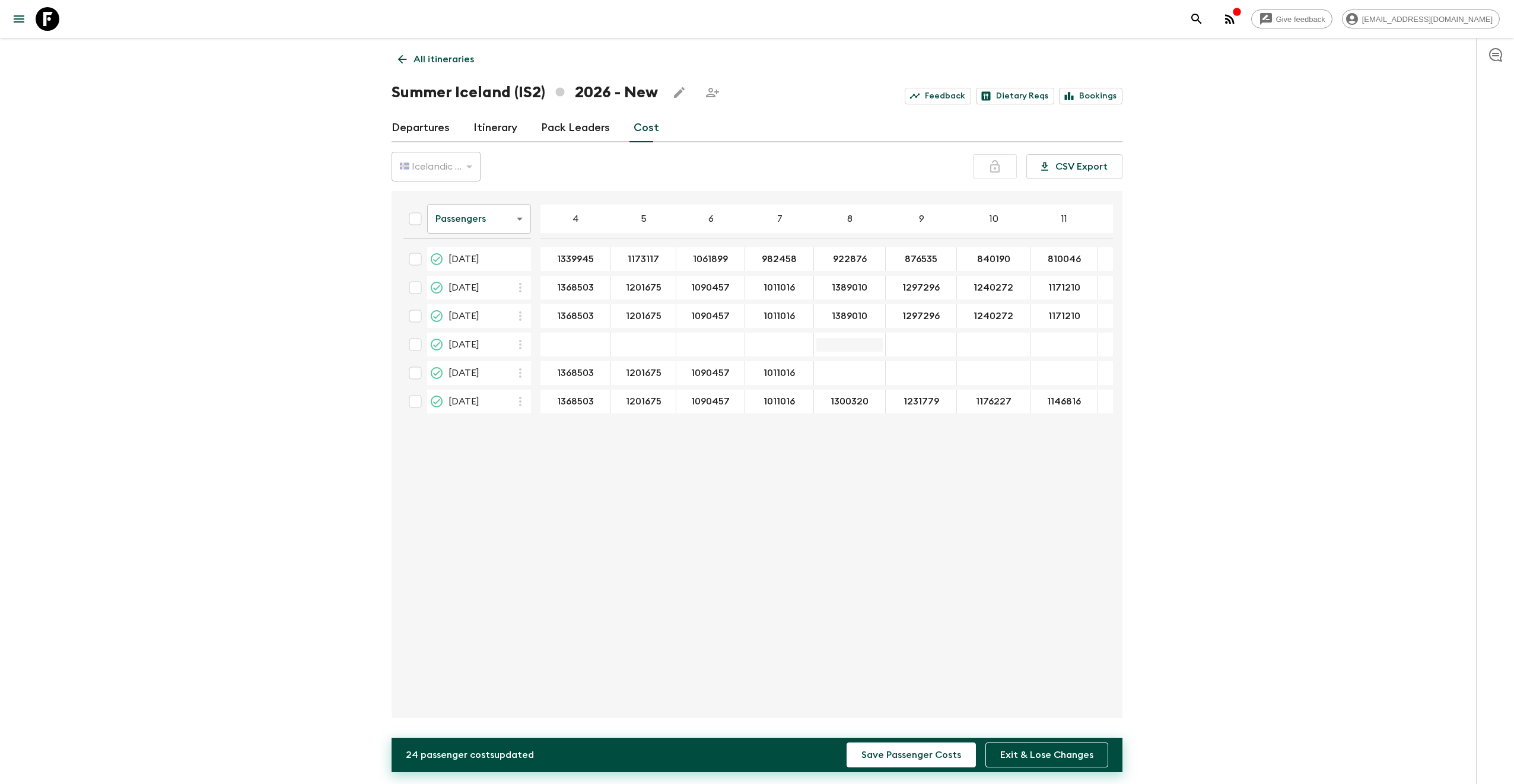
type input "1011016"
click at [854, 348] on input "08 Aug 2026; 8" at bounding box center [850, 345] width 67 height 14
type input "951435"
click at [845, 378] on div "22 Aug 2026; 8" at bounding box center [850, 373] width 72 height 24
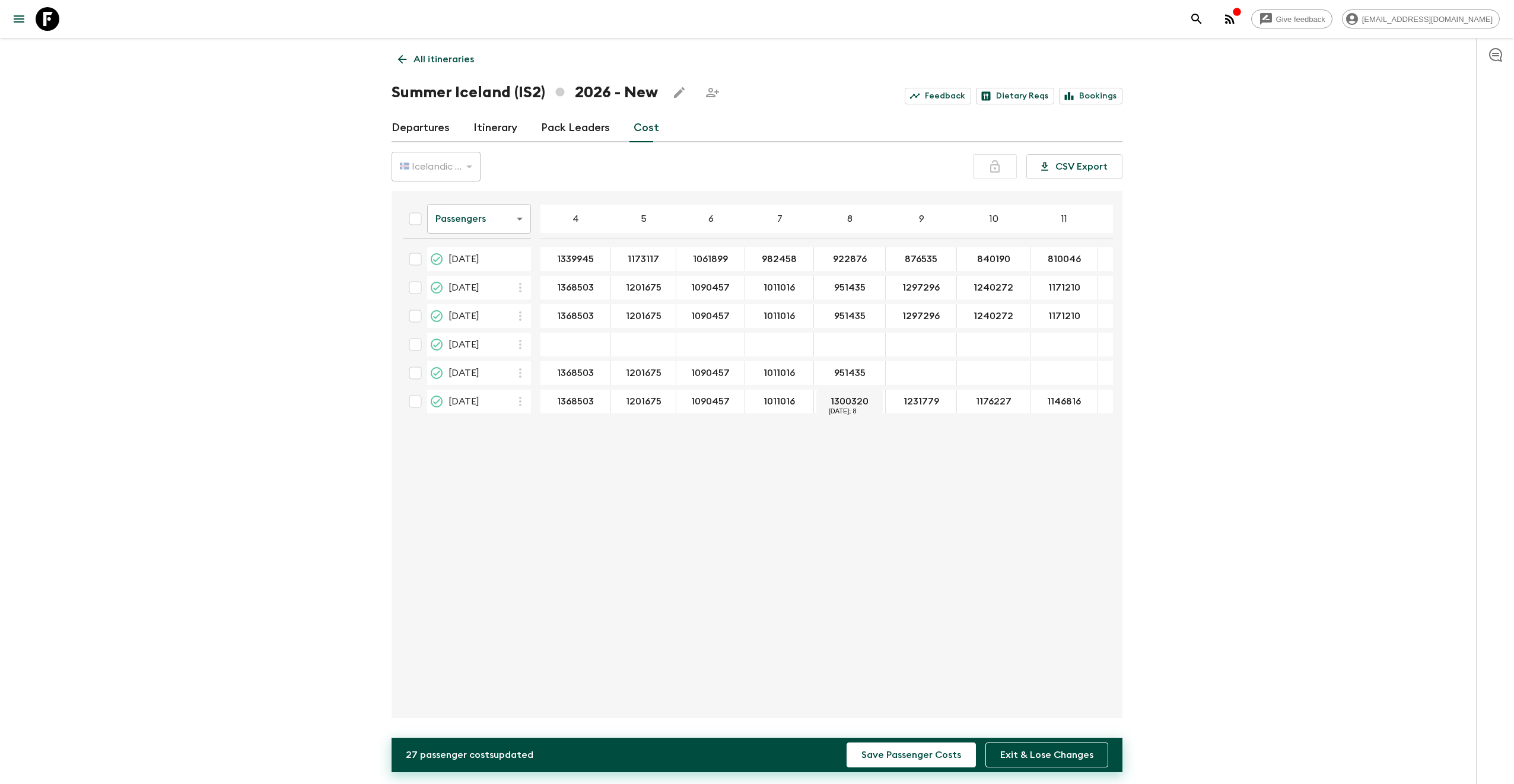
type input "951435"
click at [907, 289] on input "1297296" at bounding box center [917, 288] width 66 height 14
type input "905094"
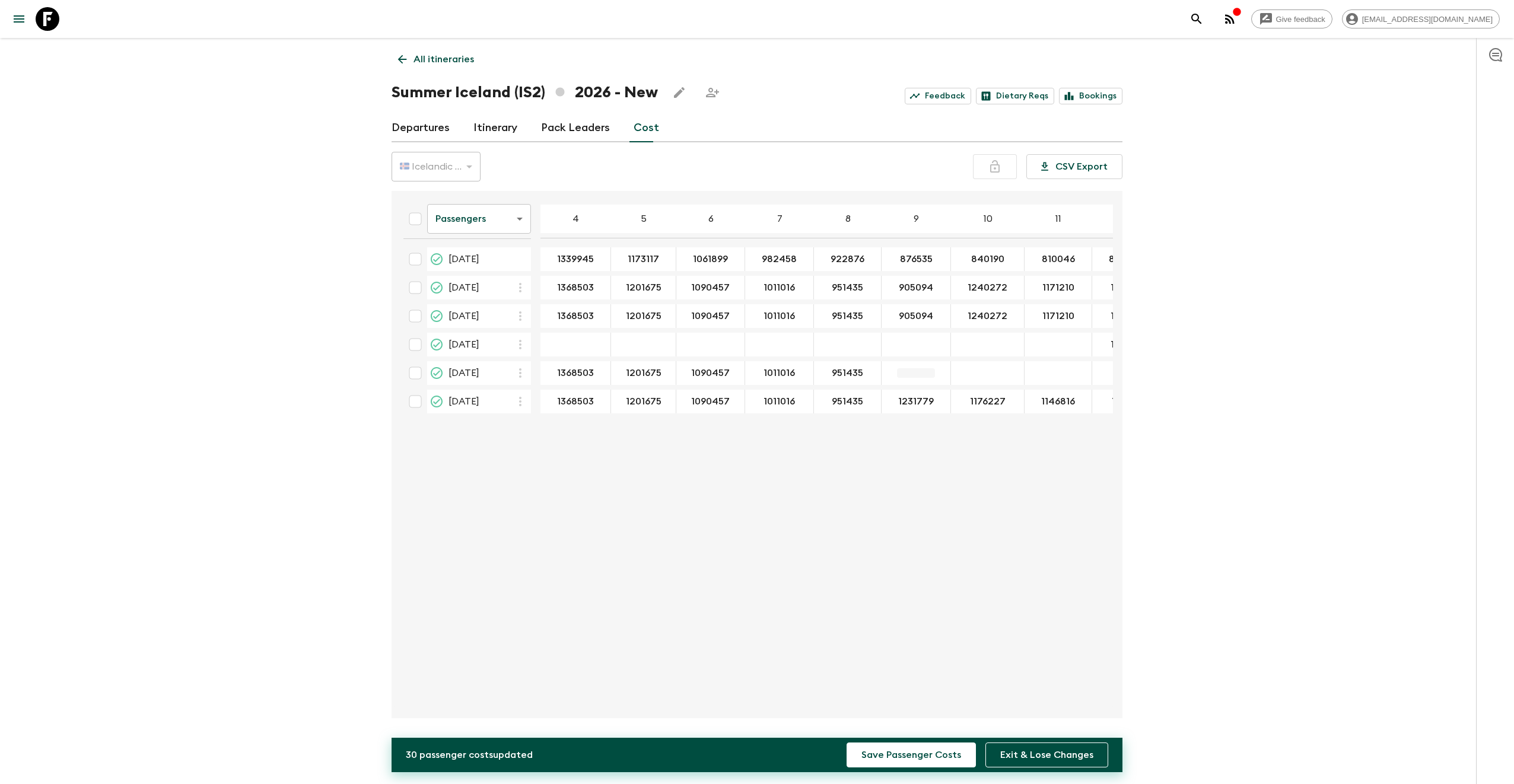
type input "905094"
click at [955, 287] on input "1240272" at bounding box center [984, 288] width 68 height 14
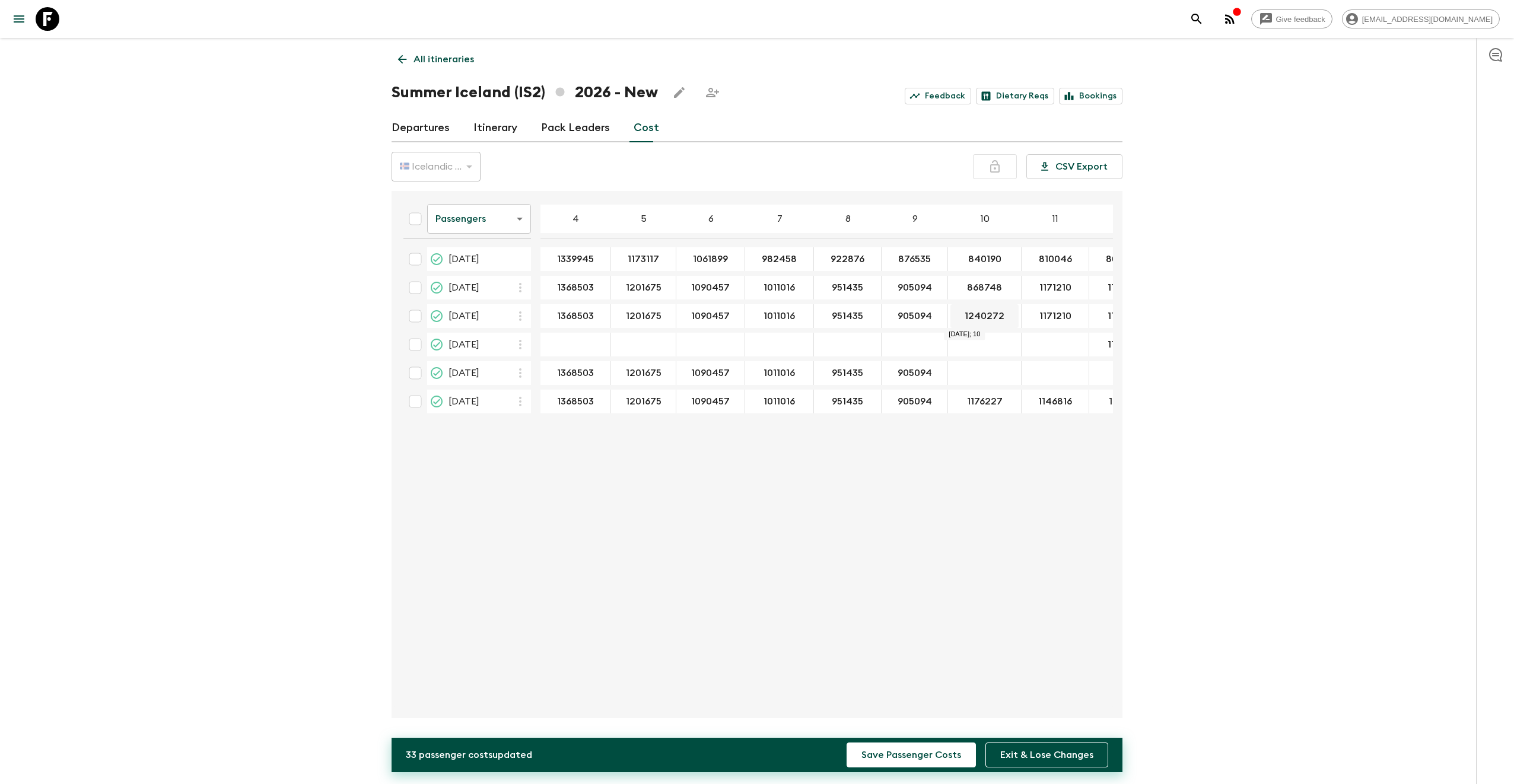
type input "868748"
click at [1025, 340] on input "08 Aug 2026; 11" at bounding box center [1048, 345] width 62 height 14
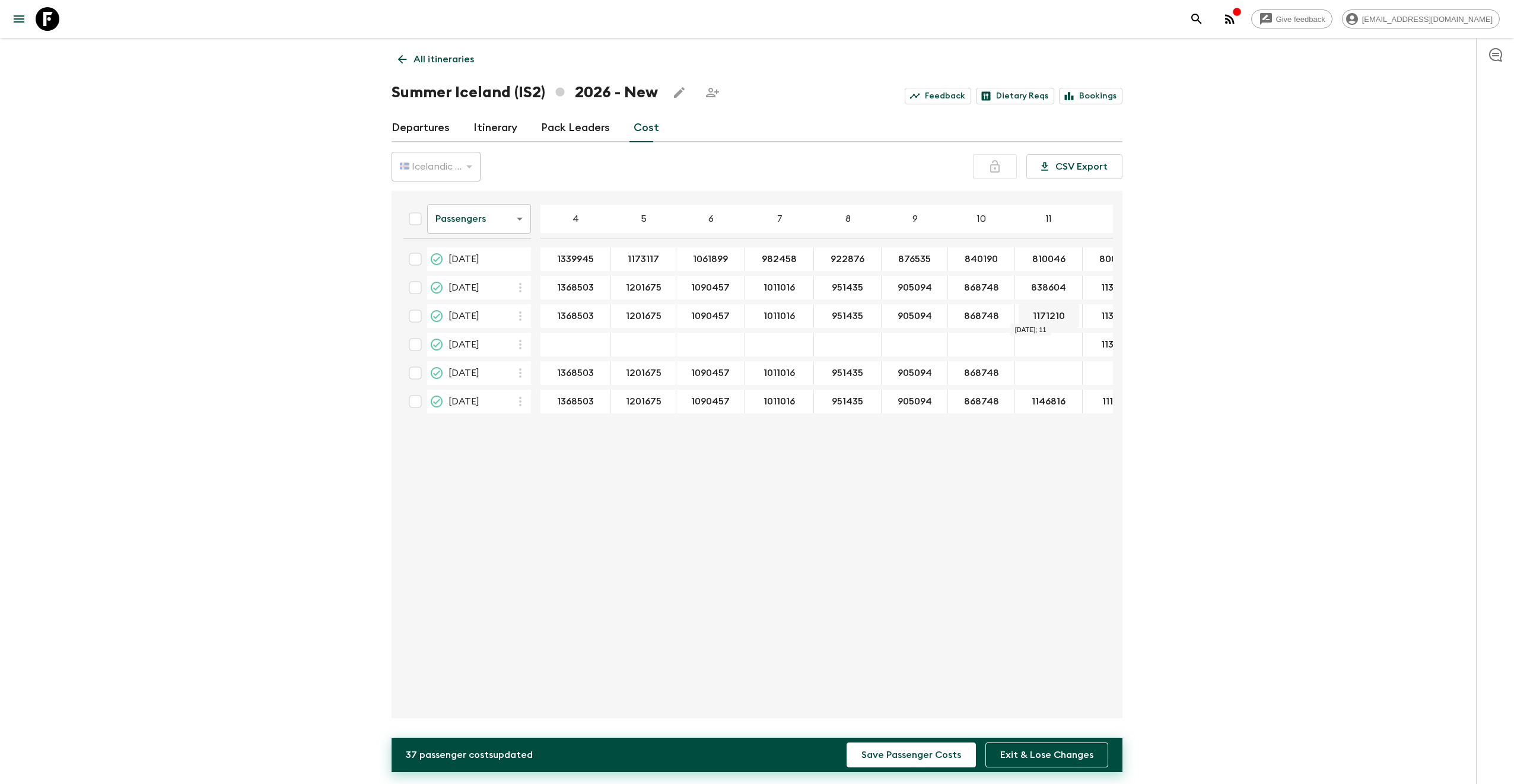
type input "838604"
click at [1037, 367] on div "22 Aug 2026; 11" at bounding box center [1049, 373] width 68 height 24
type input "838604"
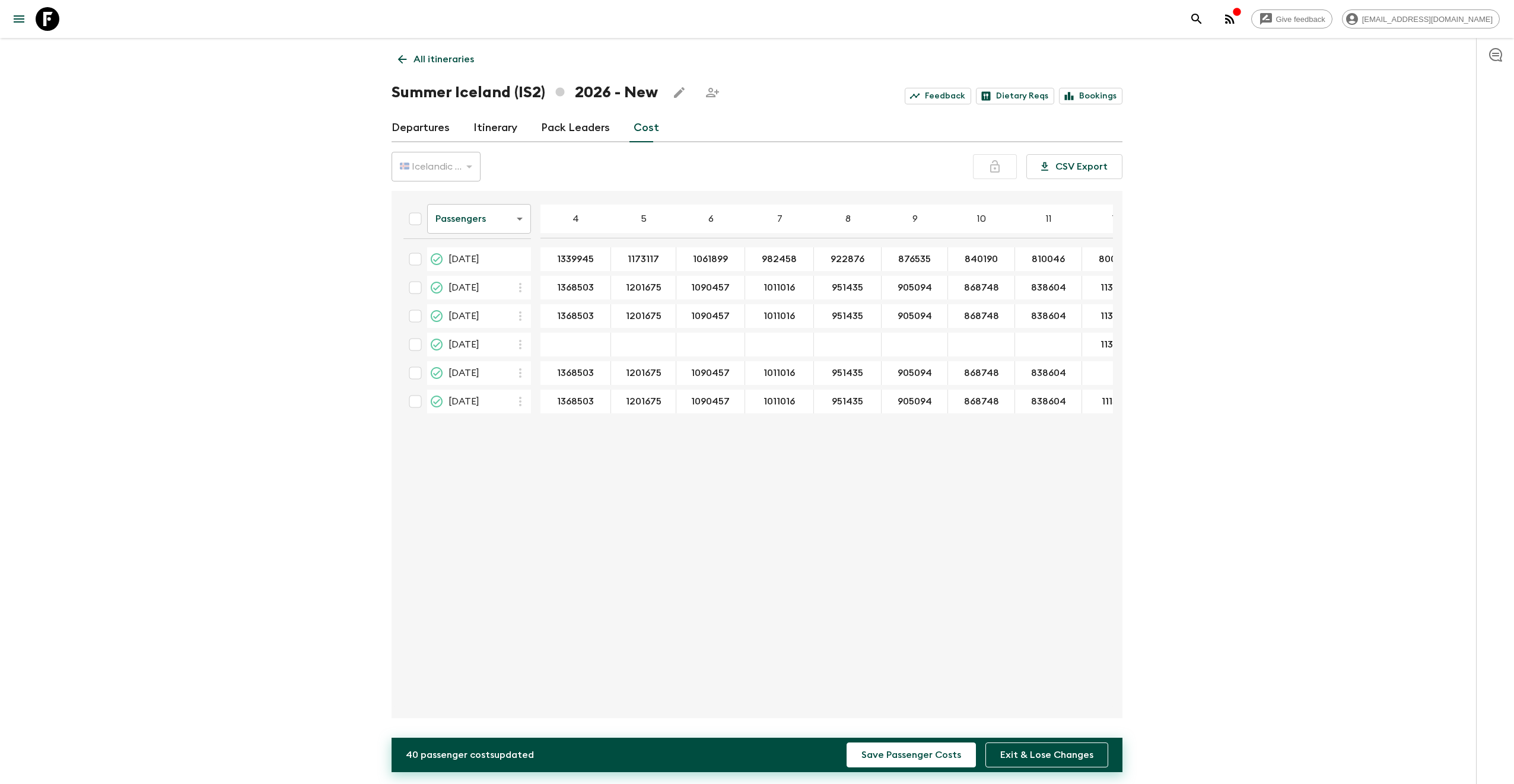
scroll to position [0, 22]
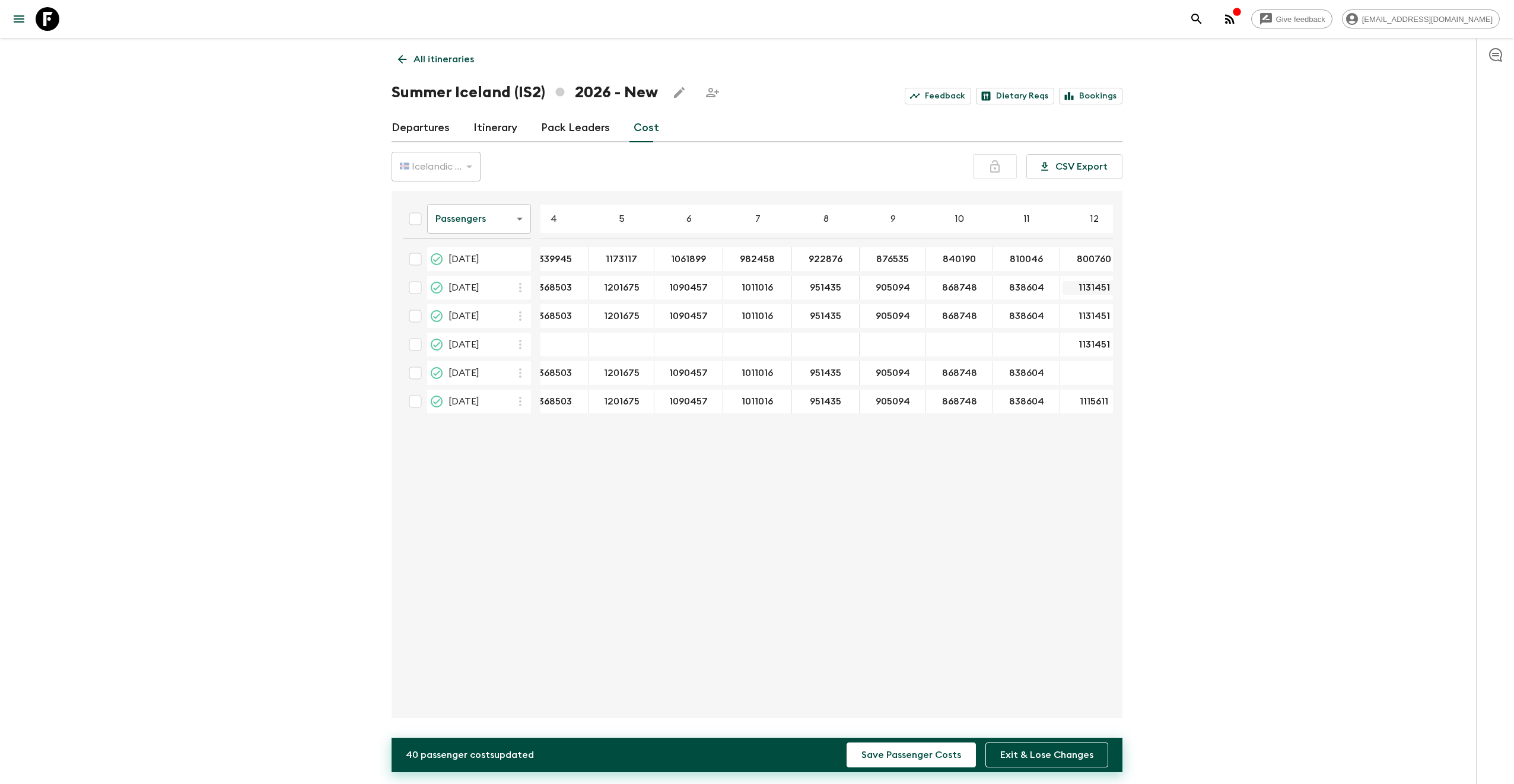
click at [1085, 280] on div "1131451 ​" at bounding box center [1094, 287] width 63 height 24
click at [1082, 286] on input "1131451" at bounding box center [1094, 288] width 63 height 14
type input "829318"
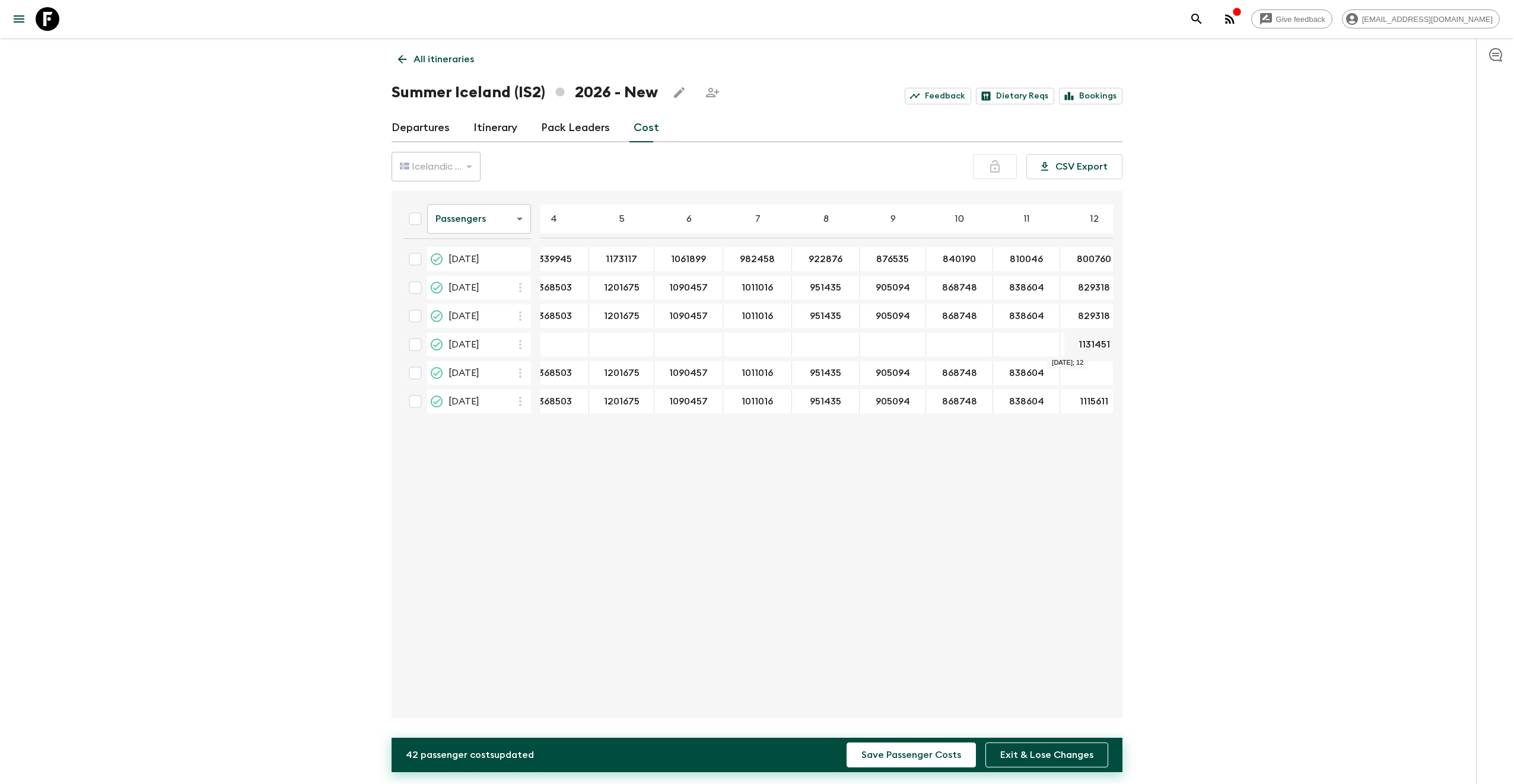
type input "829318"
click at [1071, 378] on div "22 Aug 2026; 12" at bounding box center [1094, 373] width 68 height 24
type input "829318"
click at [1088, 451] on div "Passengers passengersCost ​ 4 5 6 7 8 9 10 11 12 13 14 15 16 17 18 [DATE] 13399…" at bounding box center [753, 454] width 719 height 508
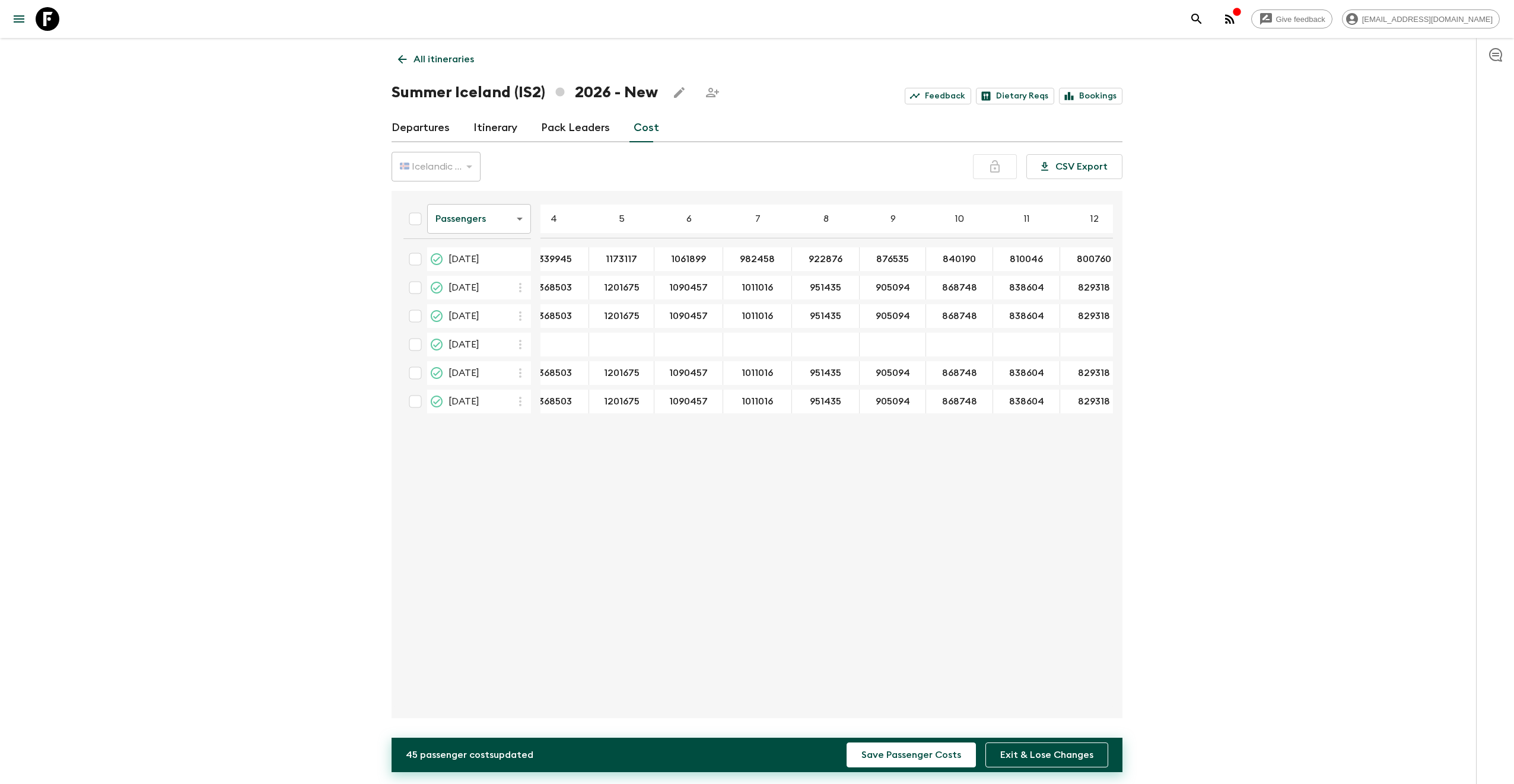
click at [945, 601] on div "Passengers passengersCost ​ 4 5 6 7 8 9 10 11 12 13 14 15 16 17 18 [DATE] 13399…" at bounding box center [753, 454] width 719 height 508
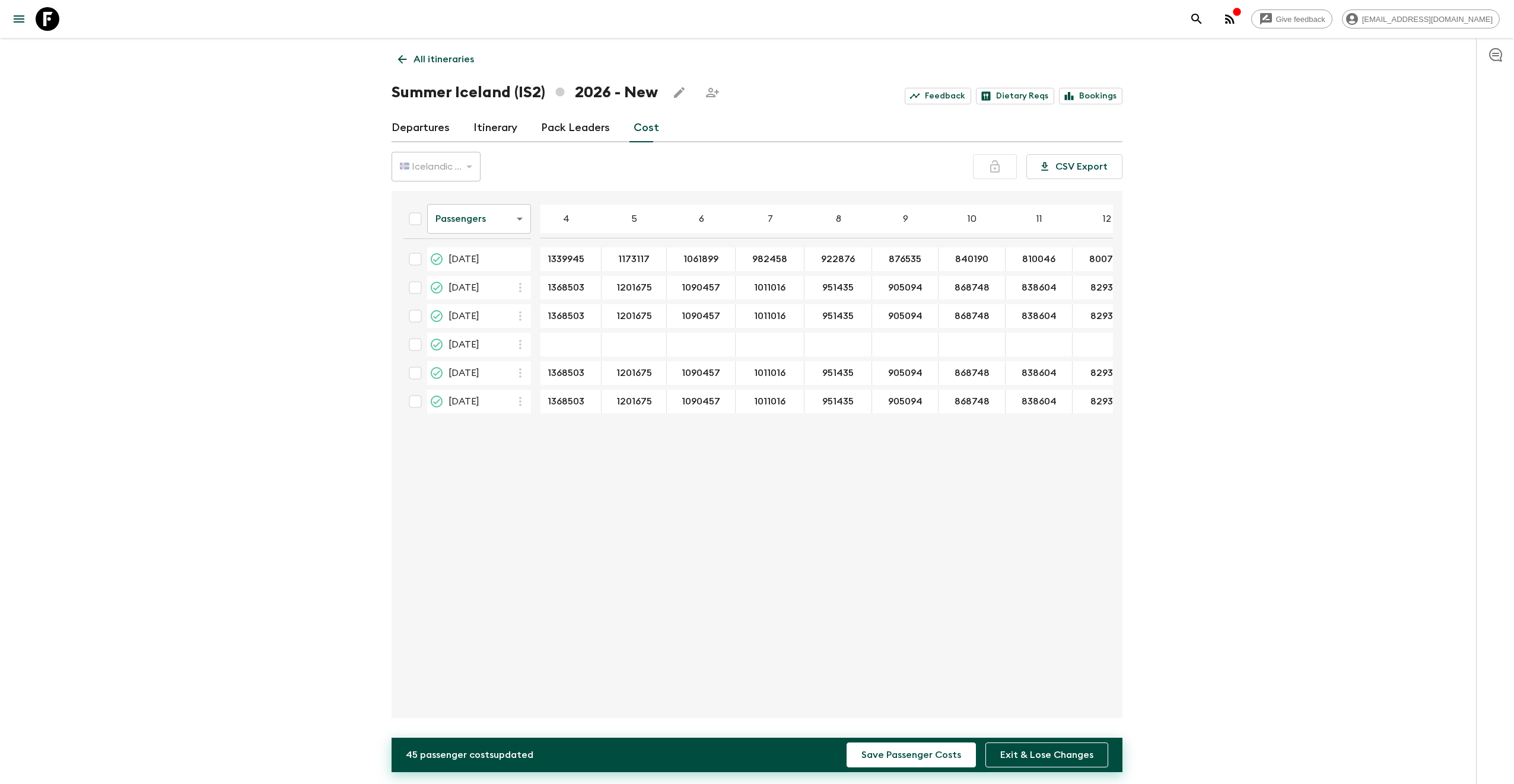
scroll to position [0, 0]
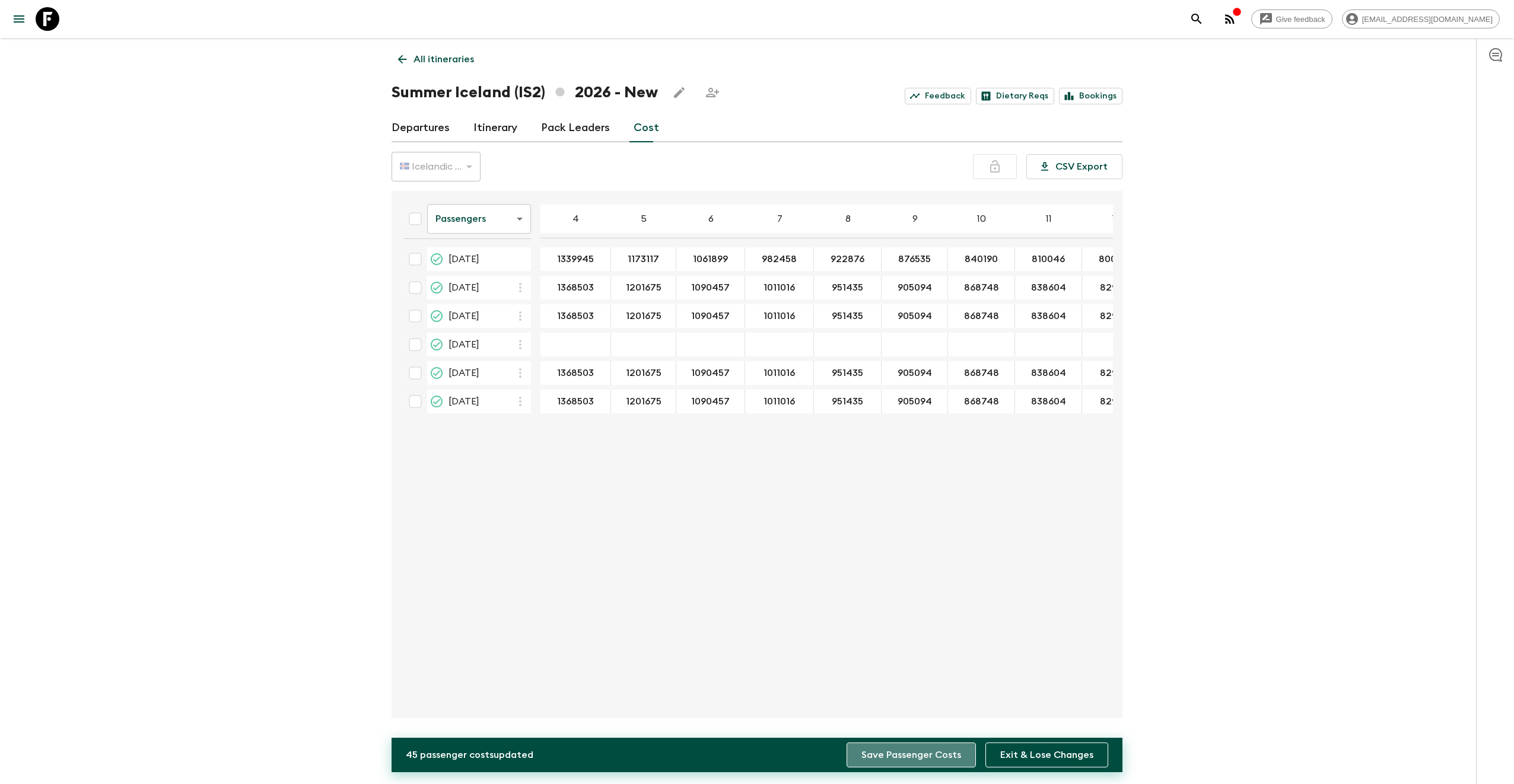
click at [939, 750] on button "Save Passenger Costs" at bounding box center [911, 754] width 129 height 25
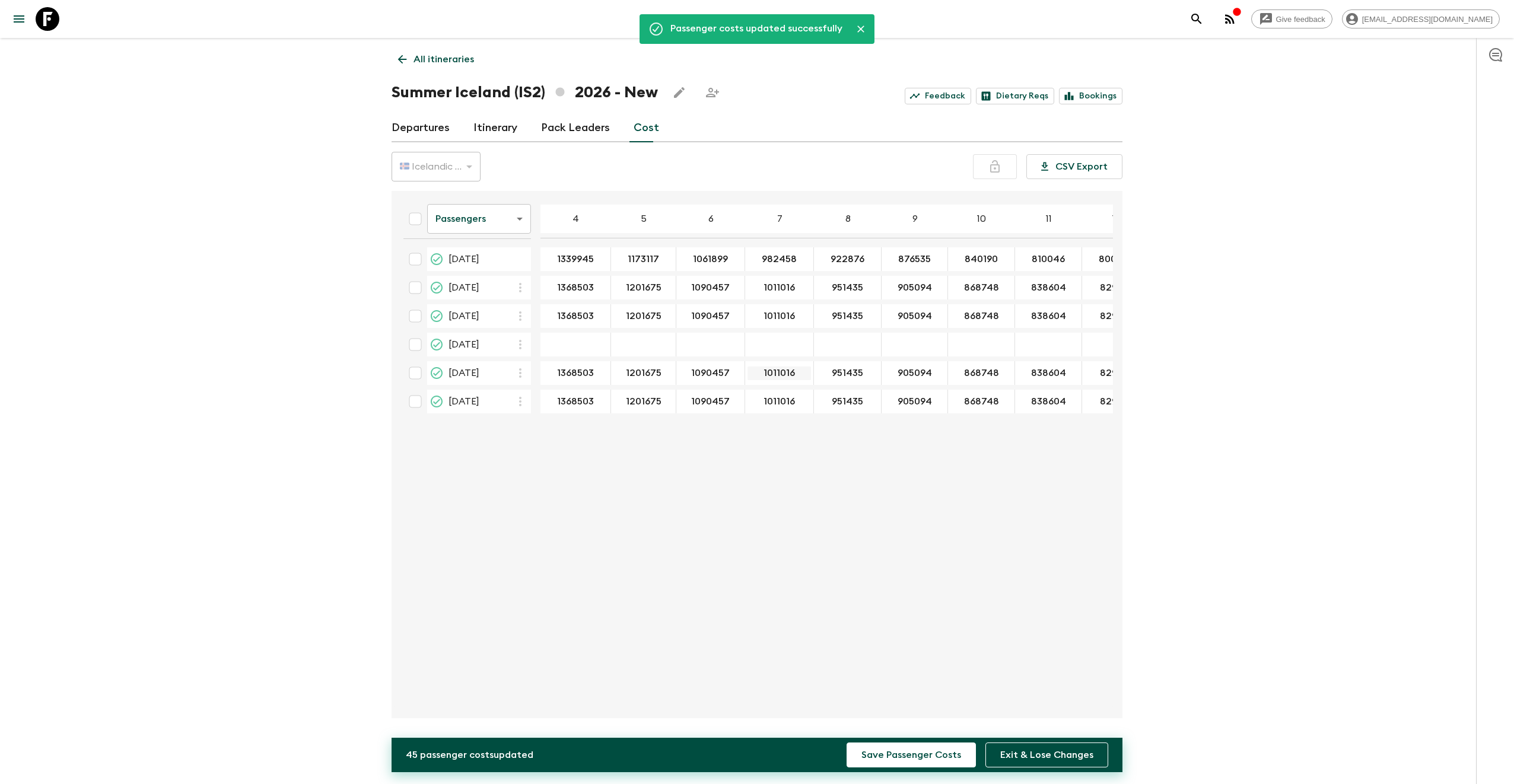
scroll to position [0, 22]
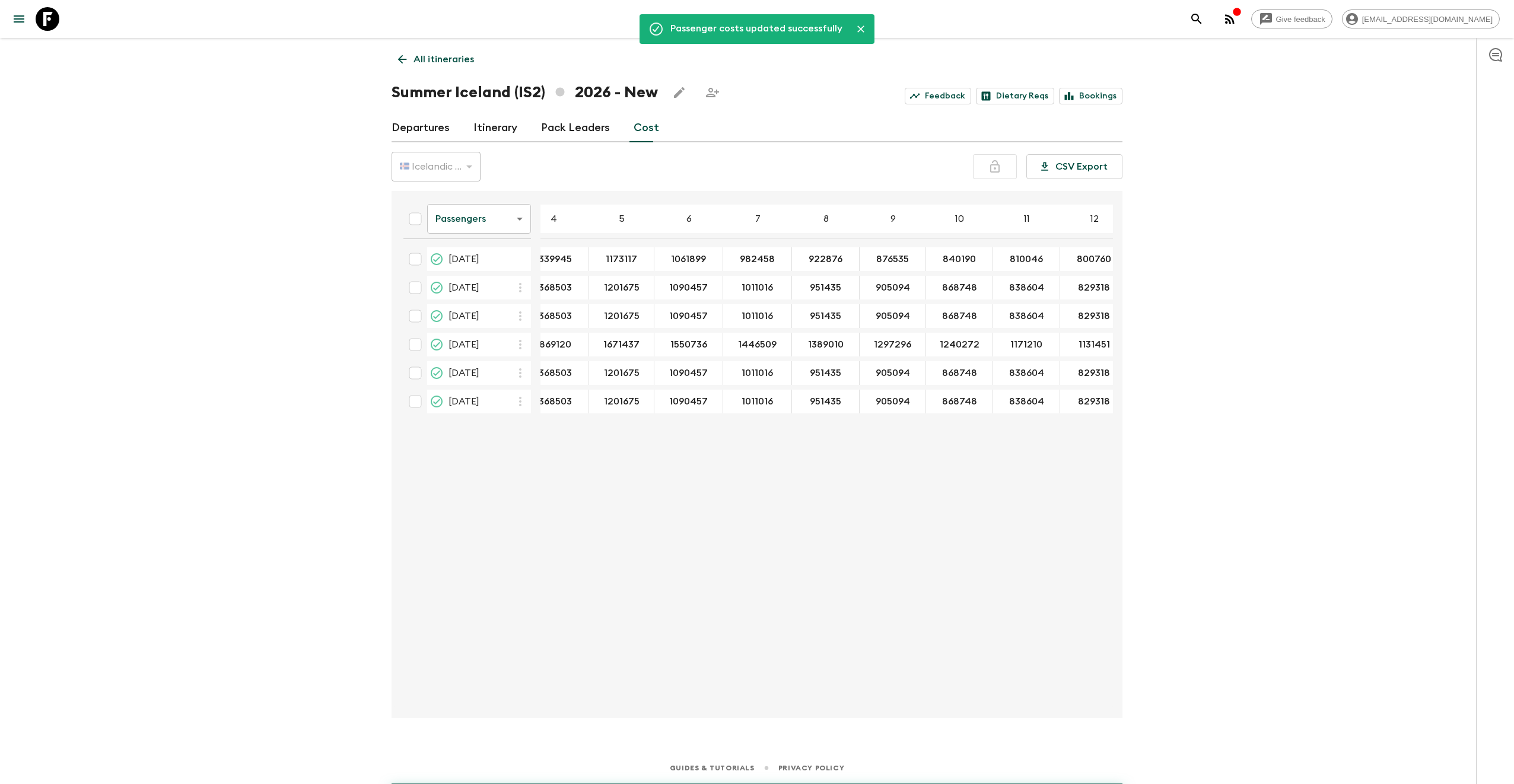
type input "1869120"
type input "1671437"
type input "1550736"
type input "1446509"
type input "1389010"
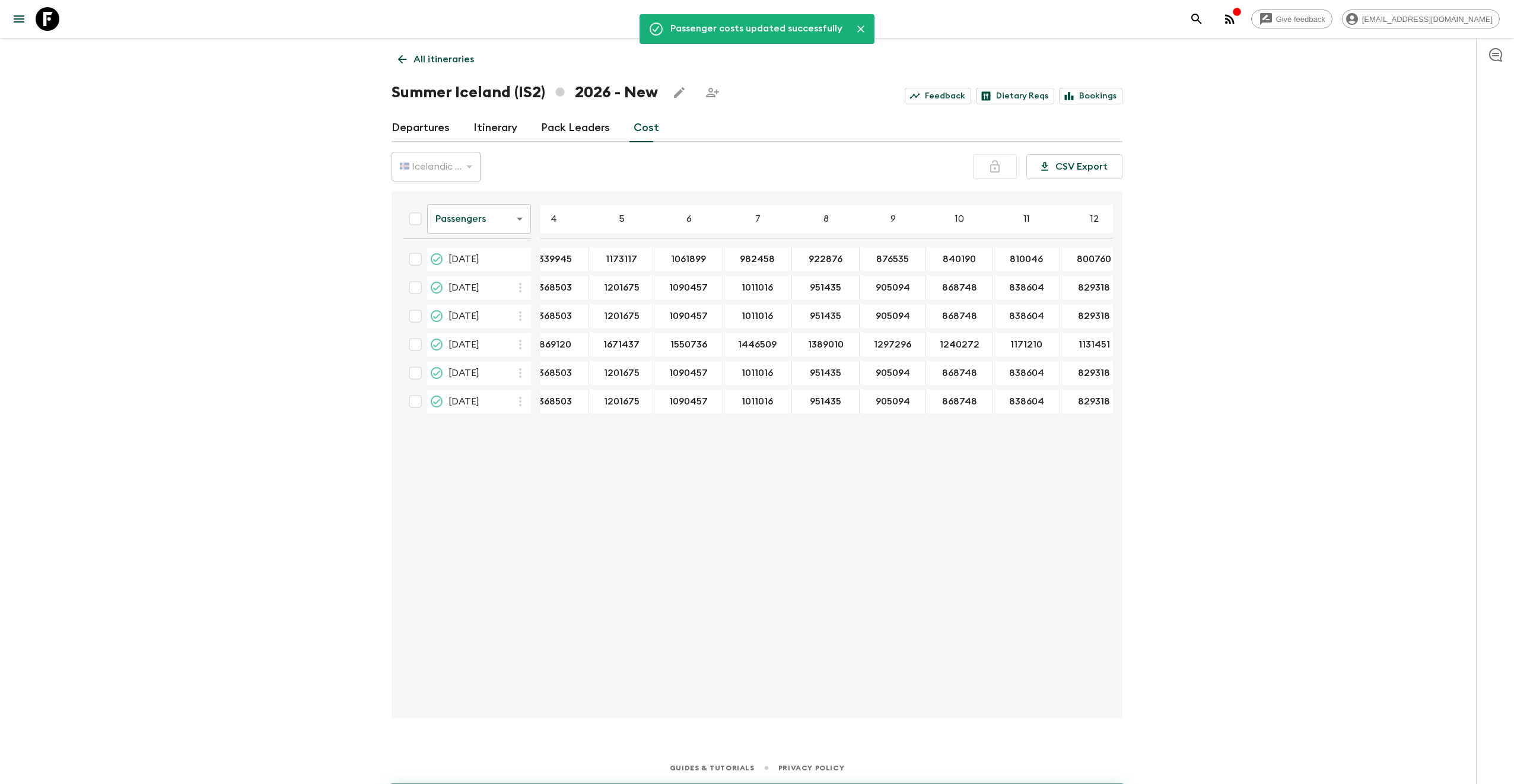
type input "1297296"
type input "1240272"
type input "1171210"
type input "1131451"
click at [470, 222] on body "Give feedback [EMAIL_ADDRESS][DOMAIN_NAME] Passenger costs updated successfully…" at bounding box center [757, 392] width 1514 height 784
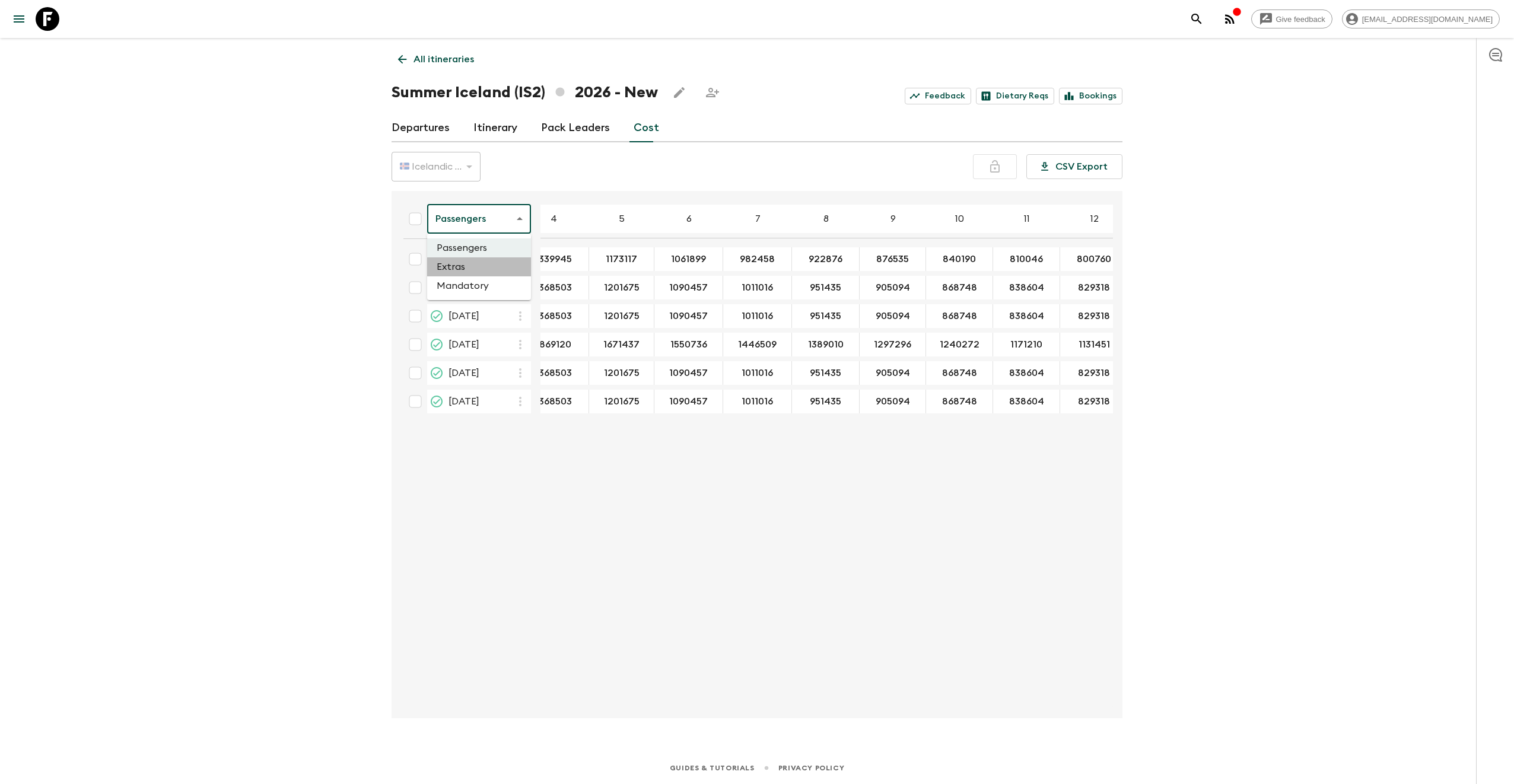
click at [470, 272] on li "Extras" at bounding box center [479, 266] width 104 height 19
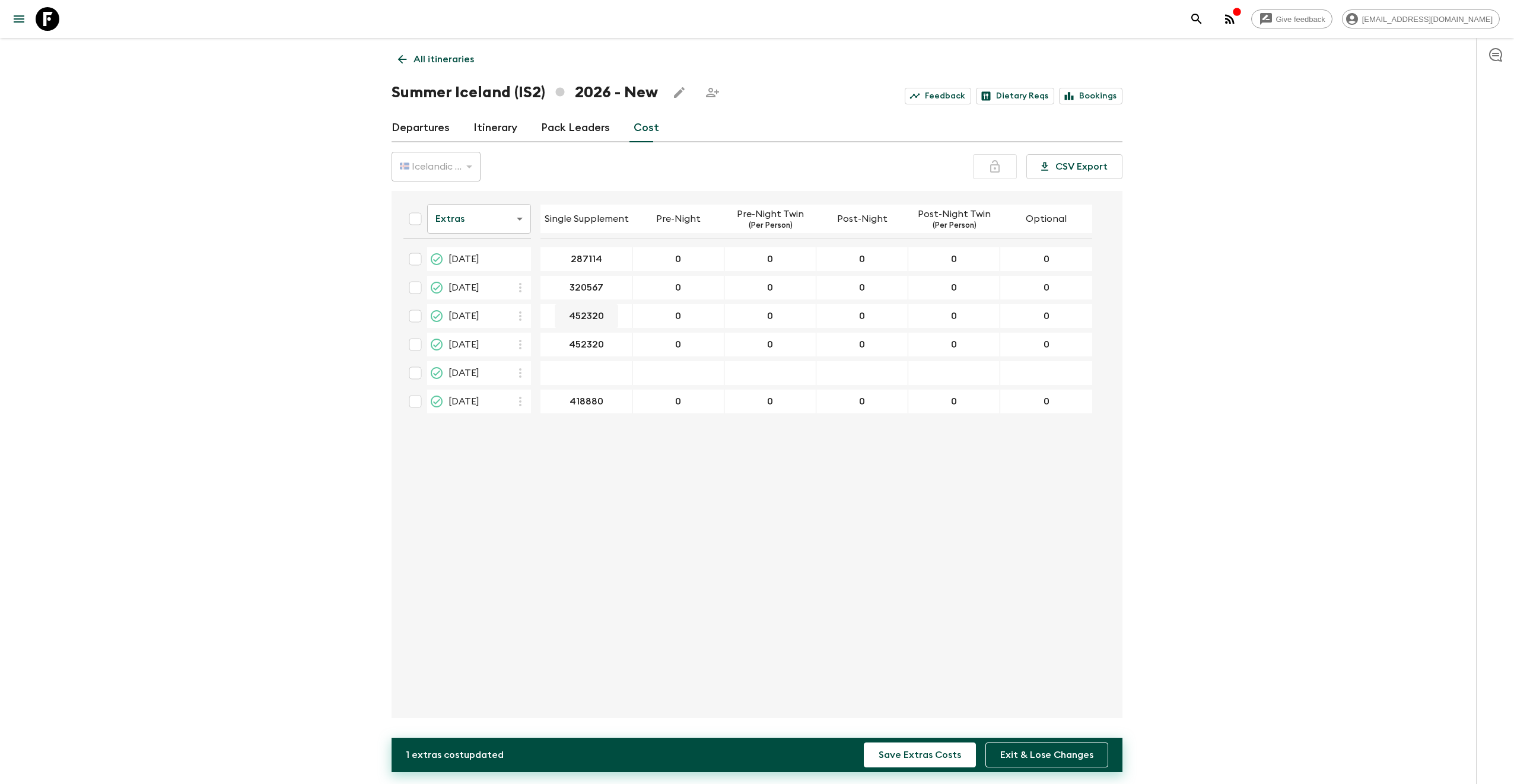
type input "320567"
click at [899, 750] on button "Save Extras Costs" at bounding box center [919, 754] width 112 height 25
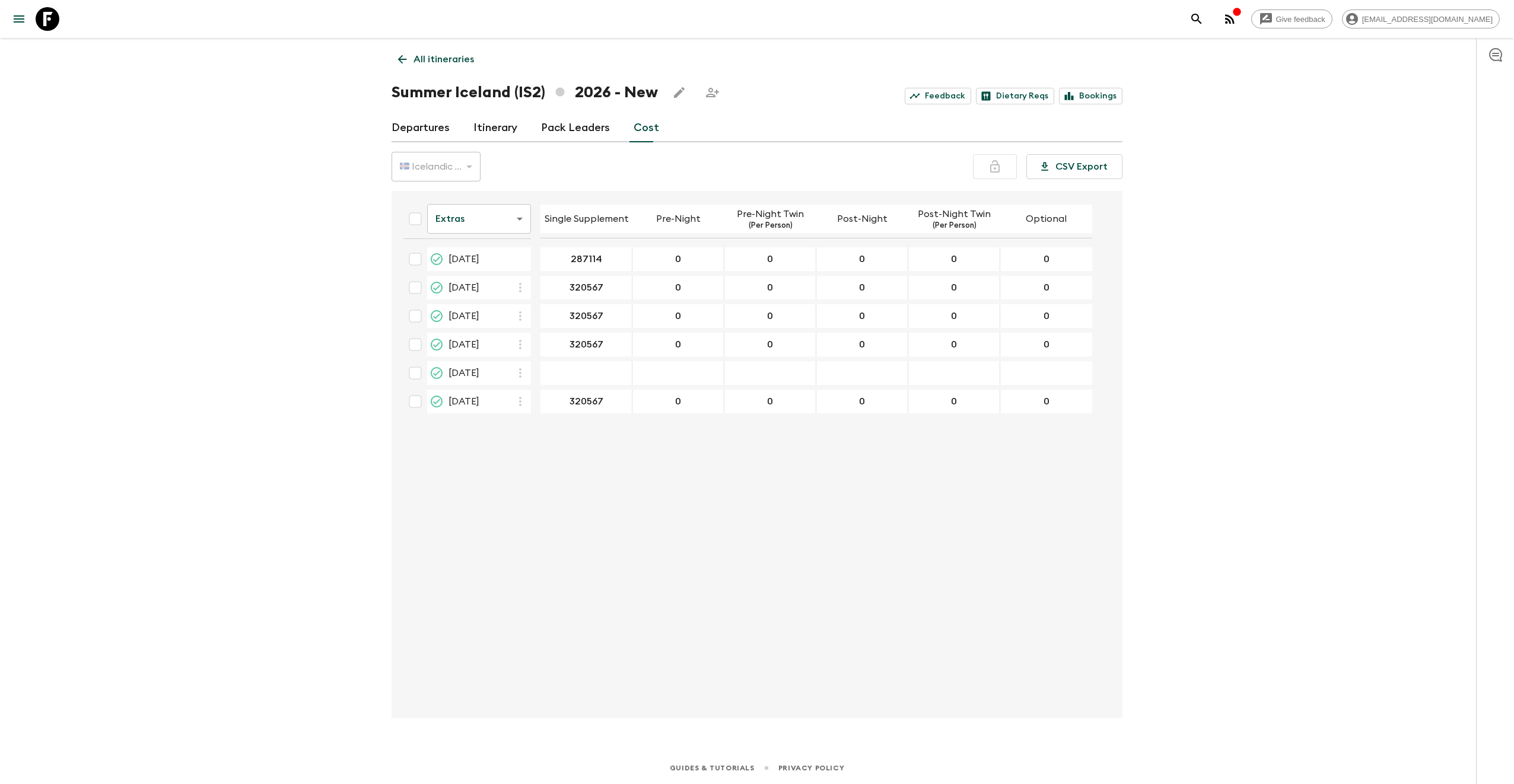
click at [485, 224] on body "Give feedback [EMAIL_ADDRESS][DOMAIN_NAME] All itineraries Summer [GEOGRAPHIC_D…" at bounding box center [757, 392] width 1514 height 784
click at [494, 252] on li "Passengers" at bounding box center [479, 247] width 104 height 19
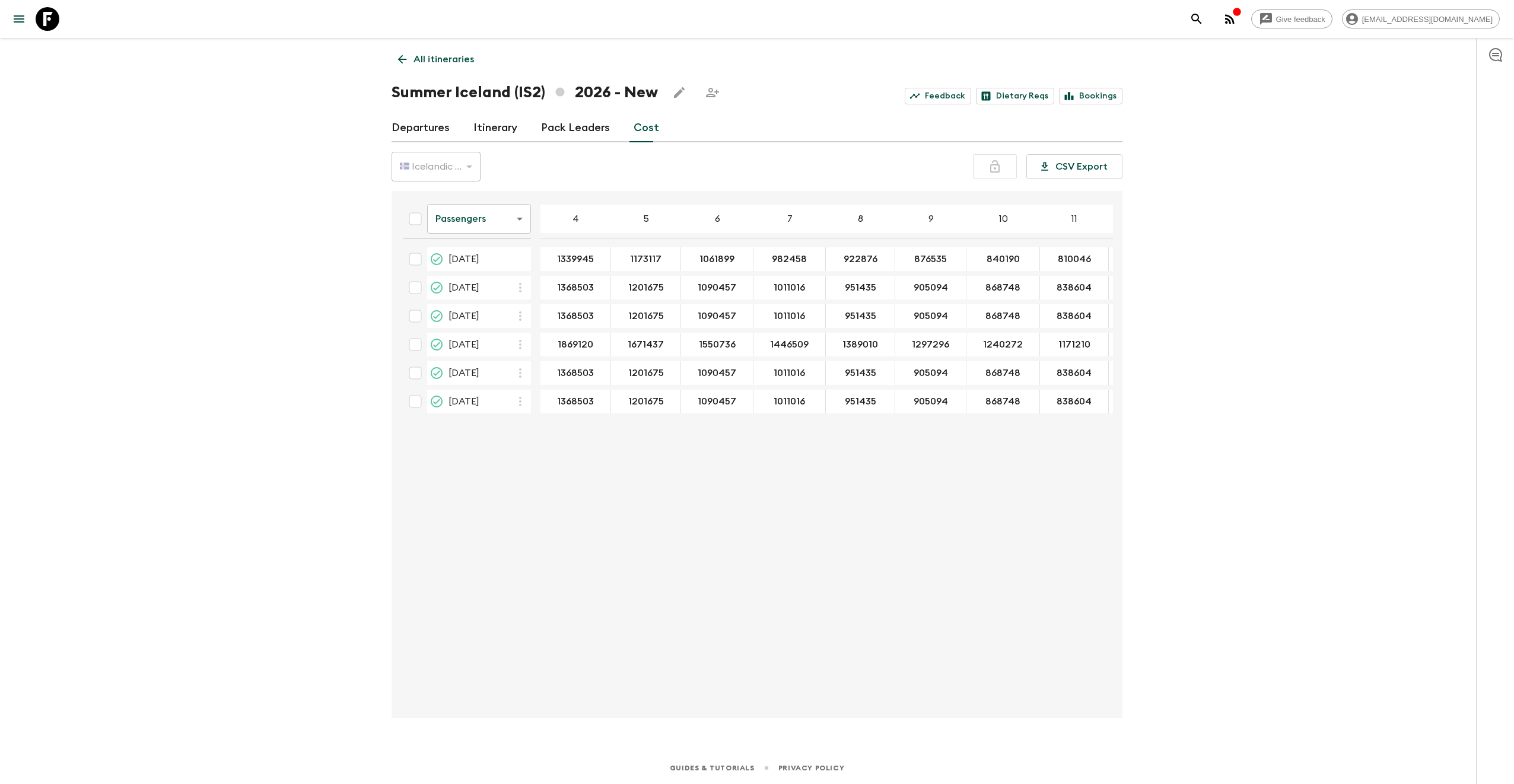
click at [460, 60] on p "All itineraries" at bounding box center [444, 59] width 61 height 15
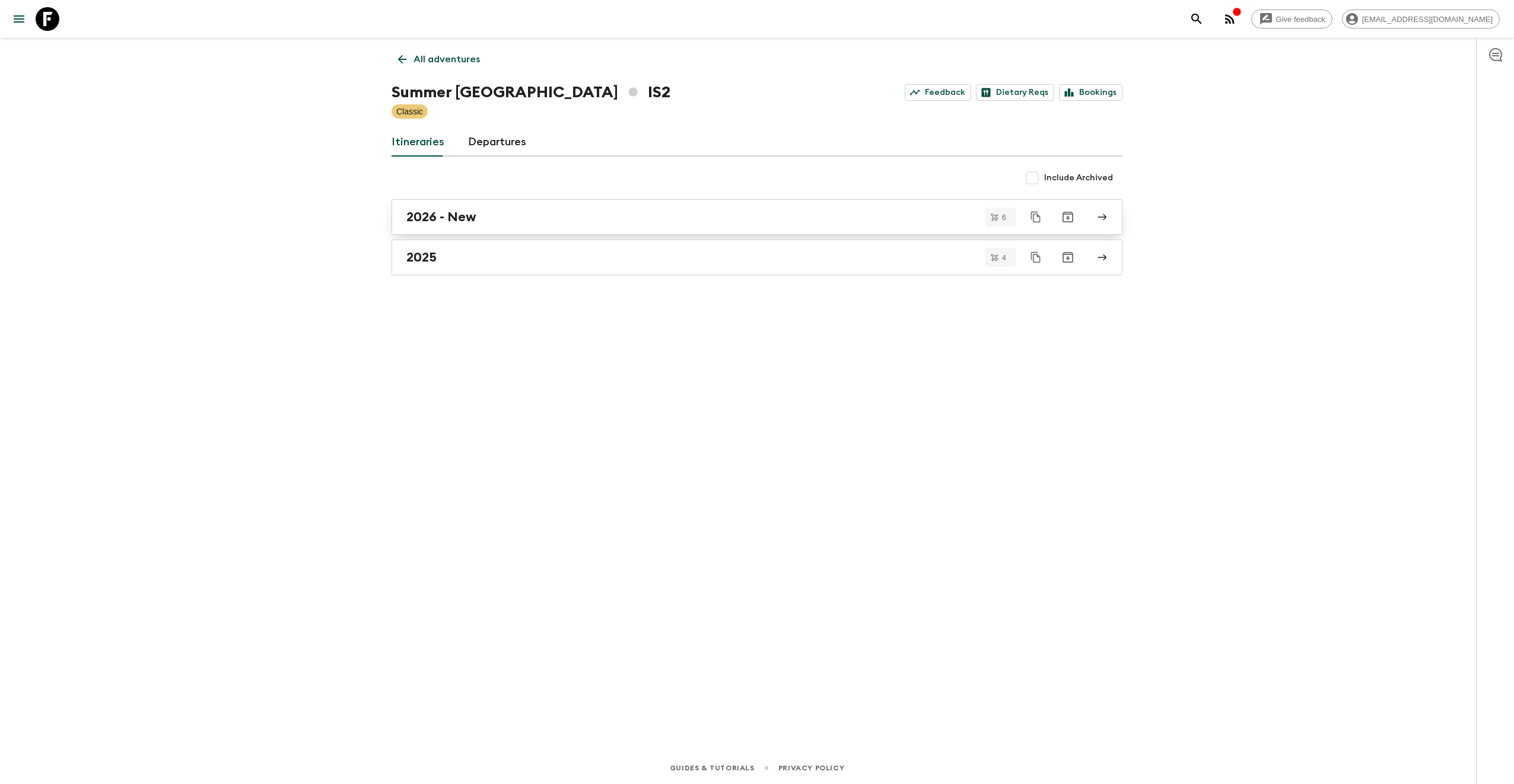
click at [456, 218] on h2 "2026 - New" at bounding box center [441, 217] width 70 height 15
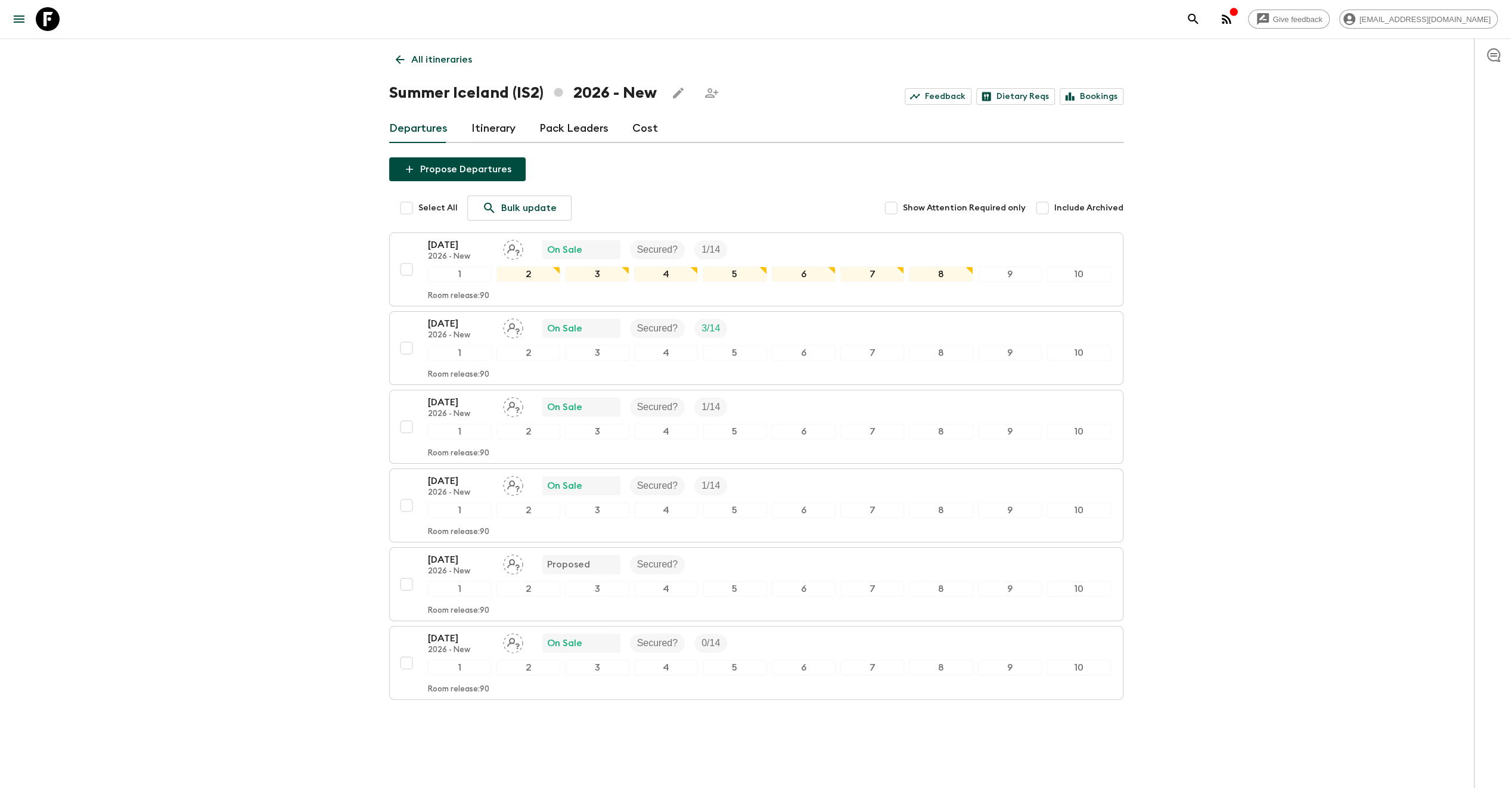
click at [304, 401] on div "Give feedback [EMAIL_ADDRESS][DOMAIN_NAME] All itineraries Summer [GEOGRAPHIC_D…" at bounding box center [756, 404] width 1512 height 808
click at [638, 123] on link "Cost" at bounding box center [645, 128] width 26 height 29
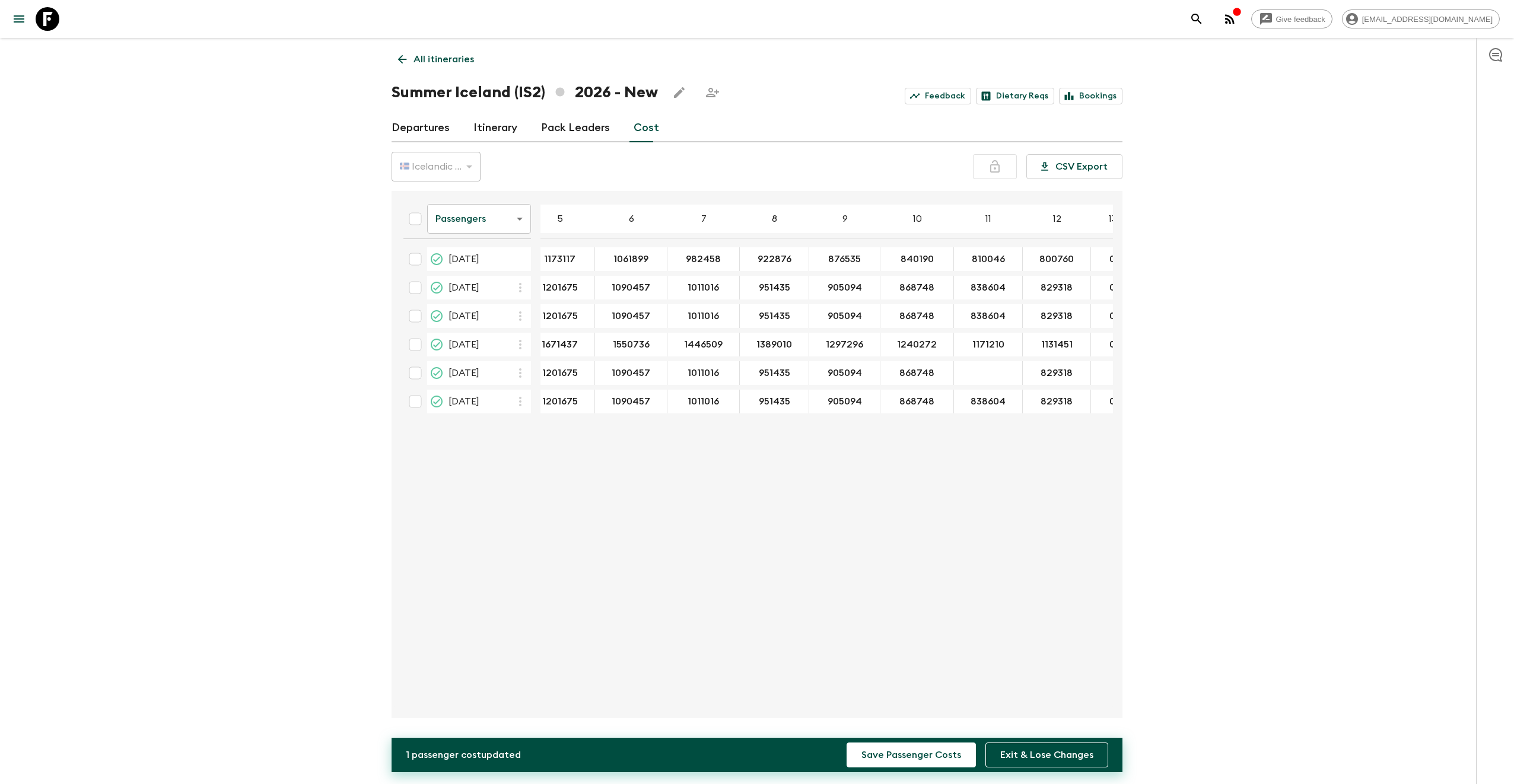
scroll to position [0, 116]
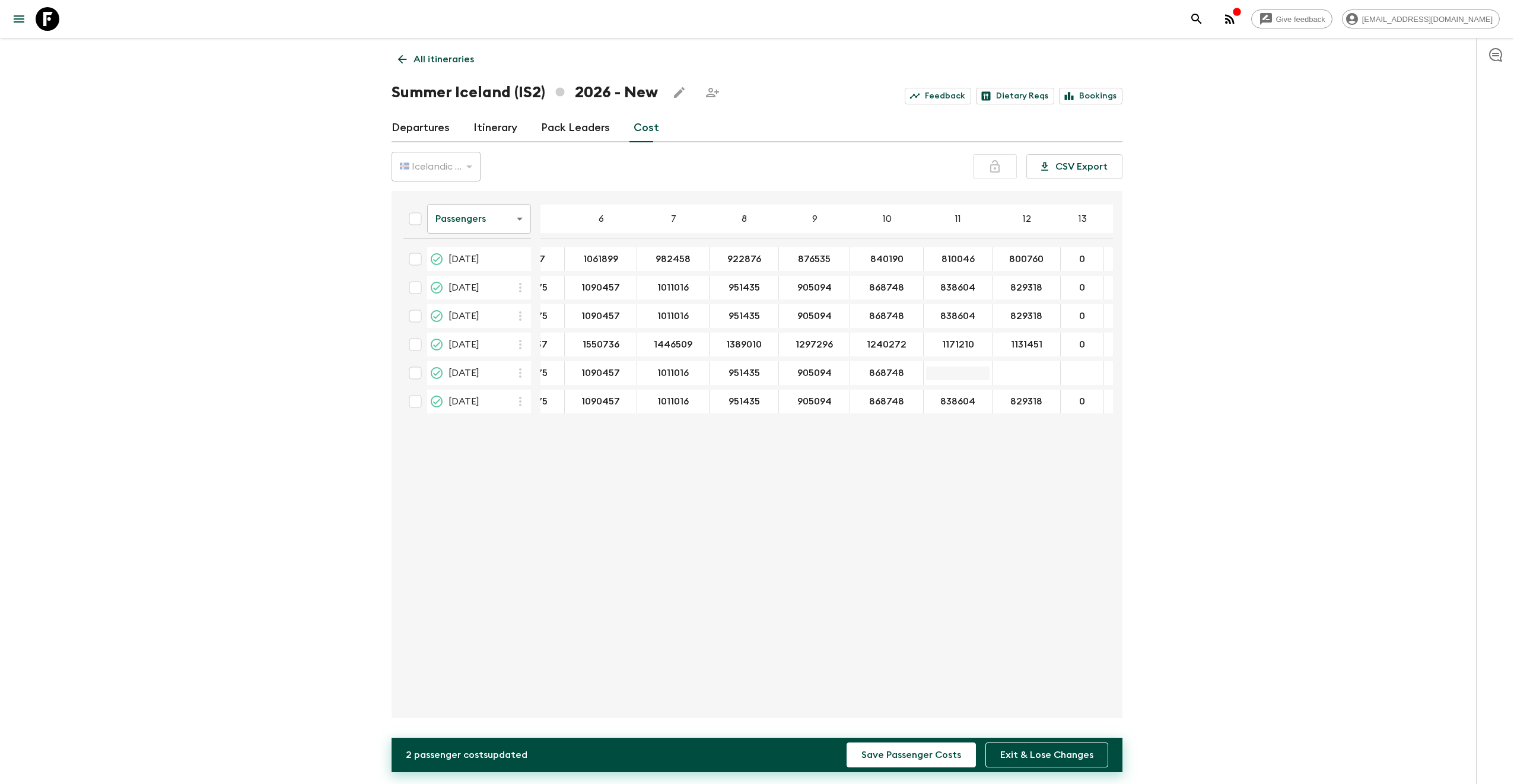
click at [950, 371] on input "22 Aug 2026; 11" at bounding box center [957, 373] width 64 height 14
type input "0"
click at [1023, 374] on input "22 Aug 2026; 12" at bounding box center [1026, 373] width 63 height 14
type input "0"
click at [1247, 367] on div "Give feedback [EMAIL_ADDRESS][DOMAIN_NAME] All itineraries Summer [GEOGRAPHIC_D…" at bounding box center [757, 392] width 1514 height 784
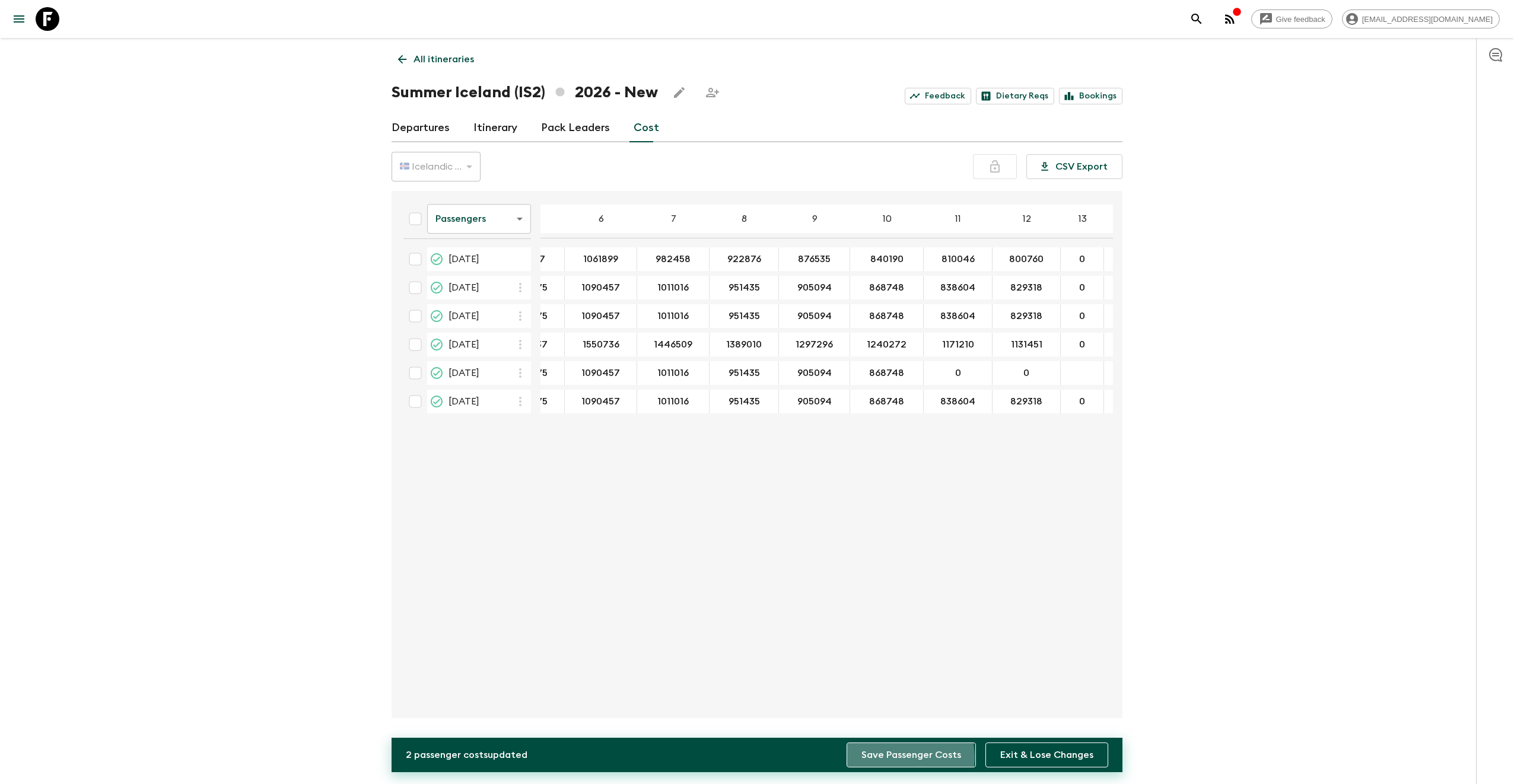
click at [908, 757] on button "Save Passenger Costs" at bounding box center [911, 754] width 129 height 25
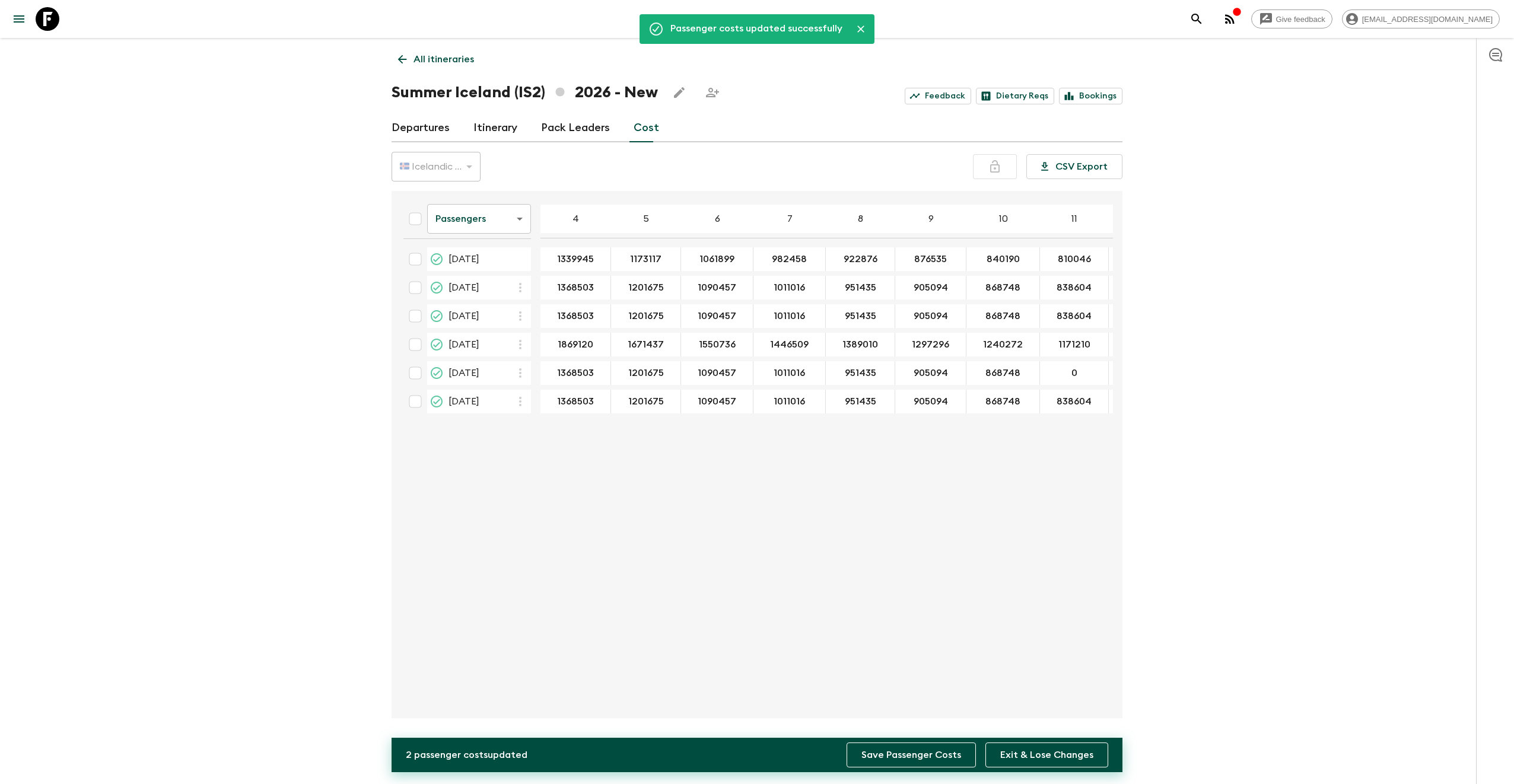
scroll to position [0, 47]
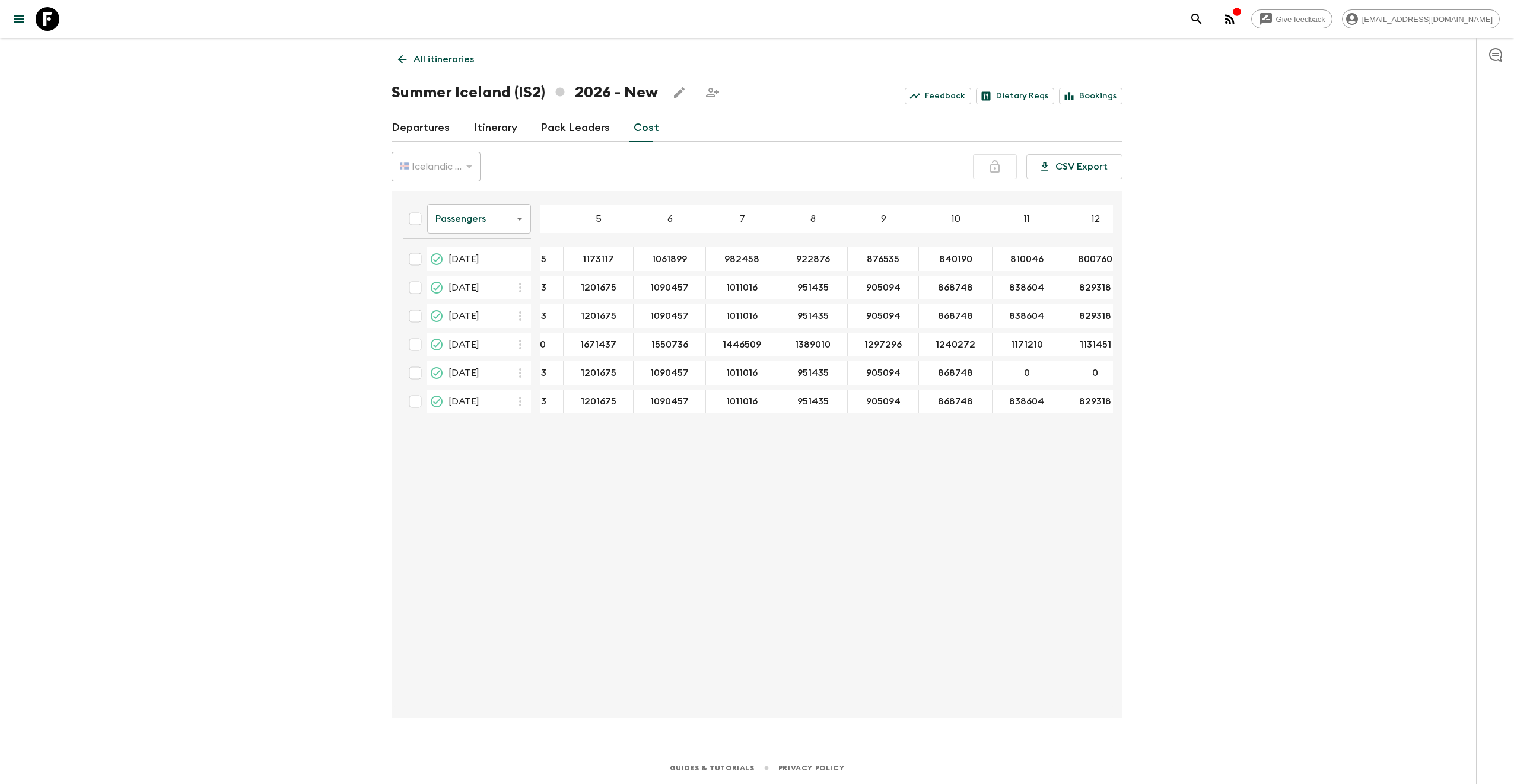
click at [434, 51] on link "All itineraries" at bounding box center [436, 59] width 89 height 24
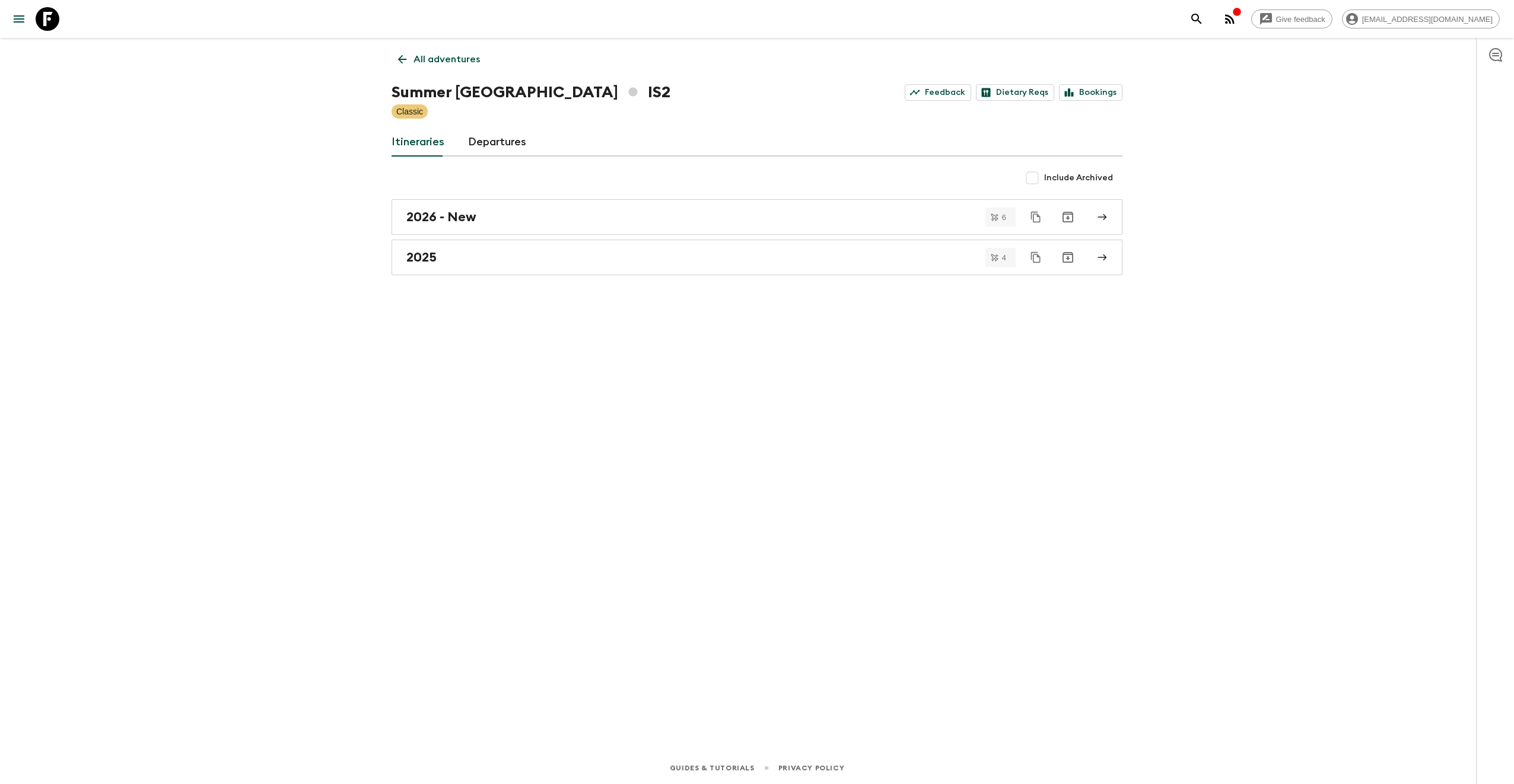
click at [1237, 20] on icon "button" at bounding box center [1230, 19] width 15 height 15
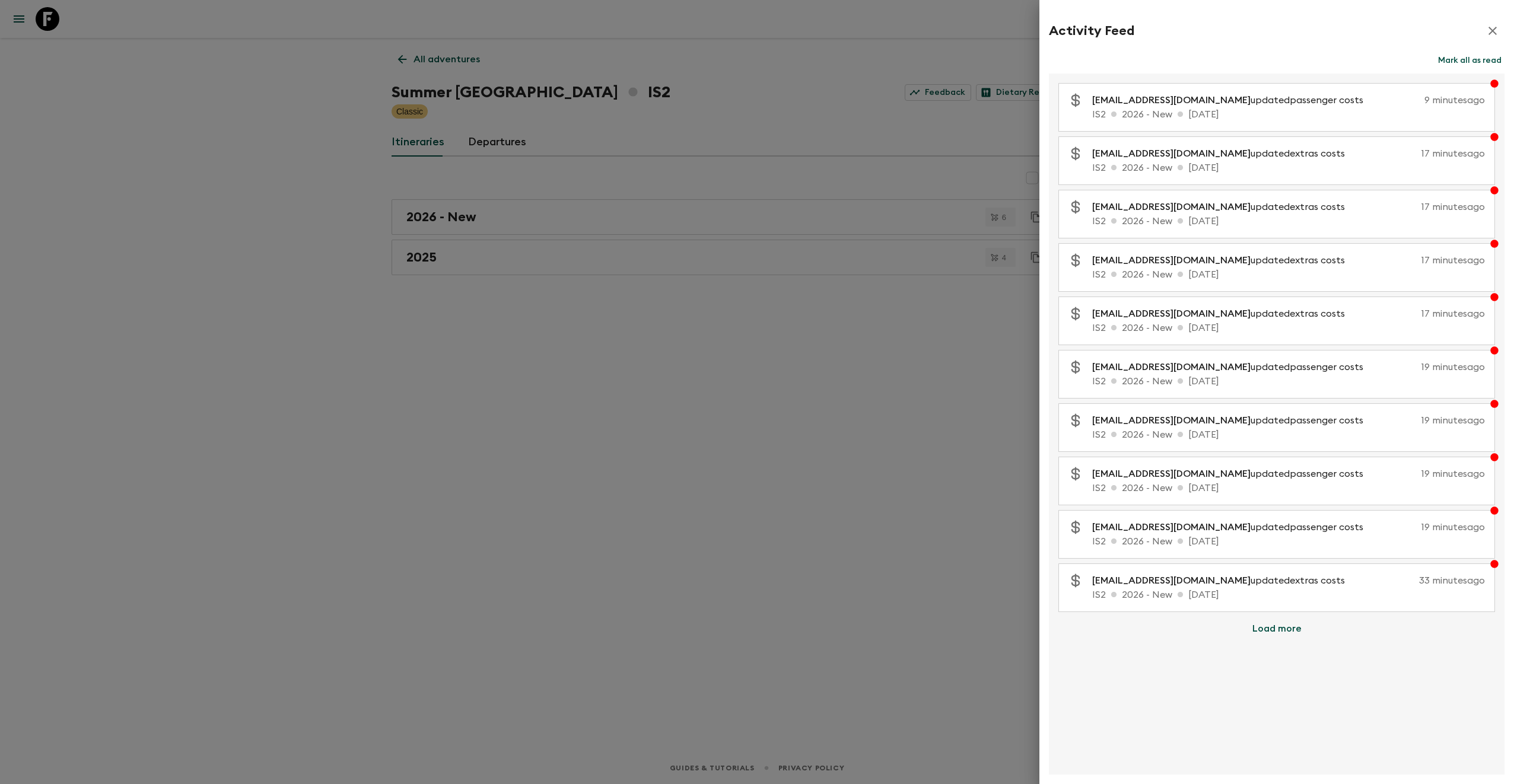
click at [1490, 32] on icon "button" at bounding box center [1492, 31] width 8 height 8
